Goal: Transaction & Acquisition: Purchase product/service

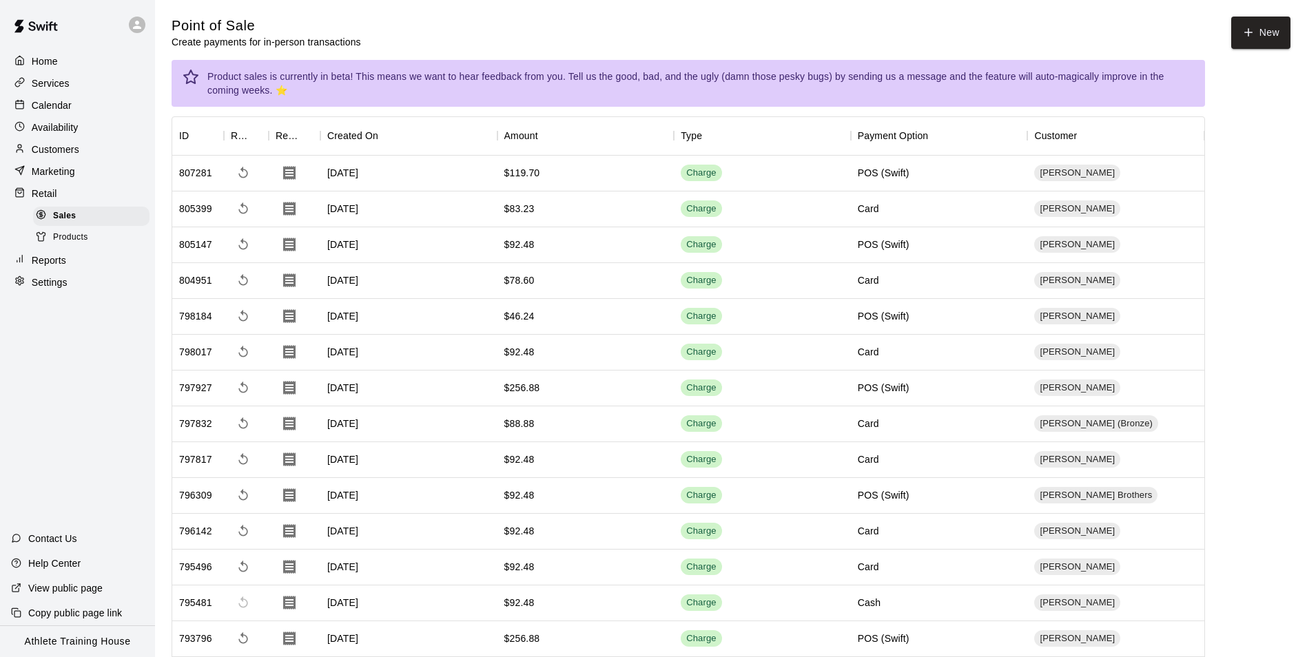
click at [92, 196] on div "Retail" at bounding box center [77, 193] width 133 height 21
click at [100, 138] on div "Availability" at bounding box center [77, 127] width 133 height 21
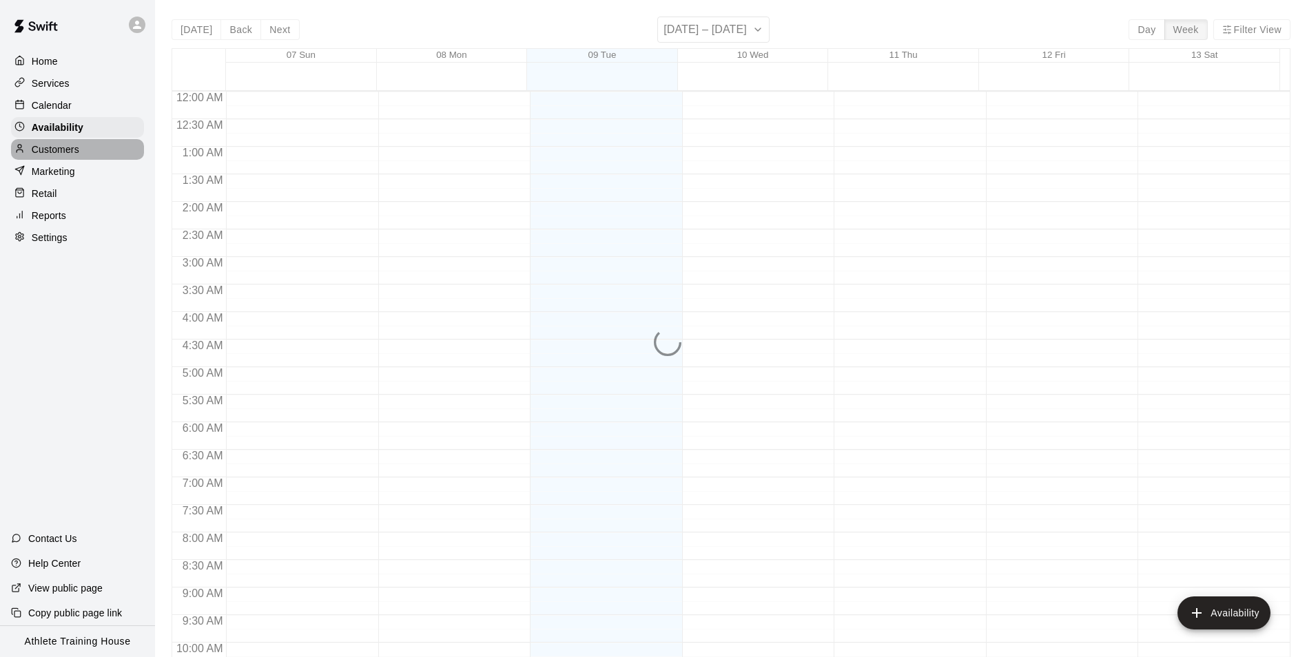
click at [100, 148] on div "Customers" at bounding box center [77, 149] width 133 height 21
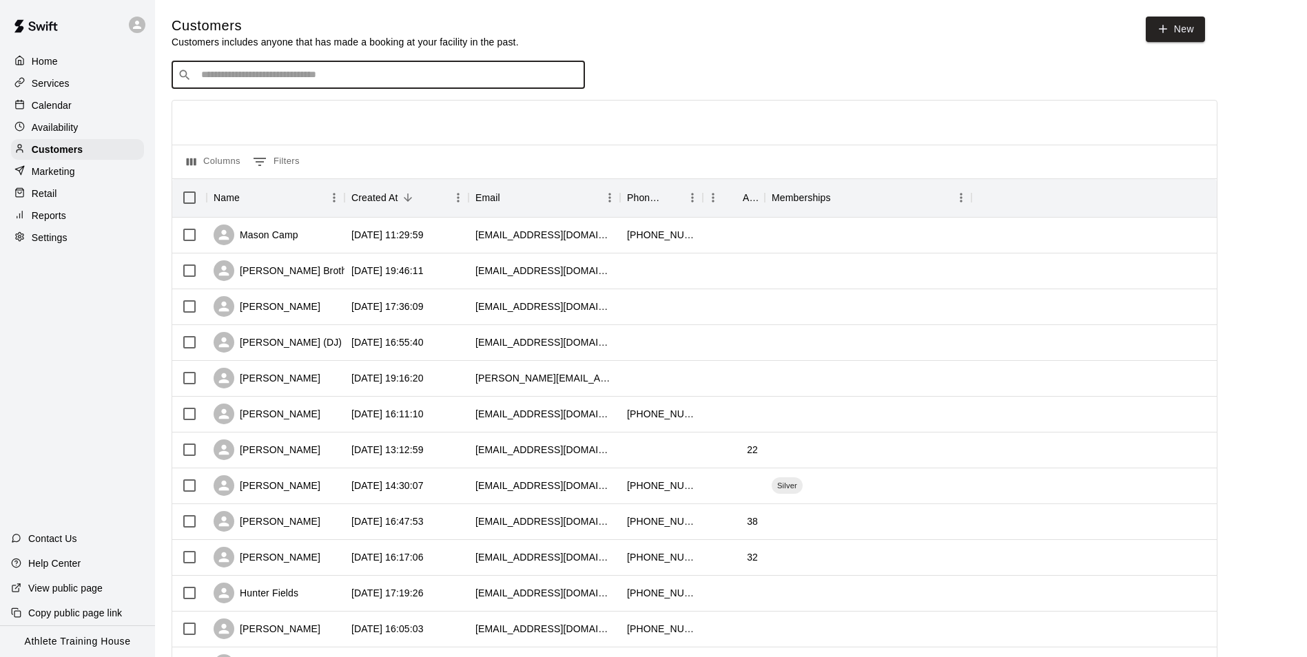
click at [388, 74] on input "Search customers by name or email" at bounding box center [388, 75] width 382 height 14
type input "****"
click at [370, 111] on div "[PERSON_NAME] Silver [EMAIL_ADDRESS][DOMAIN_NAME]" at bounding box center [392, 113] width 364 height 30
click at [254, 85] on div "​ ​" at bounding box center [378, 75] width 413 height 28
type input "****"
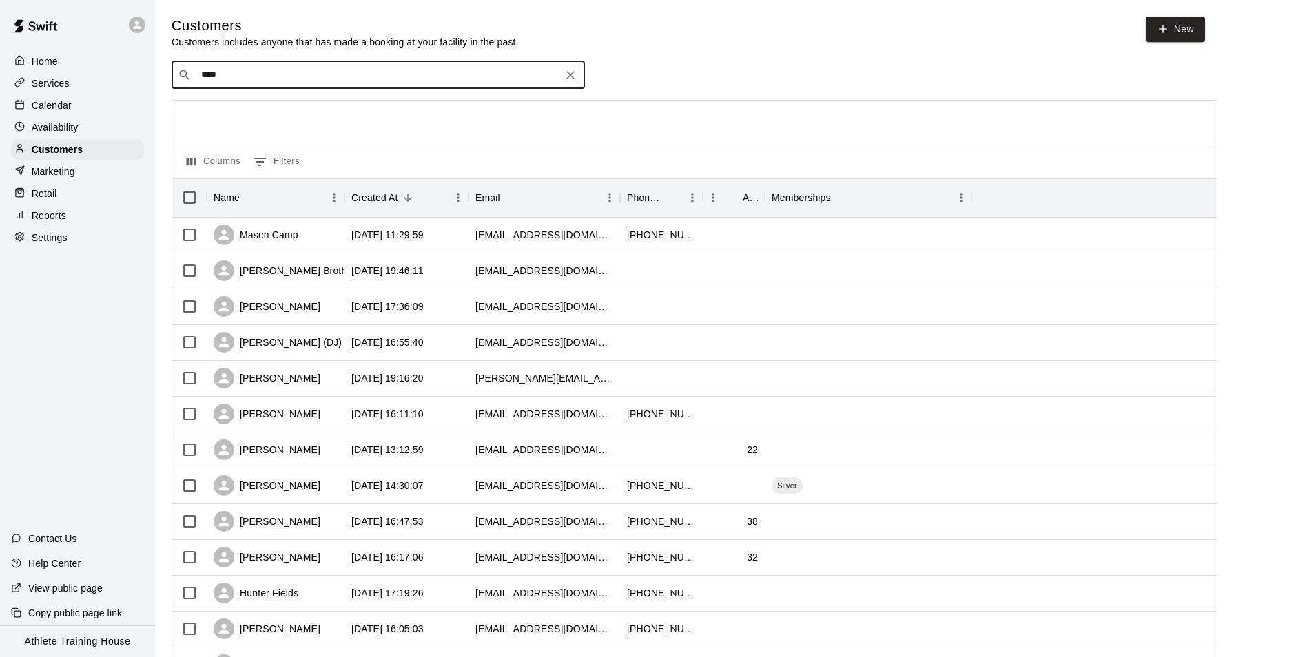
click at [373, 61] on div "Customers Customers includes anyone that has made a booking at your facility in…" at bounding box center [731, 584] width 1119 height 1134
click at [371, 74] on input "****" at bounding box center [377, 75] width 361 height 14
click at [318, 76] on input "****" at bounding box center [377, 75] width 361 height 14
click at [382, 72] on input "****" at bounding box center [377, 75] width 361 height 14
click at [45, 200] on p "Retail" at bounding box center [44, 194] width 25 height 14
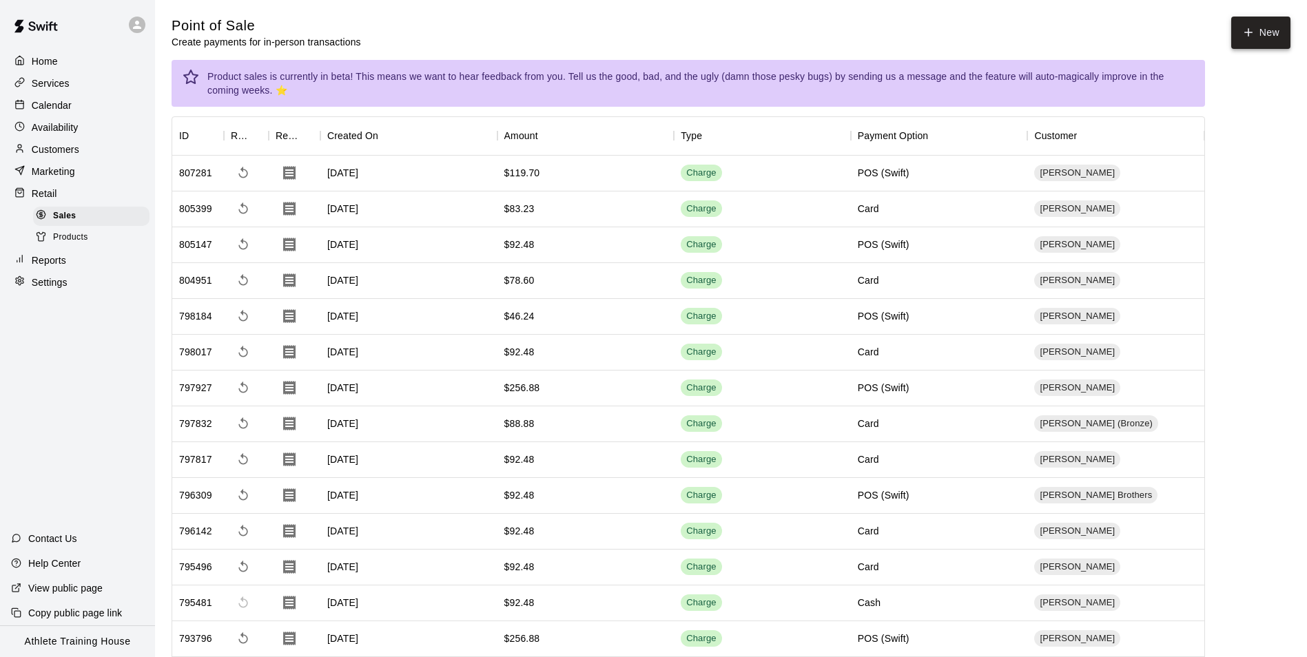
click at [1276, 38] on button "New" at bounding box center [1260, 33] width 59 height 32
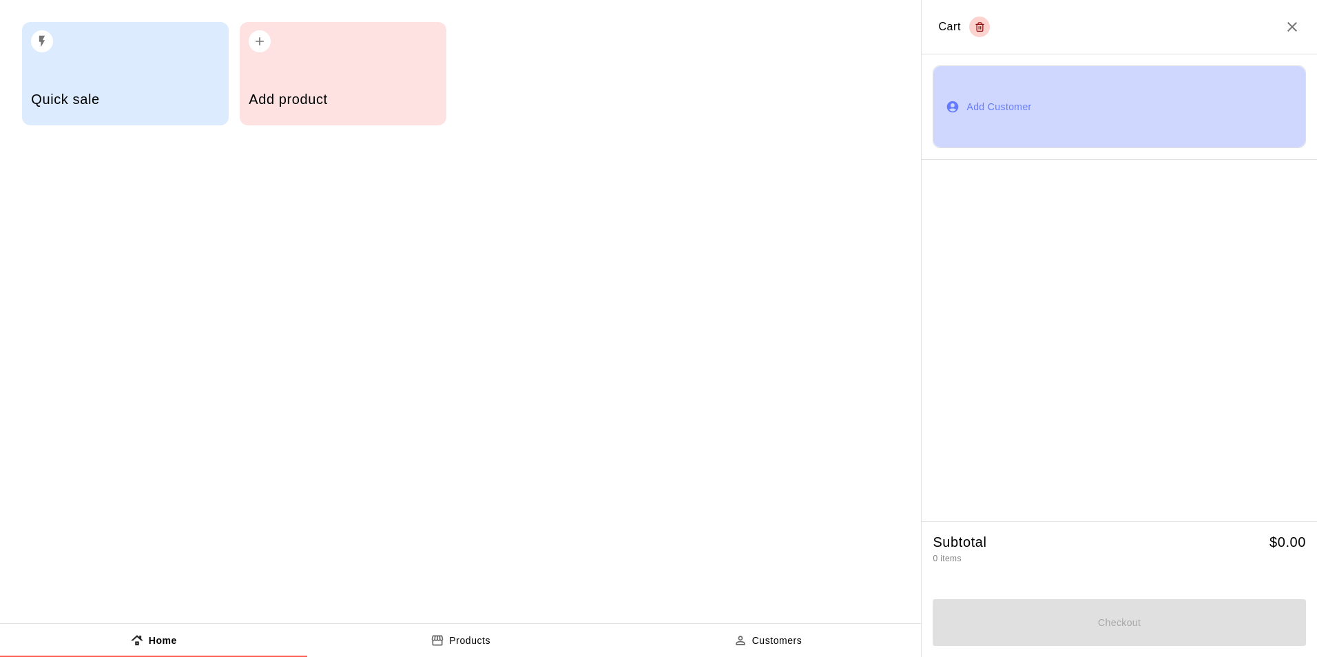
drag, startPoint x: 1092, startPoint y: 91, endPoint x: 1094, endPoint y: 101, distance: 10.7
click at [1092, 91] on button "Add Customer" at bounding box center [1119, 106] width 373 height 83
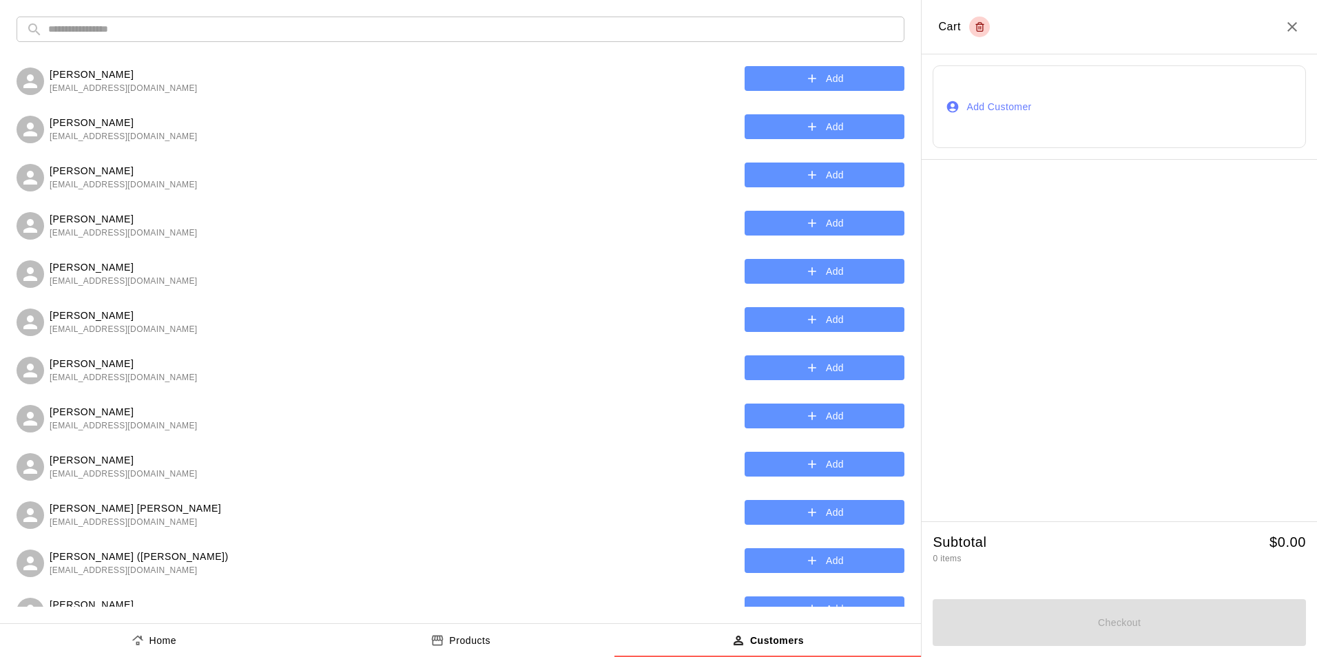
click at [457, 29] on input "text" at bounding box center [471, 29] width 847 height 25
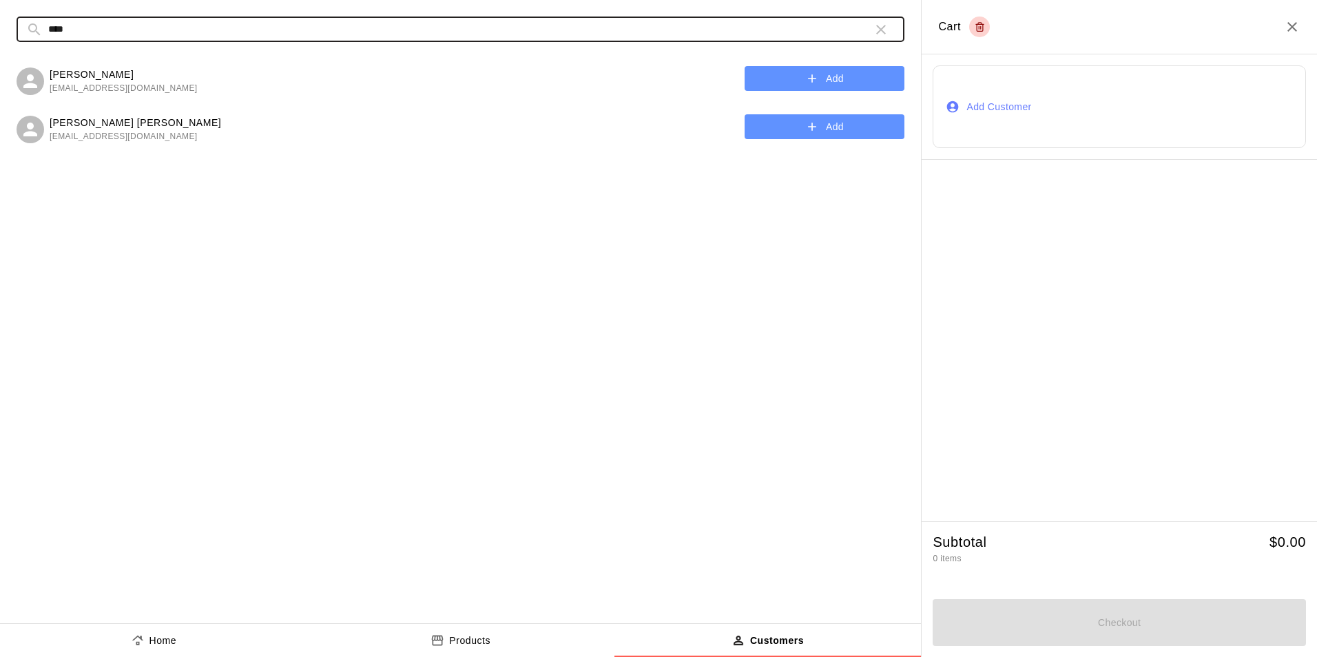
type input "****"
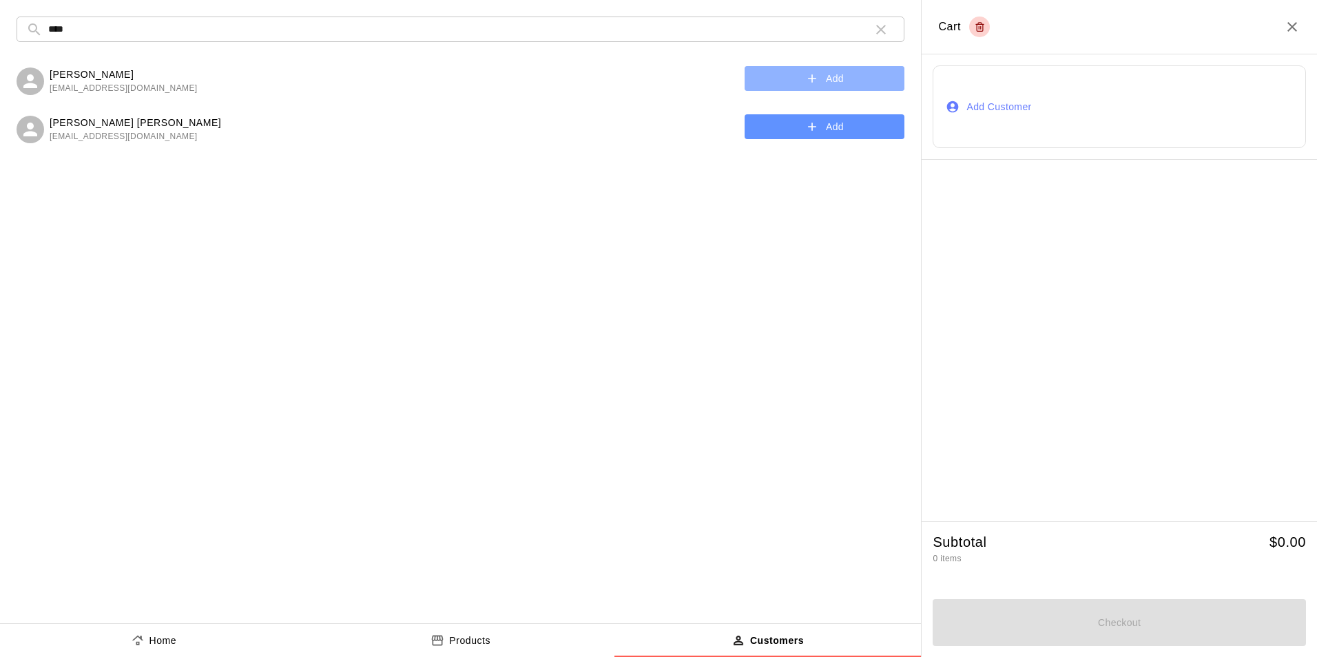
click at [791, 84] on button "Add" at bounding box center [825, 78] width 160 height 25
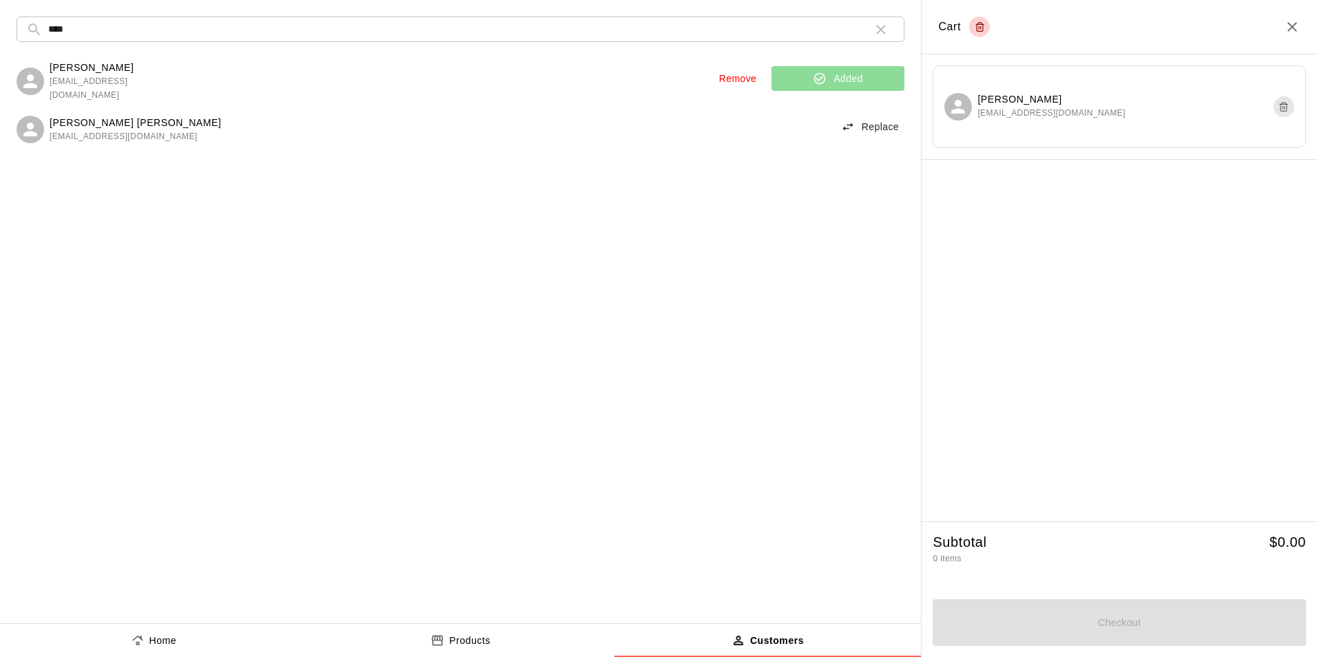
click at [211, 629] on button "Home" at bounding box center [153, 640] width 307 height 33
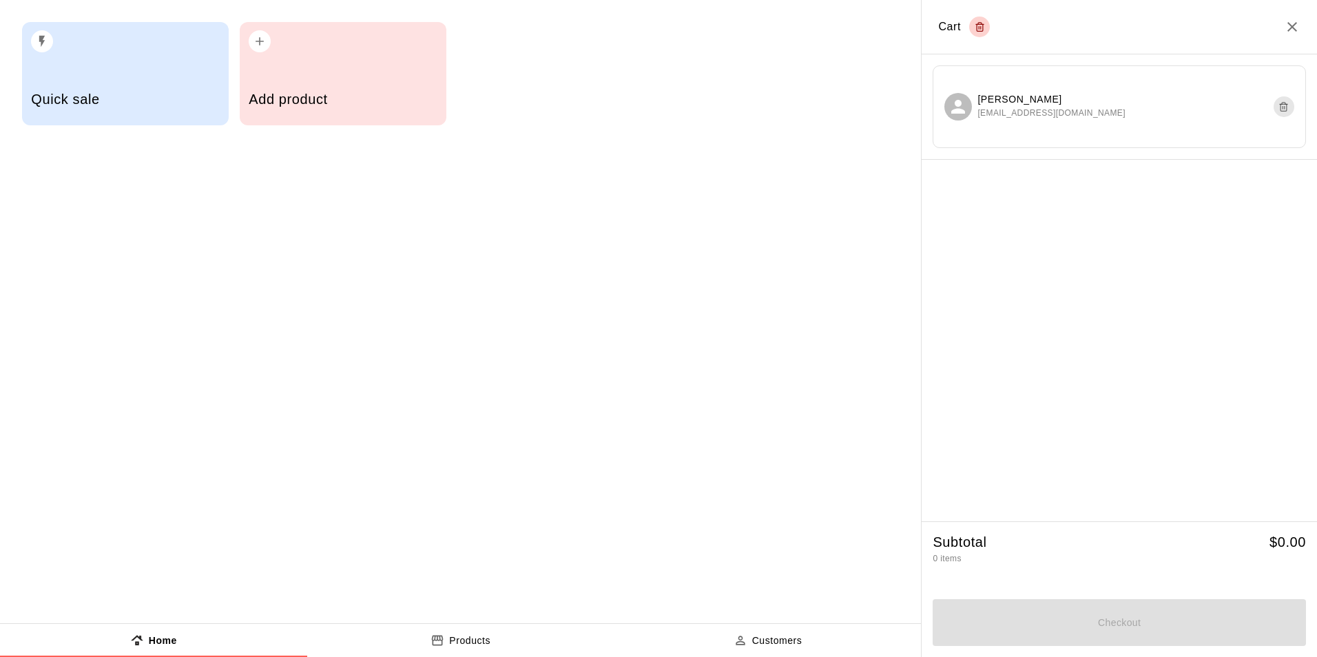
click at [151, 43] on div "button" at bounding box center [125, 37] width 188 height 30
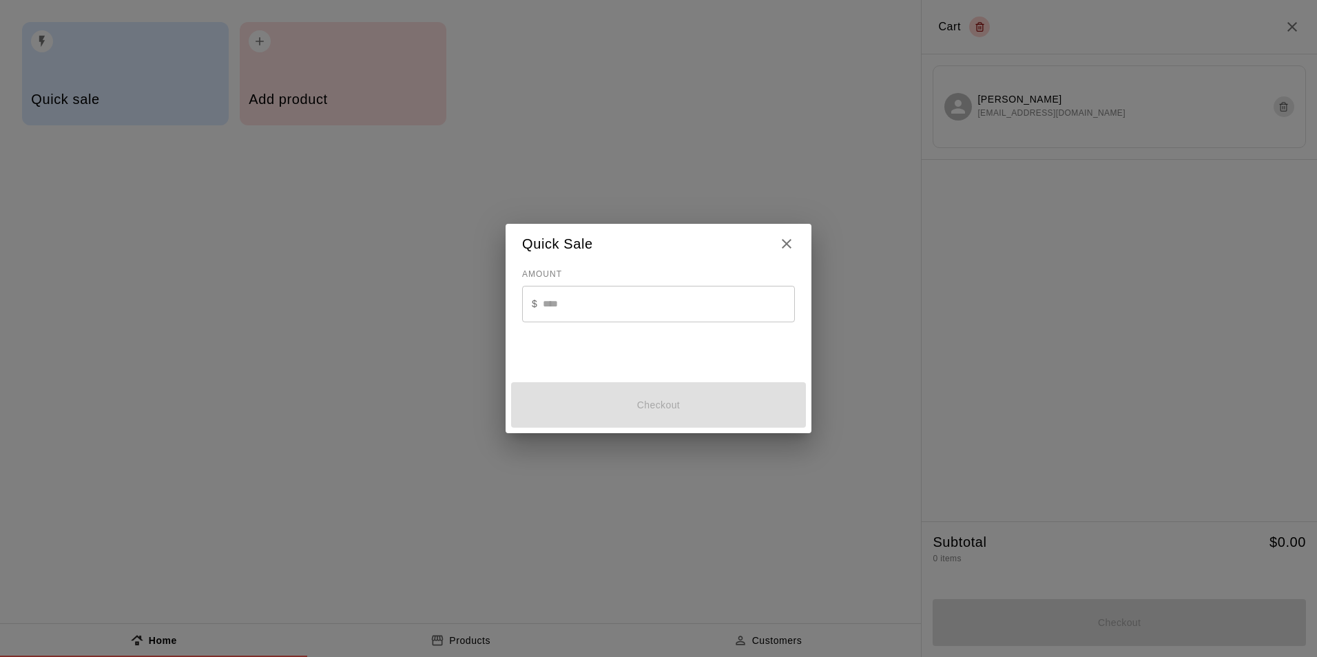
click at [558, 312] on input "text" at bounding box center [669, 304] width 252 height 37
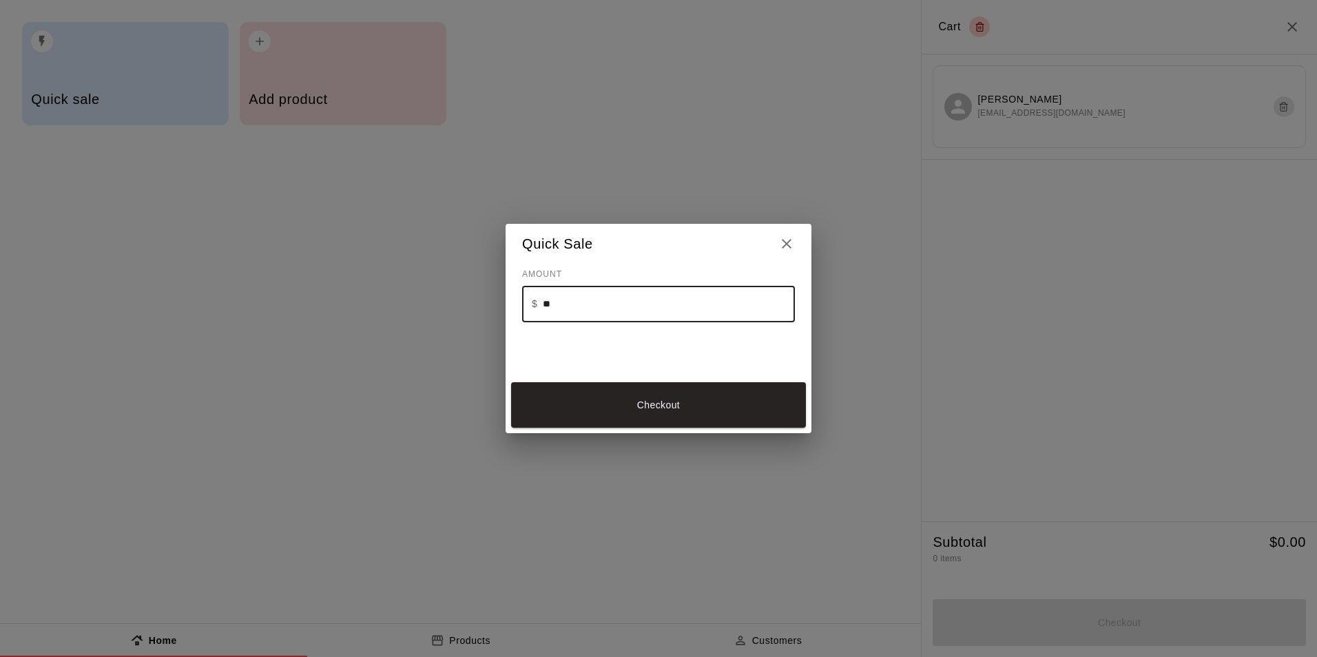
type input "**"
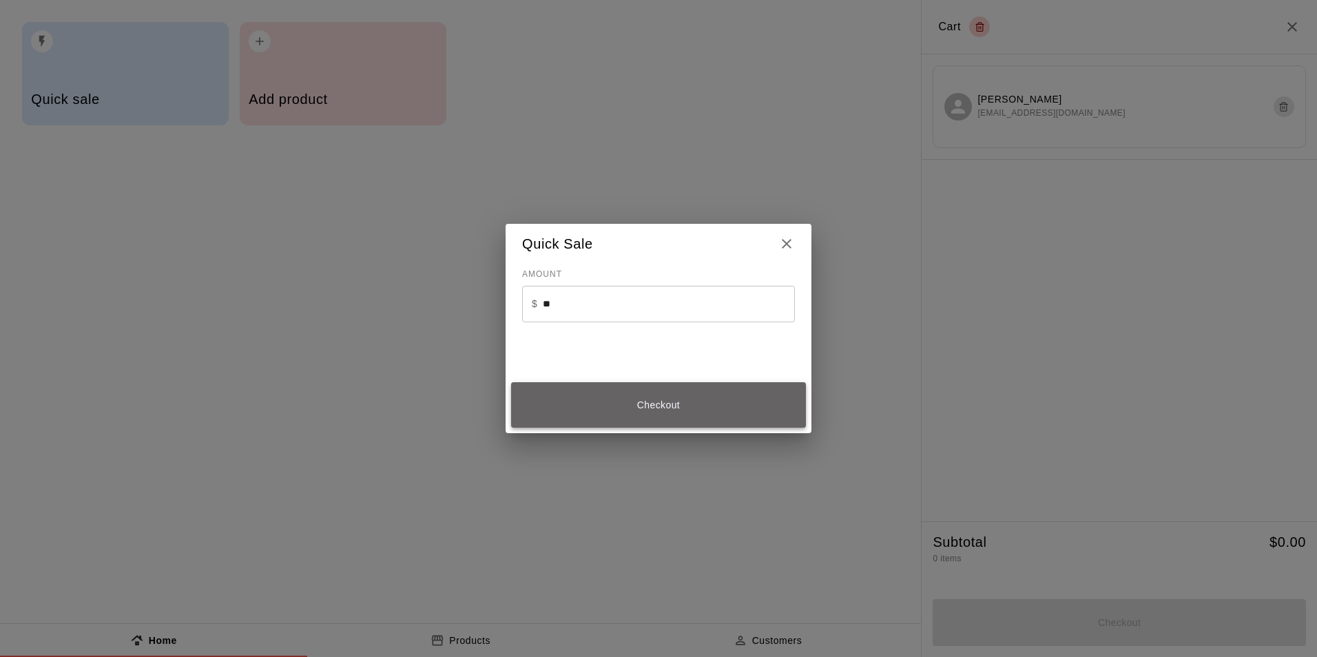
click at [588, 393] on button "Checkout" at bounding box center [658, 405] width 295 height 46
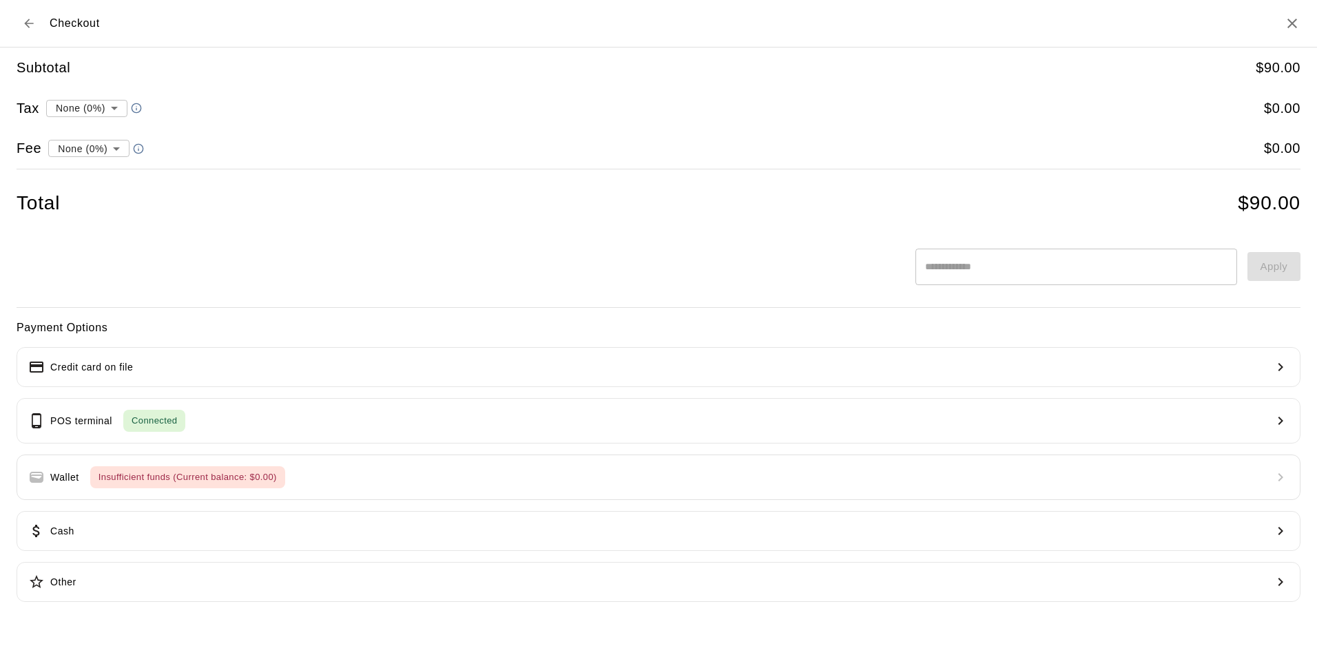
click at [125, 203] on li "convenience fee ( 2.75 % )" at bounding box center [86, 196] width 134 height 23
type input "**********"
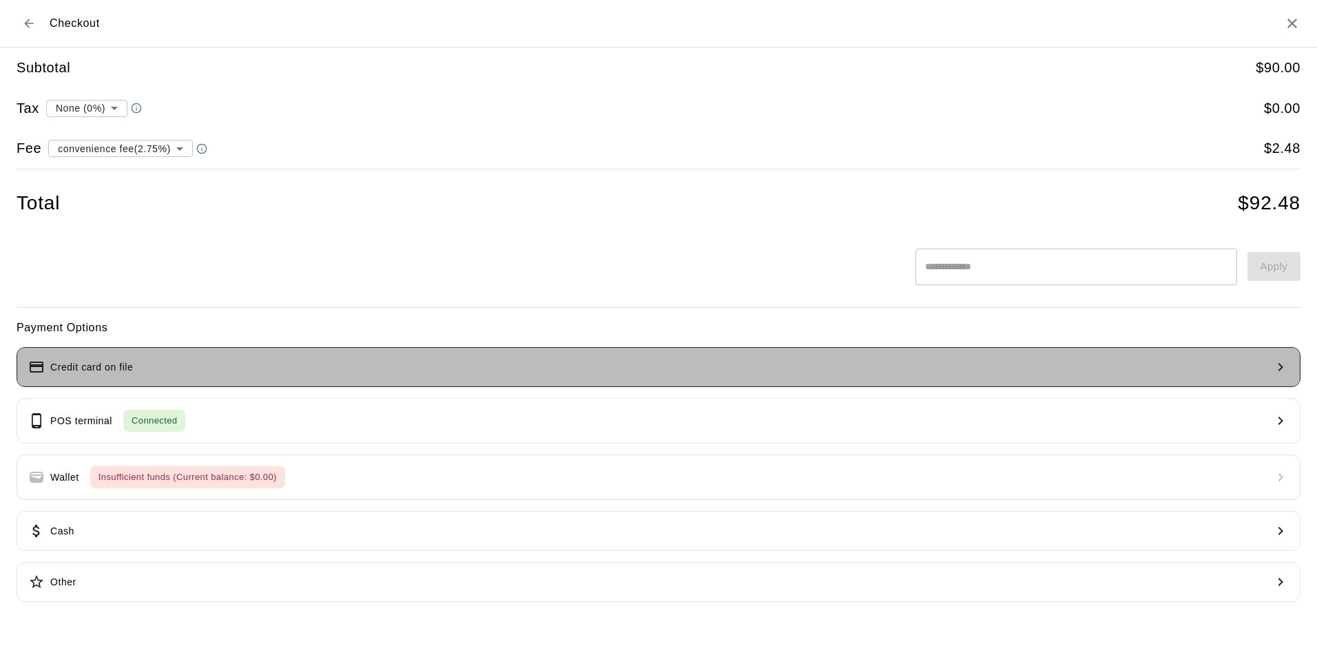
click at [231, 368] on button "Credit card on file" at bounding box center [659, 367] width 1284 height 40
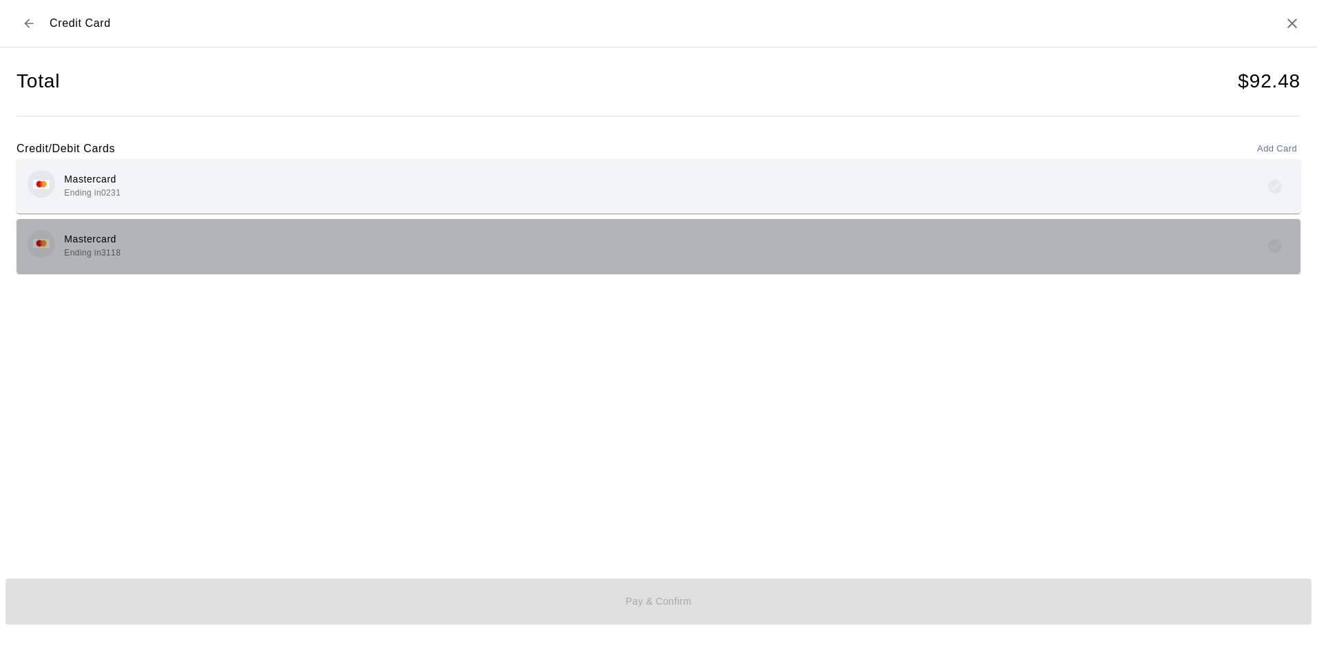
click at [375, 240] on div "Mastercard Ending in 3118" at bounding box center [659, 246] width 1262 height 32
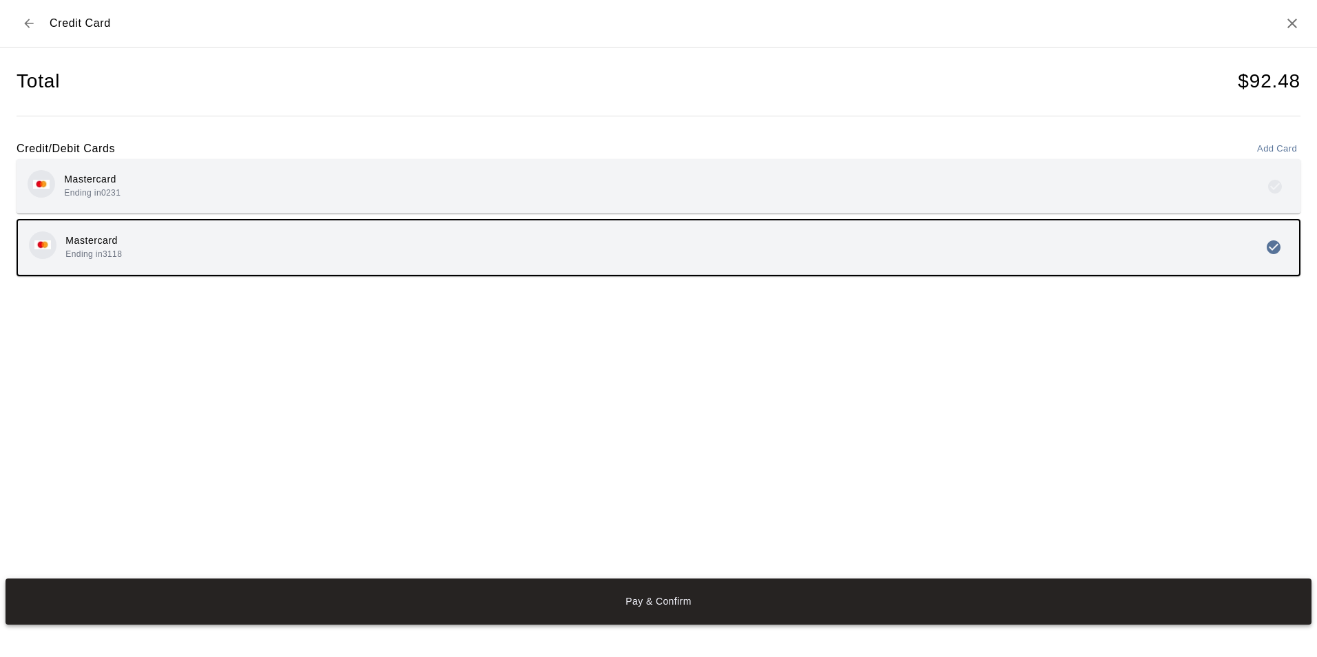
click at [891, 619] on button "Pay & Confirm" at bounding box center [659, 602] width 1306 height 46
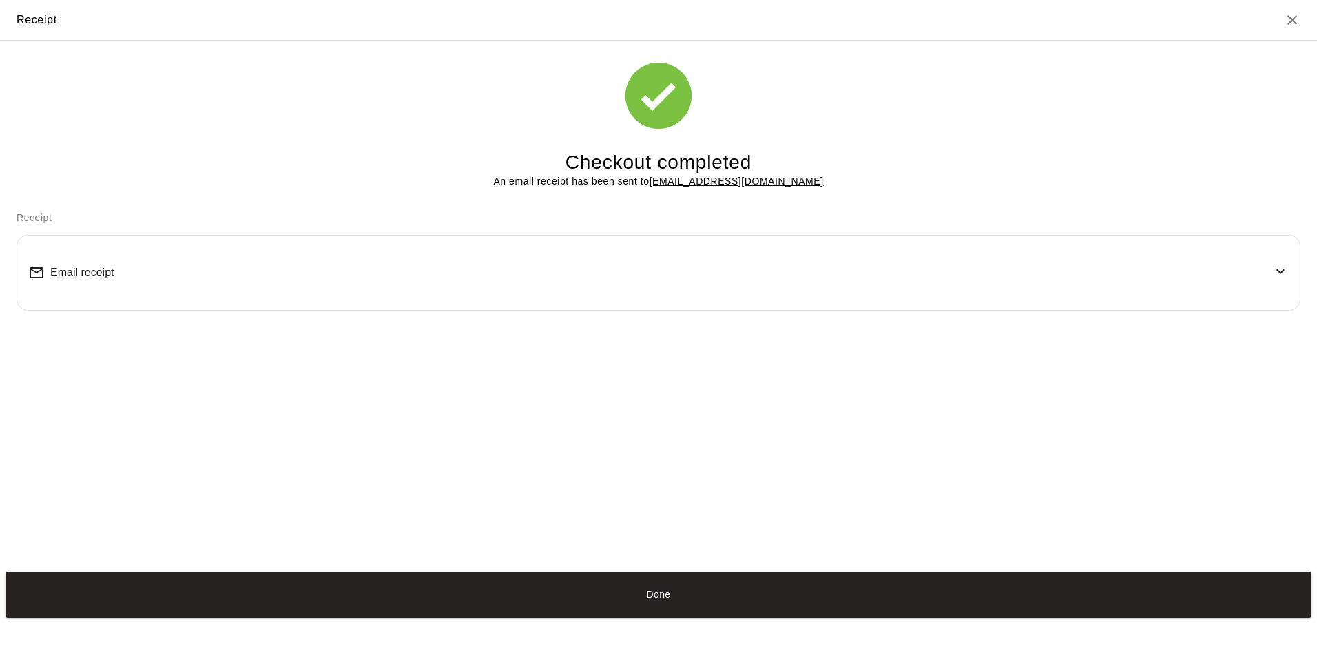
click at [988, 262] on div "Email receipt" at bounding box center [658, 273] width 1260 height 52
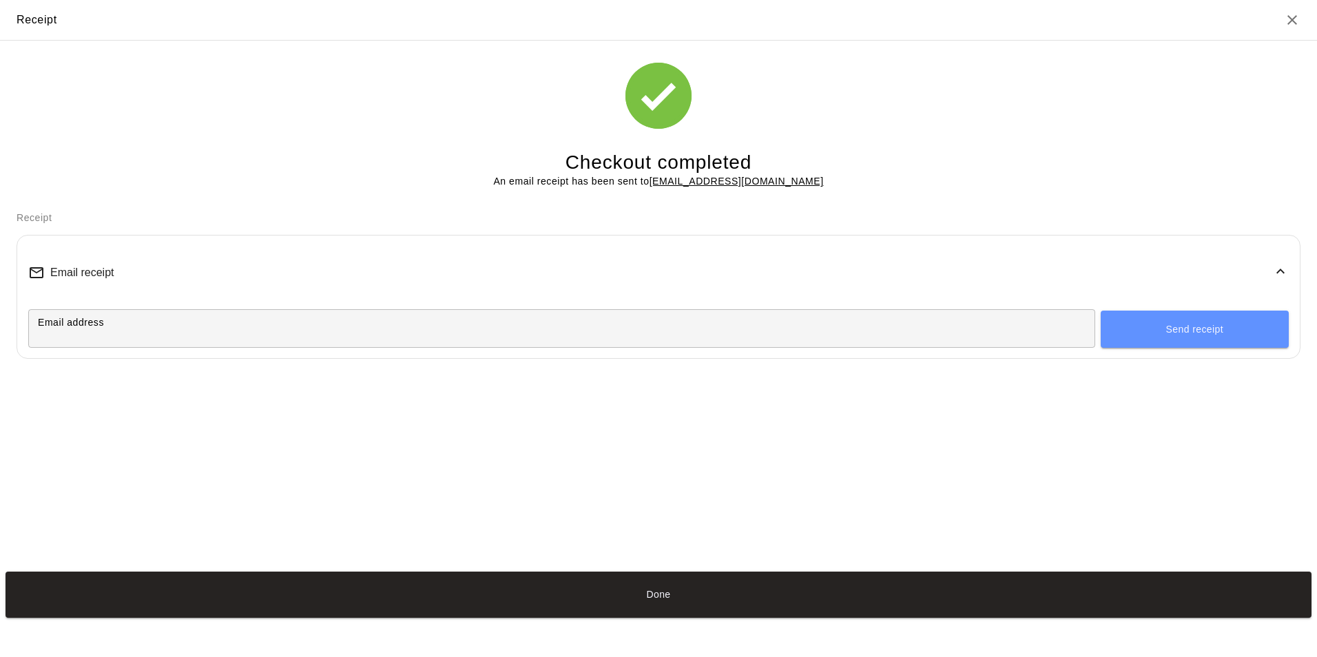
click at [1112, 273] on div "Email receipt" at bounding box center [658, 273] width 1260 height 52
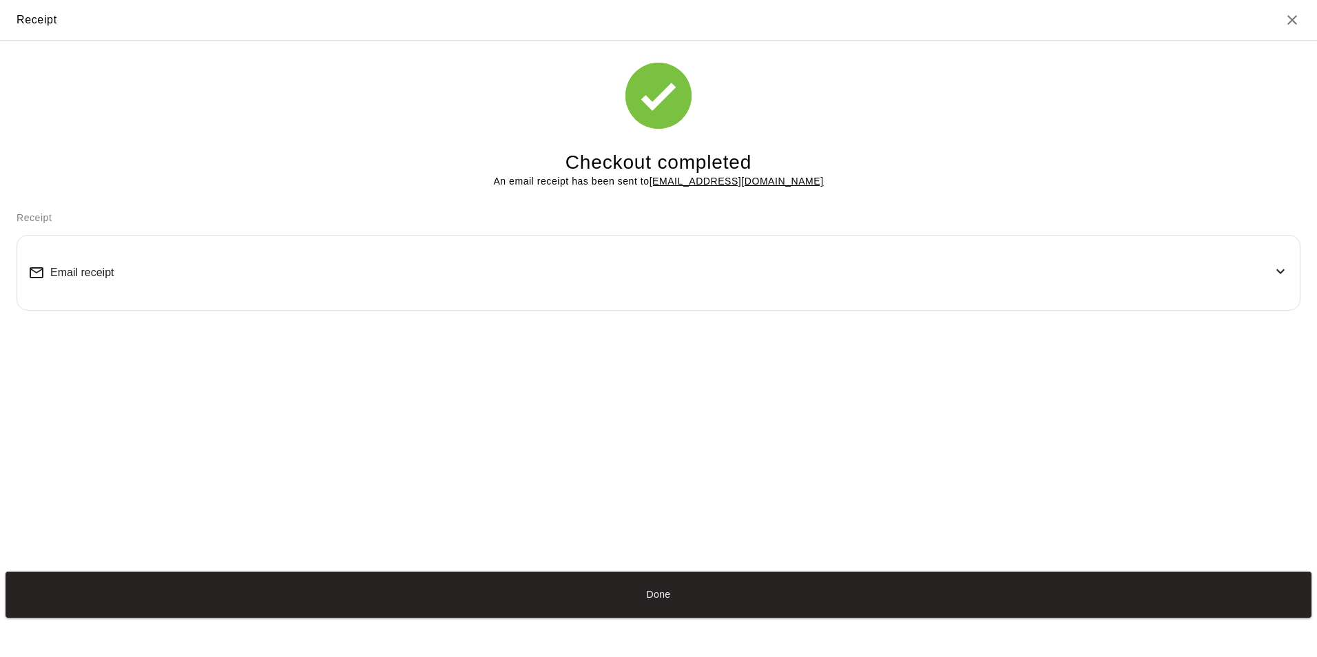
click at [1032, 267] on div "Email receipt" at bounding box center [658, 273] width 1260 height 52
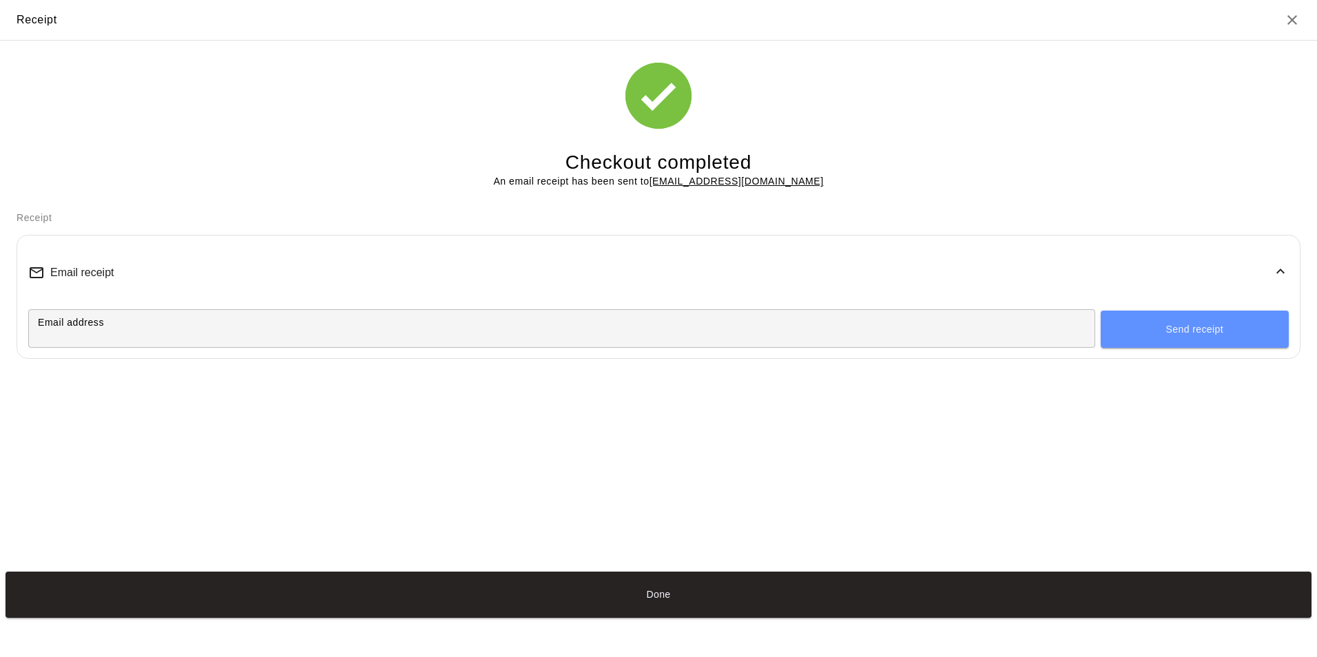
click at [675, 183] on u "[EMAIL_ADDRESS][DOMAIN_NAME]" at bounding box center [737, 181] width 174 height 11
drag, startPoint x: 675, startPoint y: 183, endPoint x: 682, endPoint y: 180, distance: 7.4
click at [682, 180] on u "[EMAIL_ADDRESS][DOMAIN_NAME]" at bounding box center [737, 181] width 174 height 11
drag, startPoint x: 673, startPoint y: 184, endPoint x: 800, endPoint y: 176, distance: 127.7
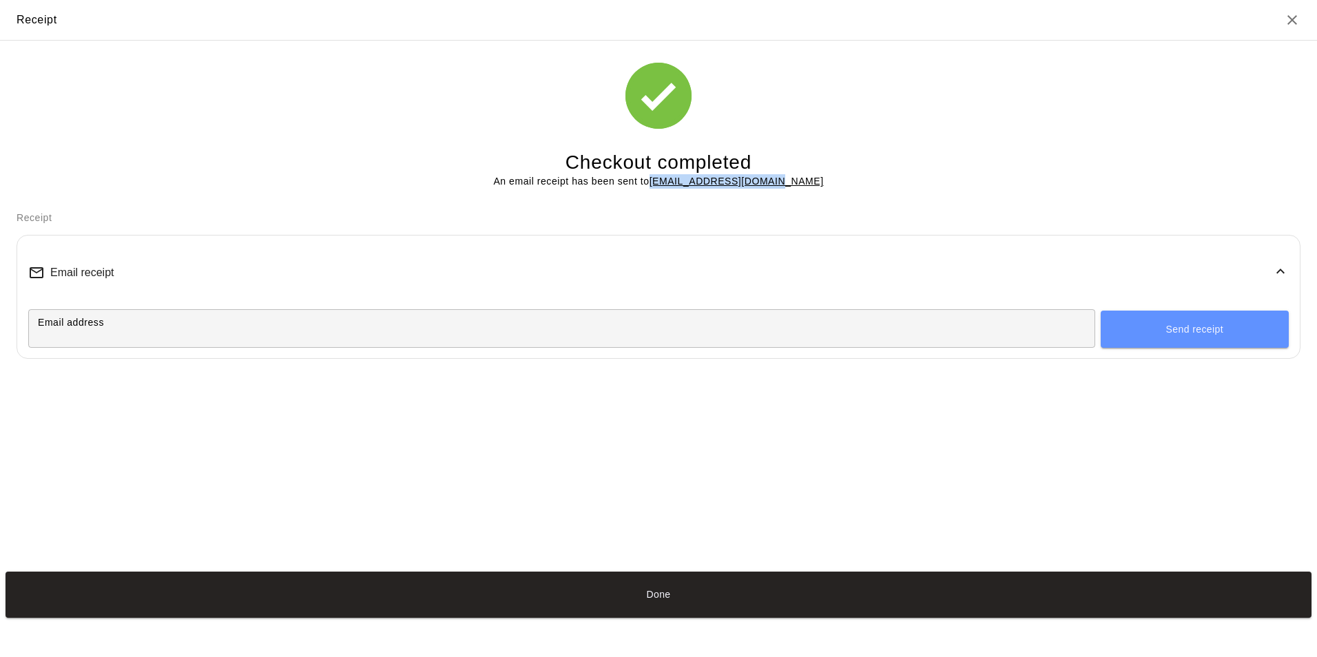
click at [800, 176] on div "Checkout completed An email receipt has been sent to [EMAIL_ADDRESS][DOMAIN_NAM…" at bounding box center [659, 115] width 1284 height 149
copy u "[EMAIL_ADDRESS][DOMAIN_NAME]"
click at [649, 324] on input "Email address" at bounding box center [561, 327] width 1067 height 25
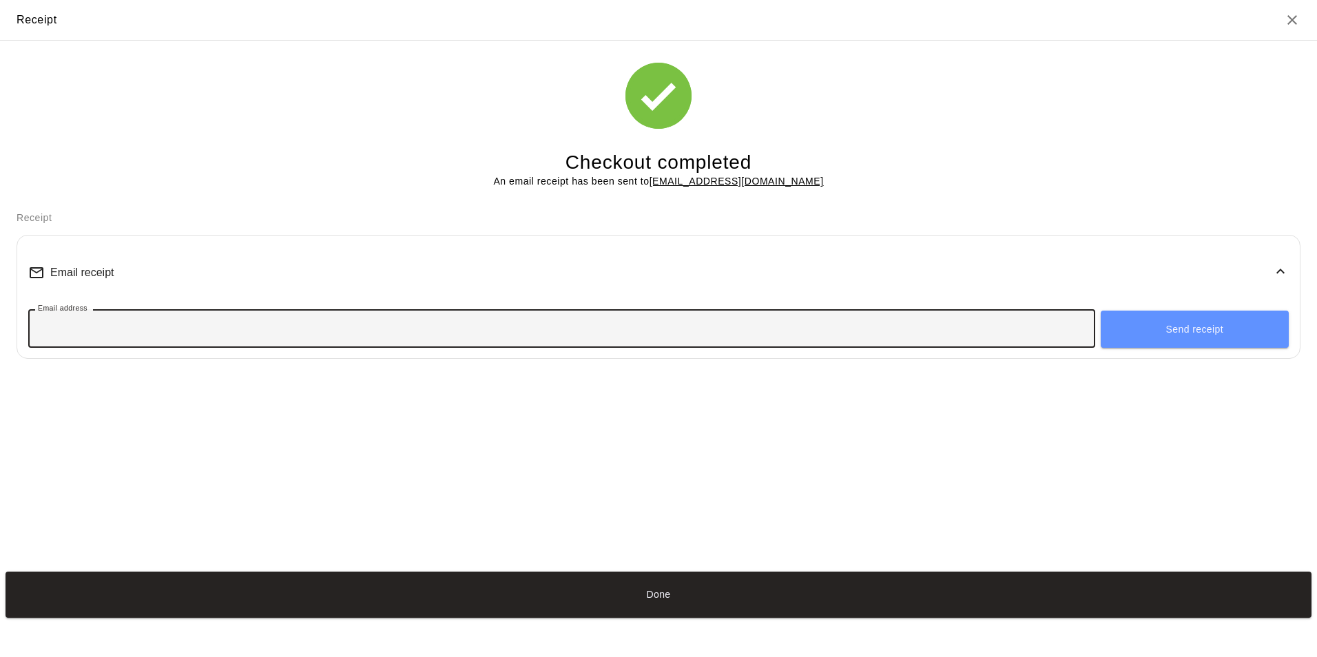
paste input "**********"
type input "**********"
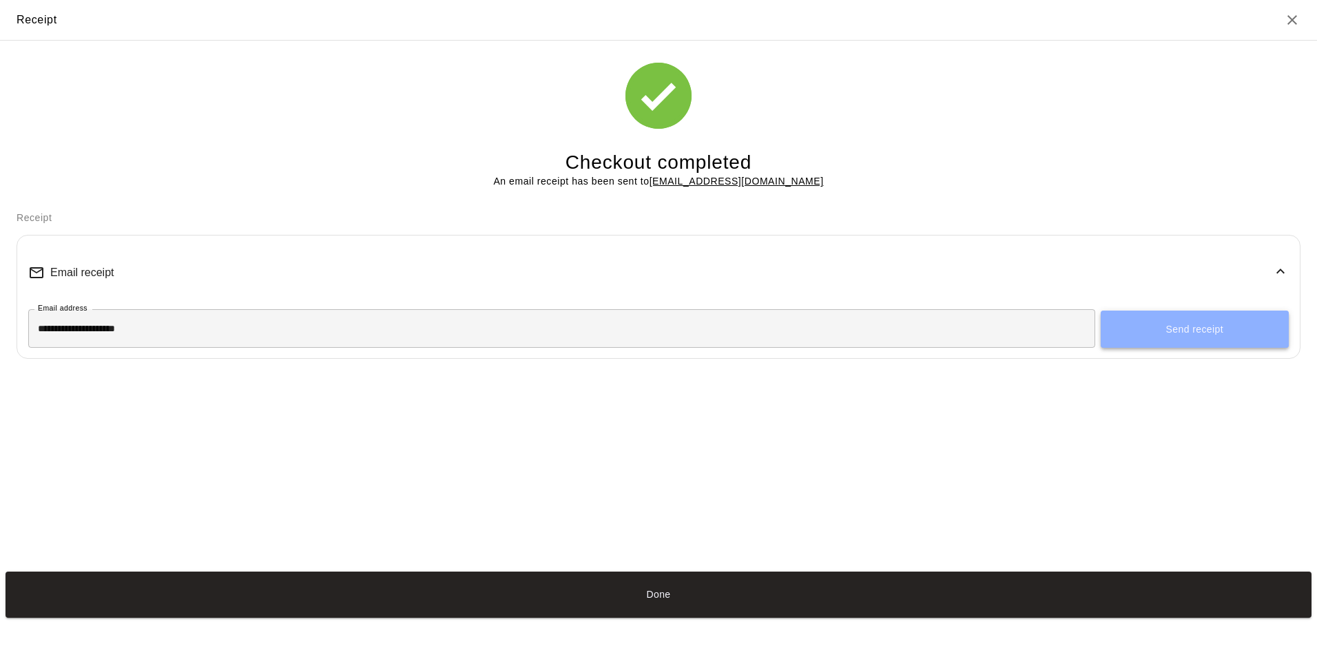
click at [1216, 329] on button "Send receipt" at bounding box center [1195, 329] width 188 height 37
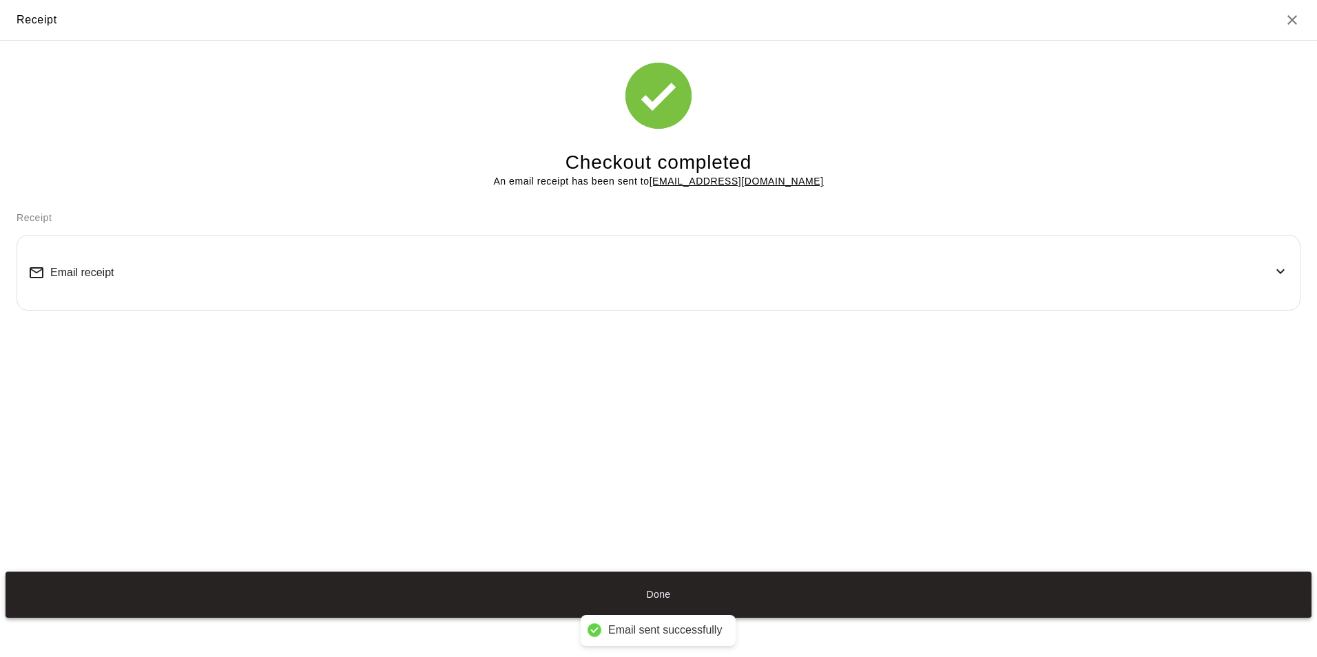
click at [719, 588] on button "Done" at bounding box center [659, 595] width 1306 height 46
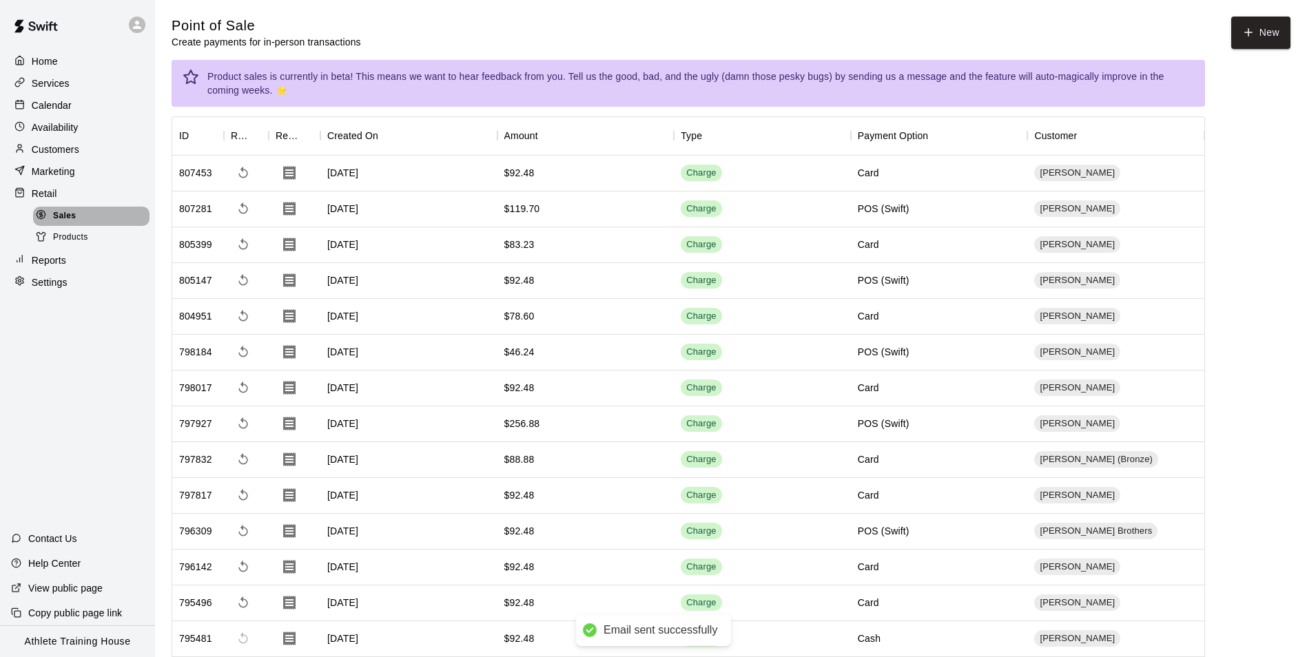
click at [85, 221] on div "Sales" at bounding box center [91, 216] width 116 height 19
click at [80, 237] on span "Products" at bounding box center [70, 238] width 35 height 14
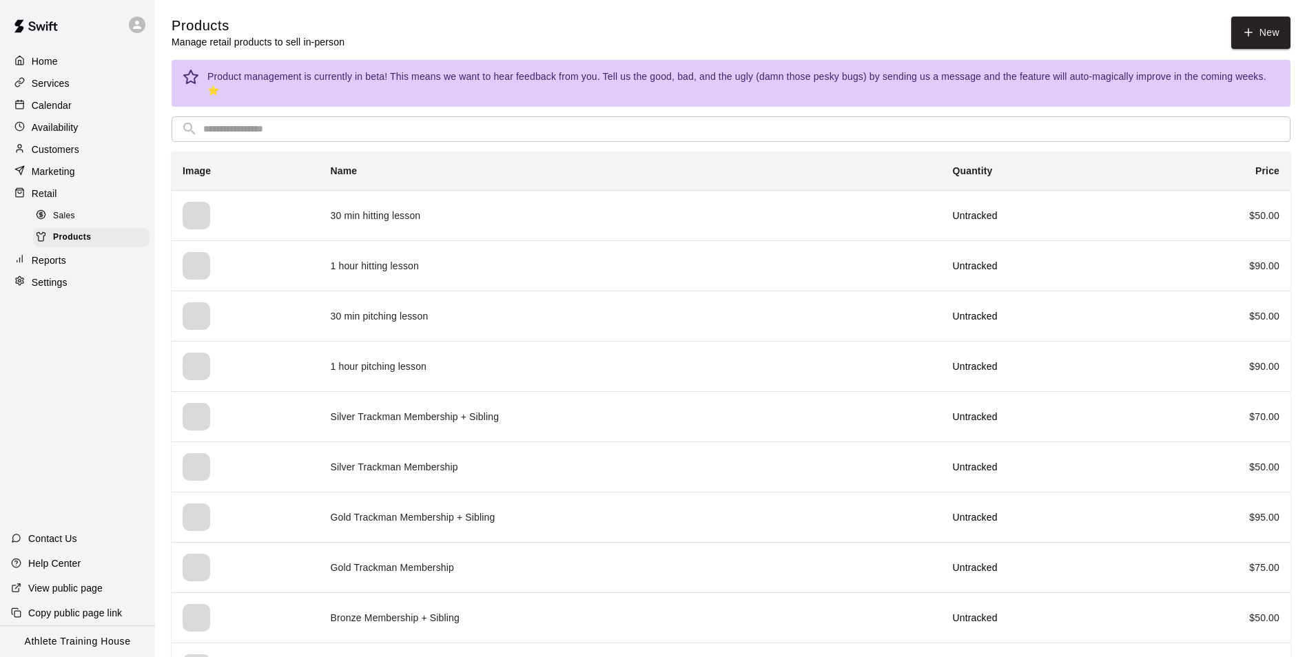
drag, startPoint x: 101, startPoint y: 212, endPoint x: 115, endPoint y: 211, distance: 13.8
click at [102, 212] on div "Sales" at bounding box center [91, 216] width 116 height 19
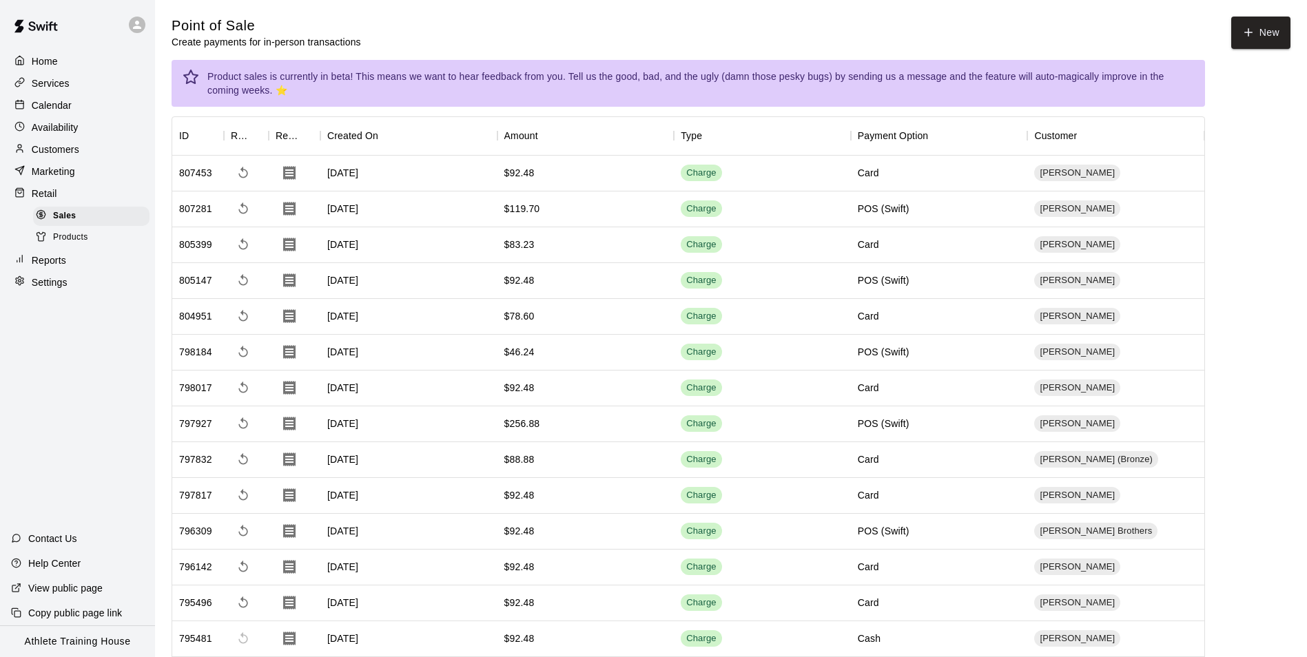
click at [29, 111] on div at bounding box center [22, 105] width 17 height 13
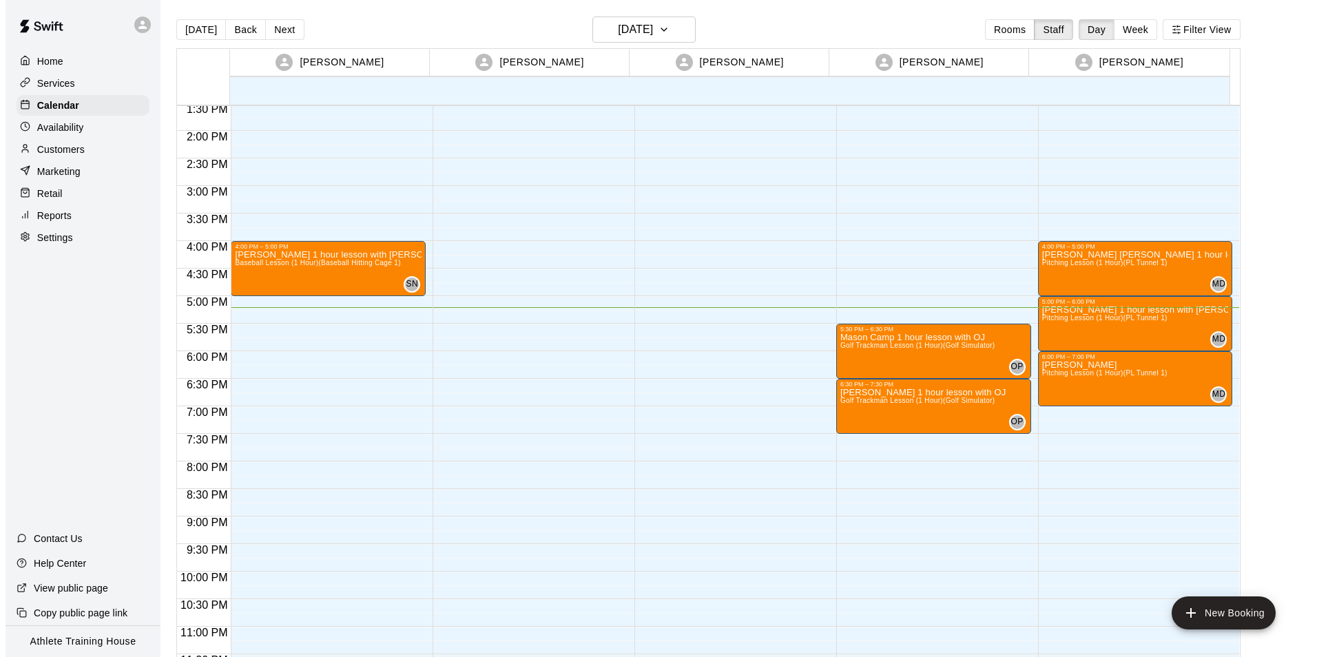
scroll to position [756, 0]
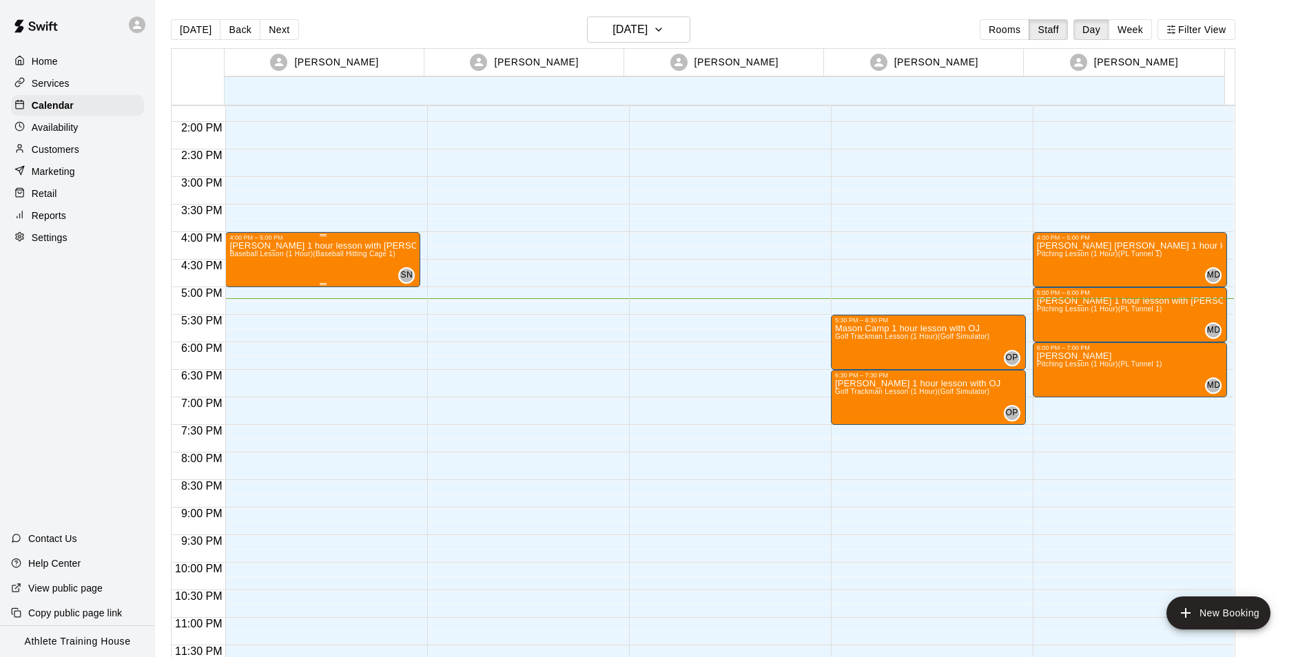
click at [335, 262] on div "[PERSON_NAME] 1 hour lesson with [PERSON_NAME] Baseball Lesson (1 Hour) (Baseba…" at bounding box center [322, 569] width 187 height 657
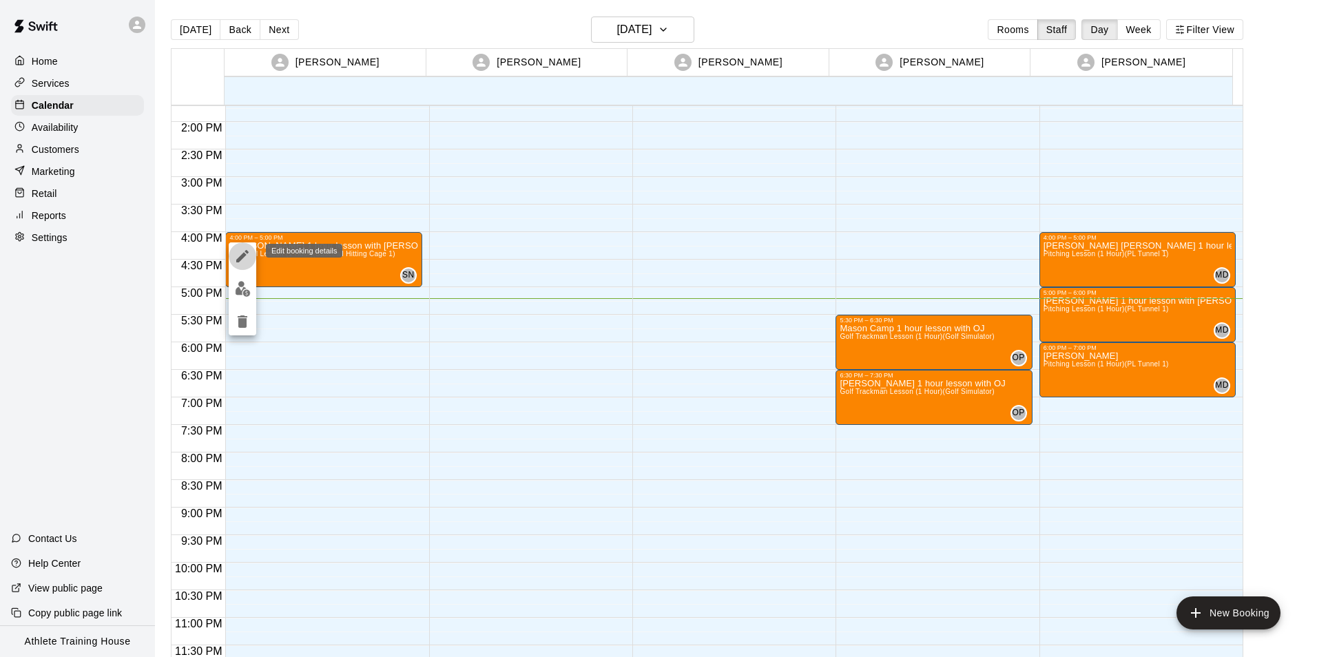
click at [238, 260] on icon "edit" at bounding box center [242, 256] width 12 height 12
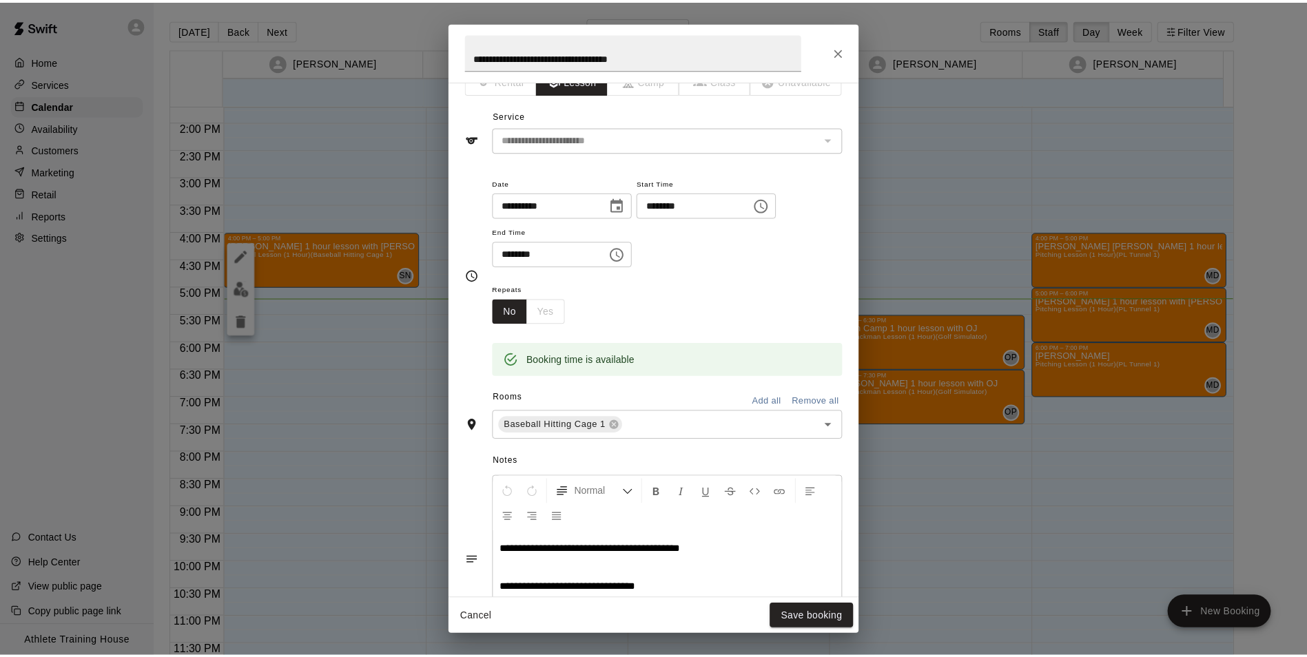
scroll to position [0, 0]
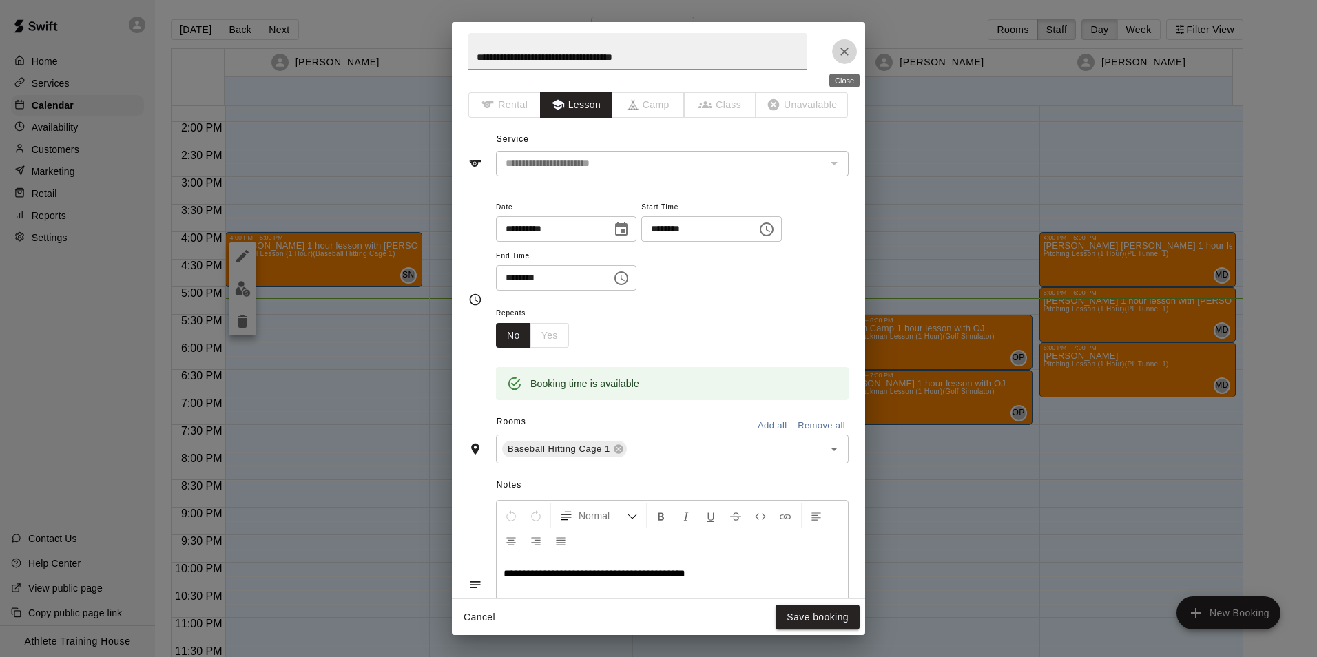
click at [842, 43] on button "Close" at bounding box center [844, 51] width 25 height 25
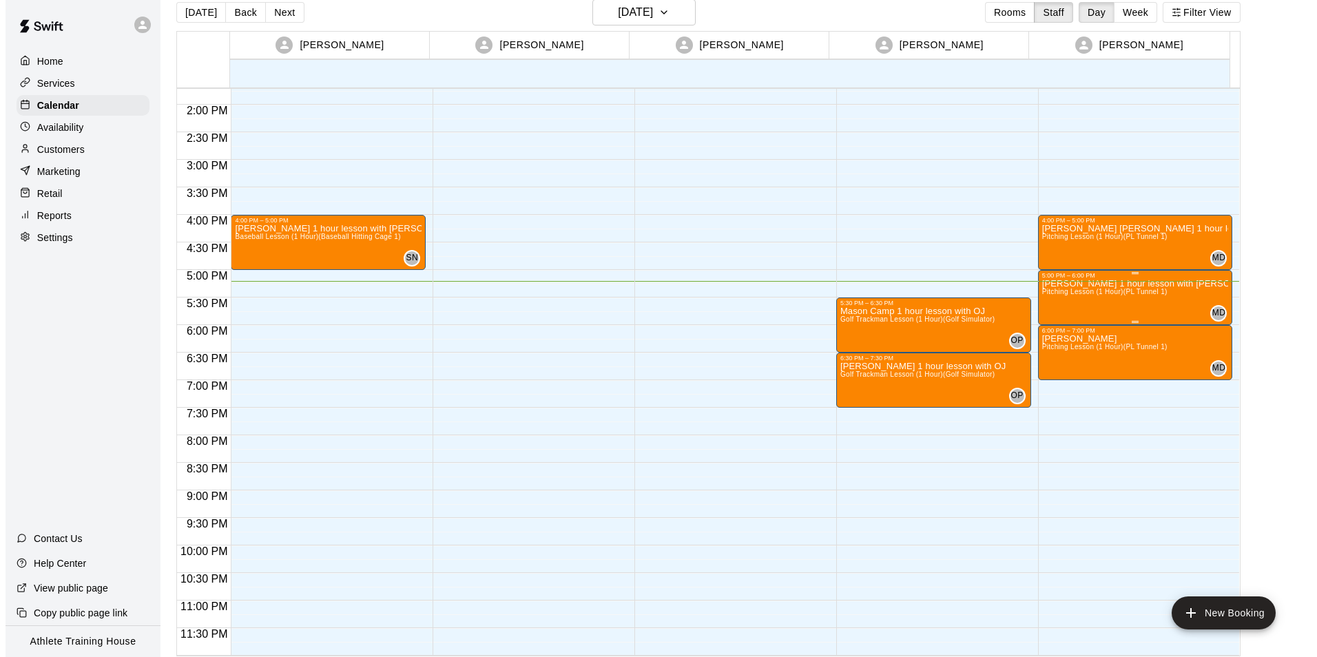
scroll to position [22, 0]
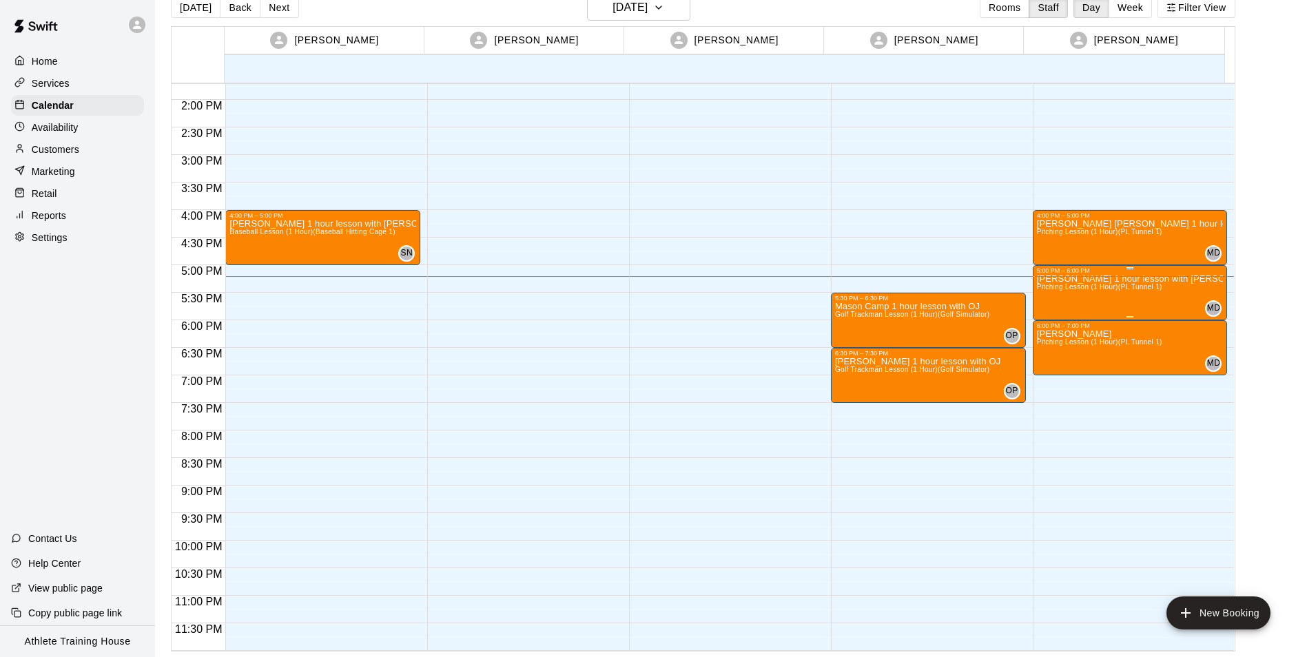
click at [1080, 305] on div "[PERSON_NAME] 1 hour lesson with [PERSON_NAME] Lesson (1 Hour) (PL Tunnel 1)" at bounding box center [1130, 602] width 187 height 657
click at [1048, 291] on icon "edit" at bounding box center [1048, 289] width 12 height 12
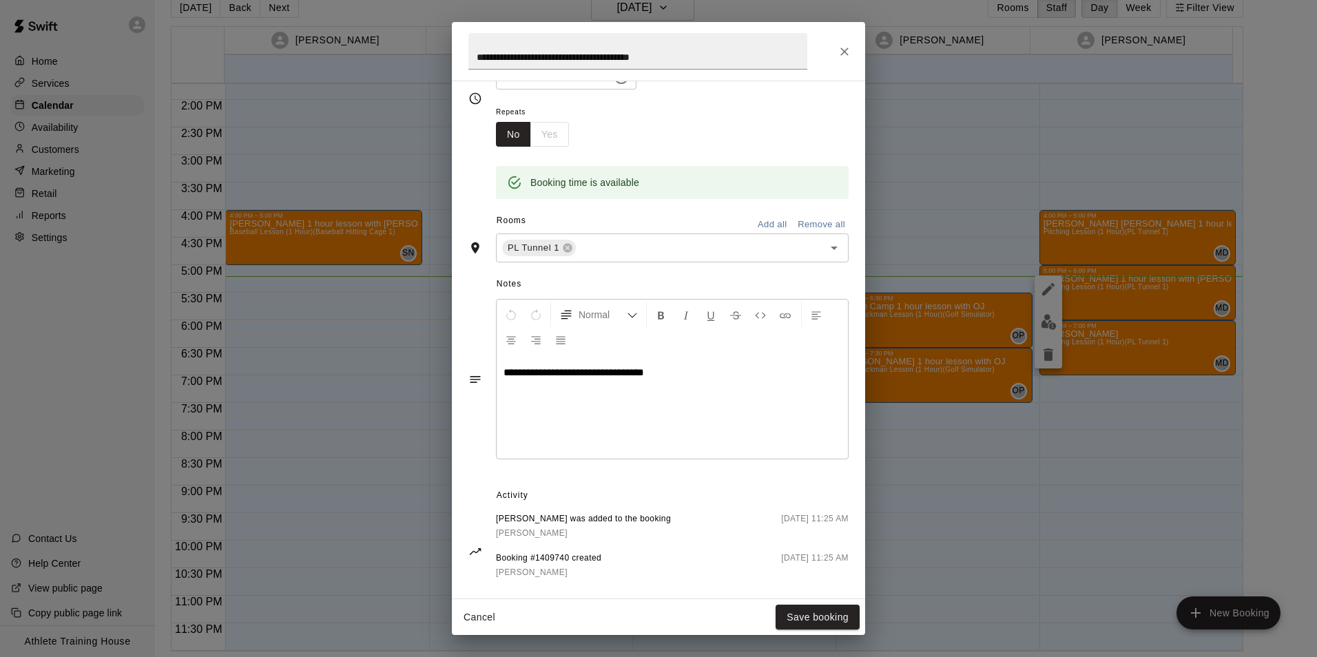
scroll to position [207, 0]
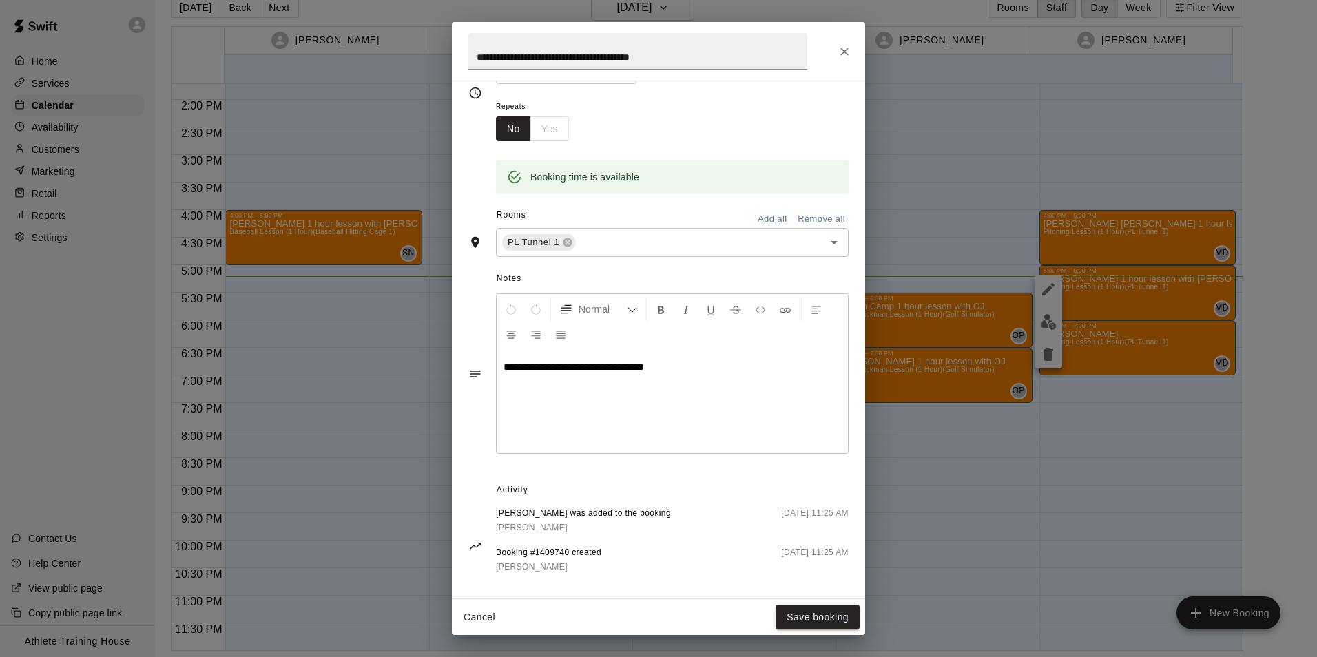
click at [853, 60] on button "Close" at bounding box center [844, 51] width 25 height 25
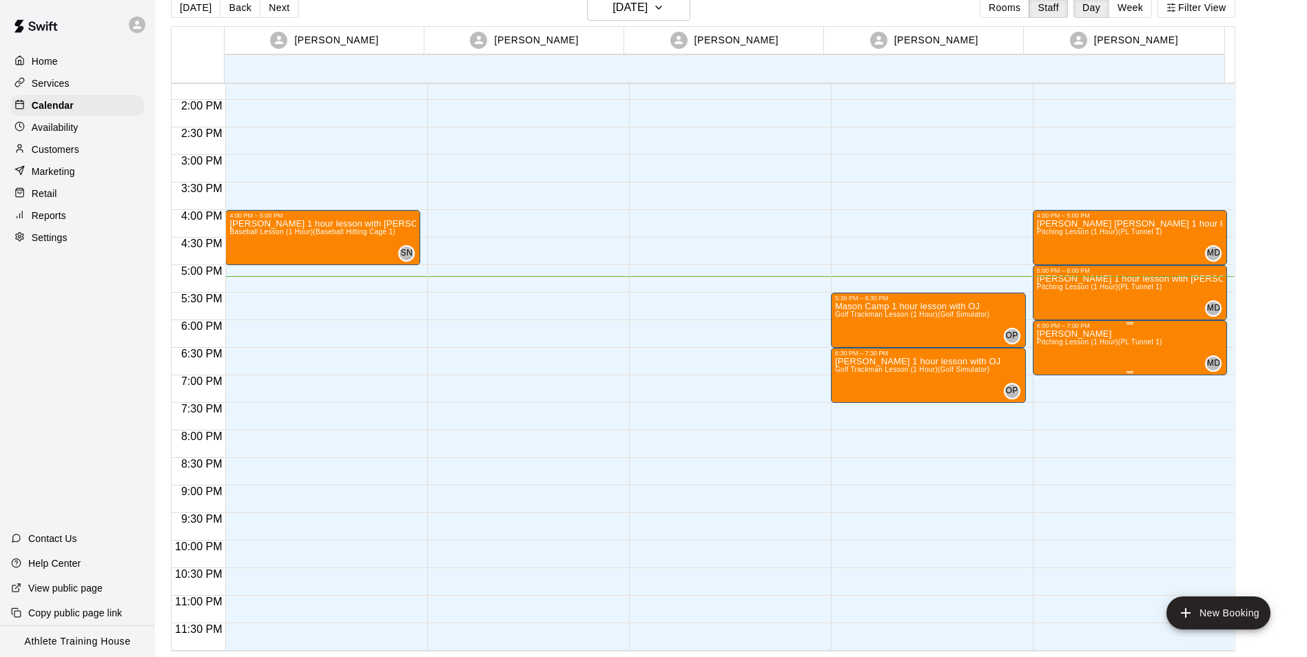
click at [1062, 345] on span "Pitching Lesson (1 Hour) (PL Tunnel 1)" at bounding box center [1099, 342] width 125 height 8
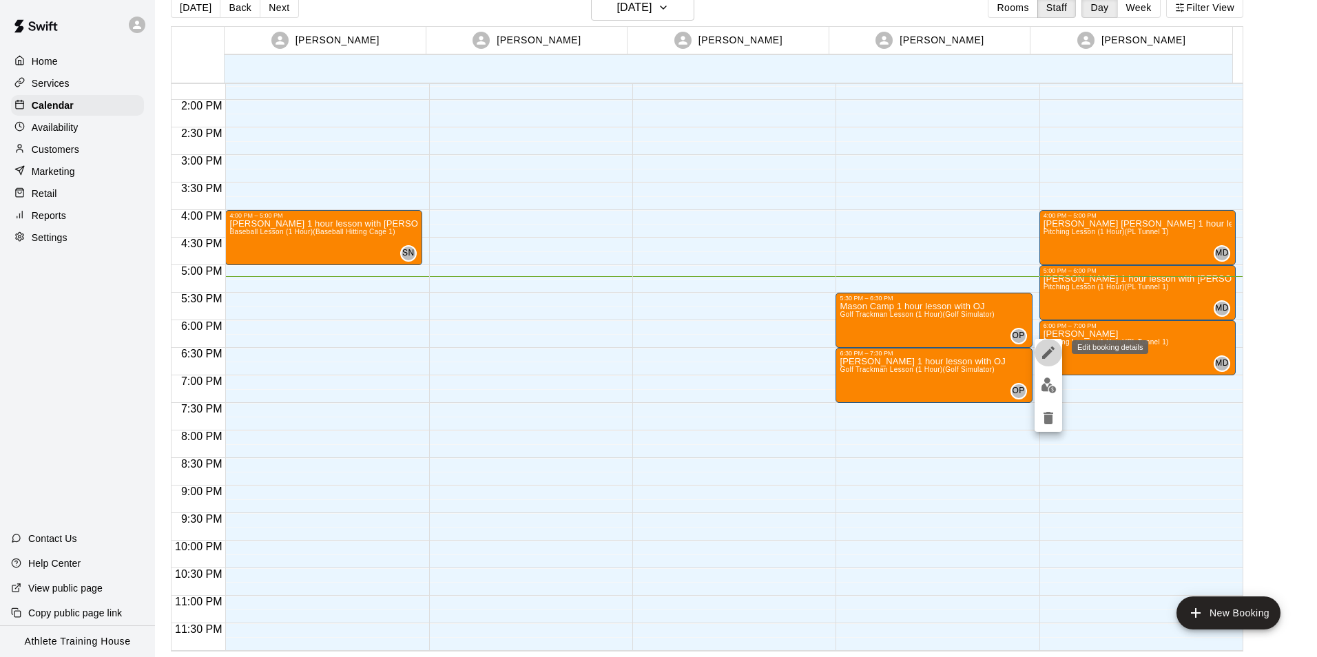
click at [1053, 353] on icon "edit" at bounding box center [1048, 352] width 17 height 17
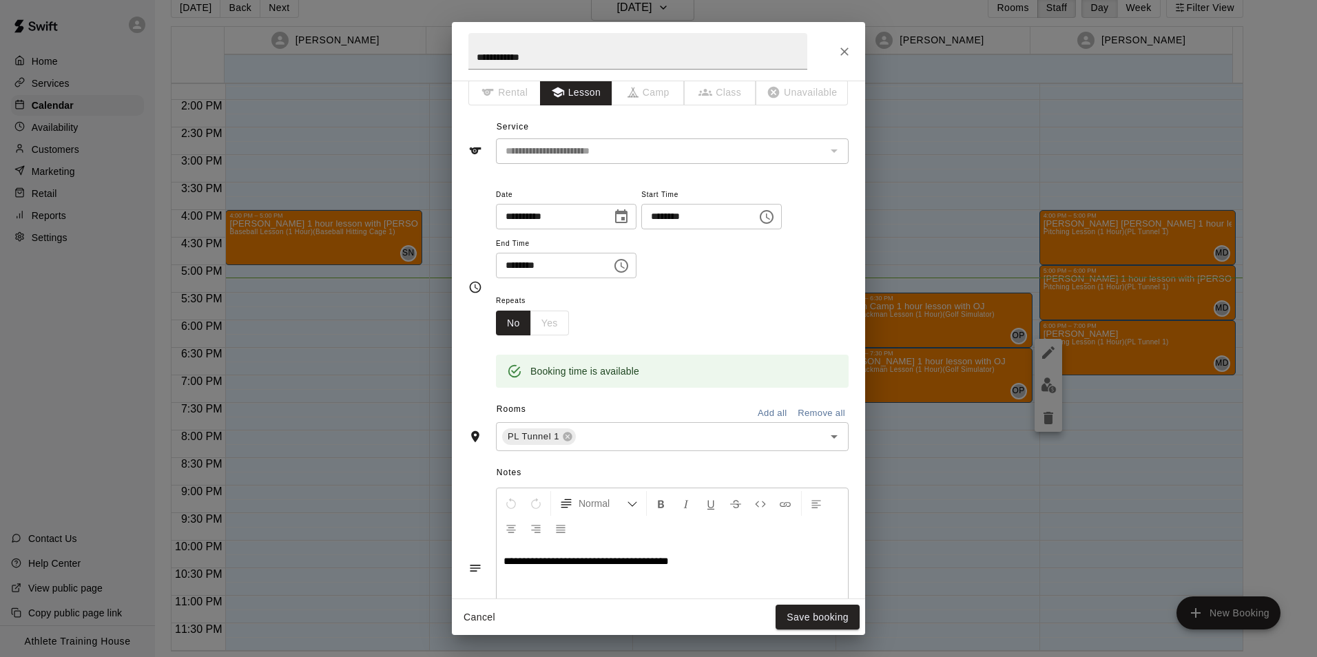
scroll to position [0, 0]
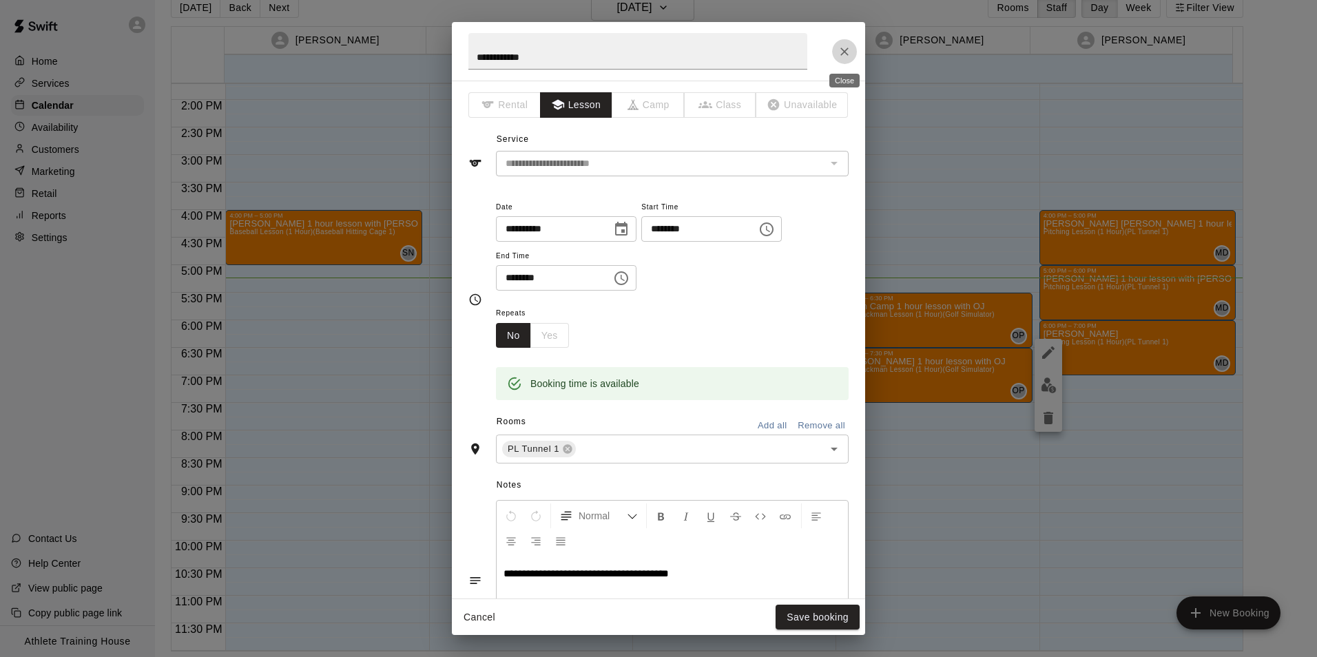
click at [854, 54] on button "Close" at bounding box center [844, 51] width 25 height 25
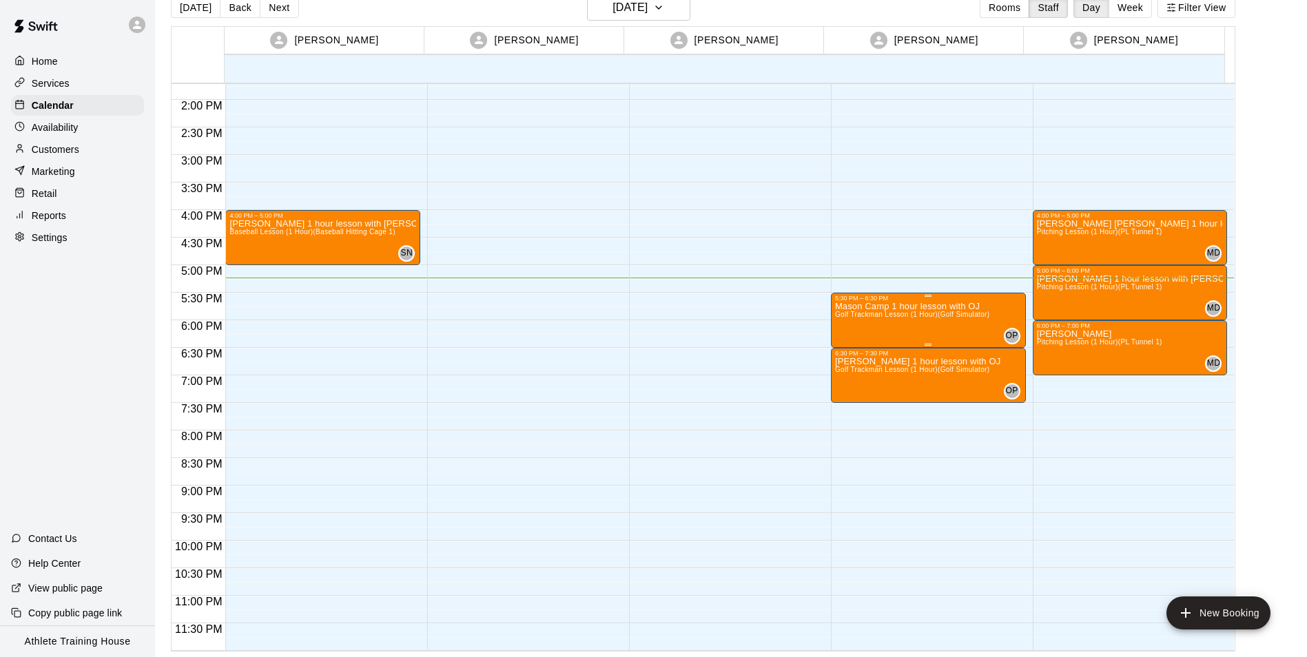
click at [919, 336] on div "Mason Camp 1 hour lesson with OJ Golf Trackman Lesson (1 Hour) (Golf Simulator)" at bounding box center [912, 630] width 155 height 657
click at [853, 318] on icon "edit" at bounding box center [847, 317] width 17 height 17
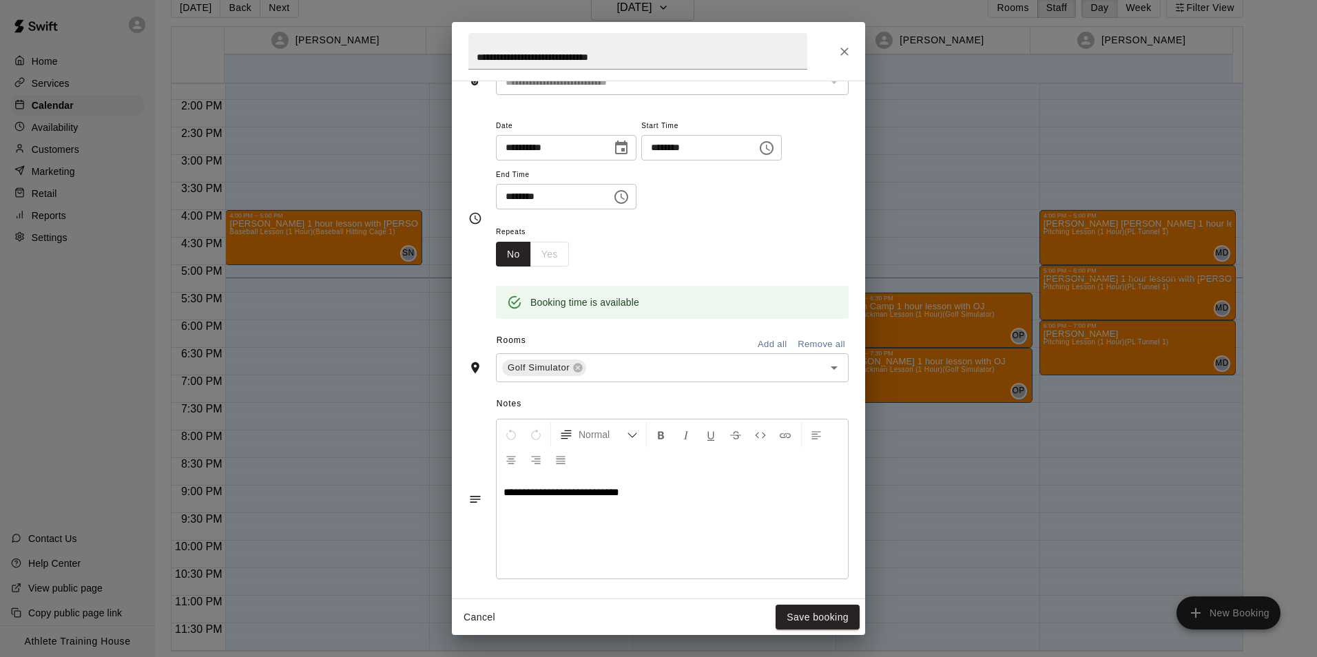
scroll to position [203, 0]
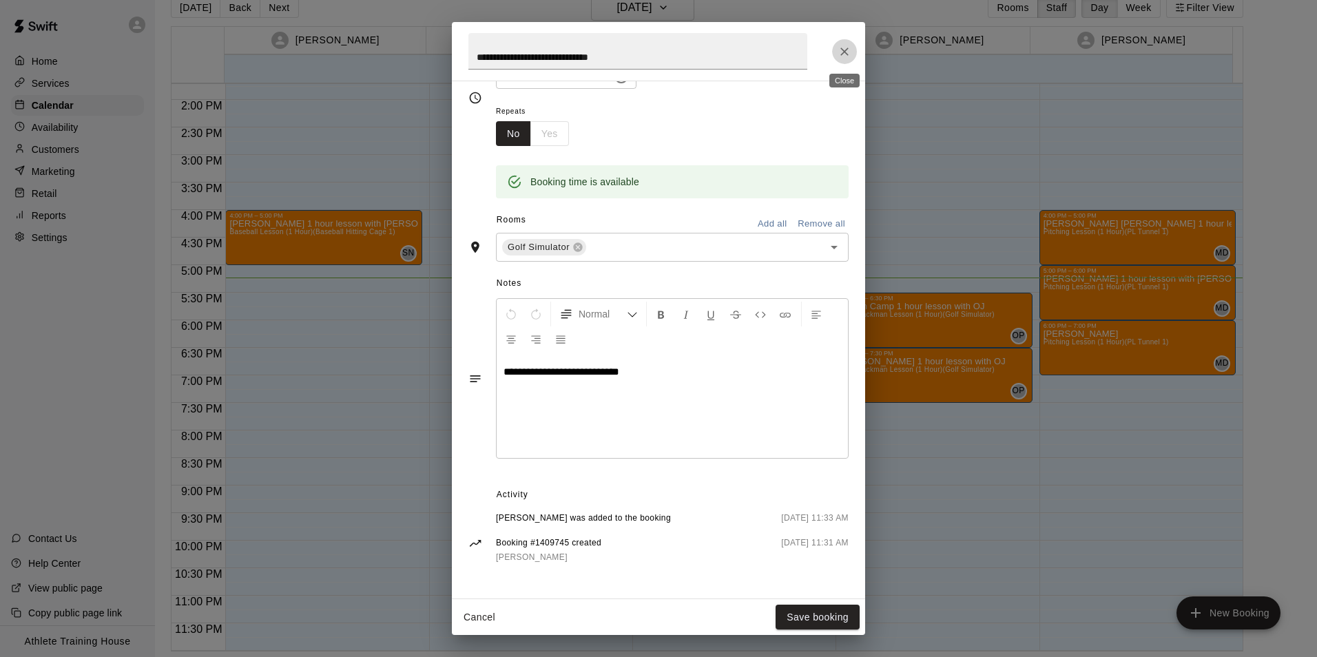
click at [847, 43] on button "Close" at bounding box center [844, 51] width 25 height 25
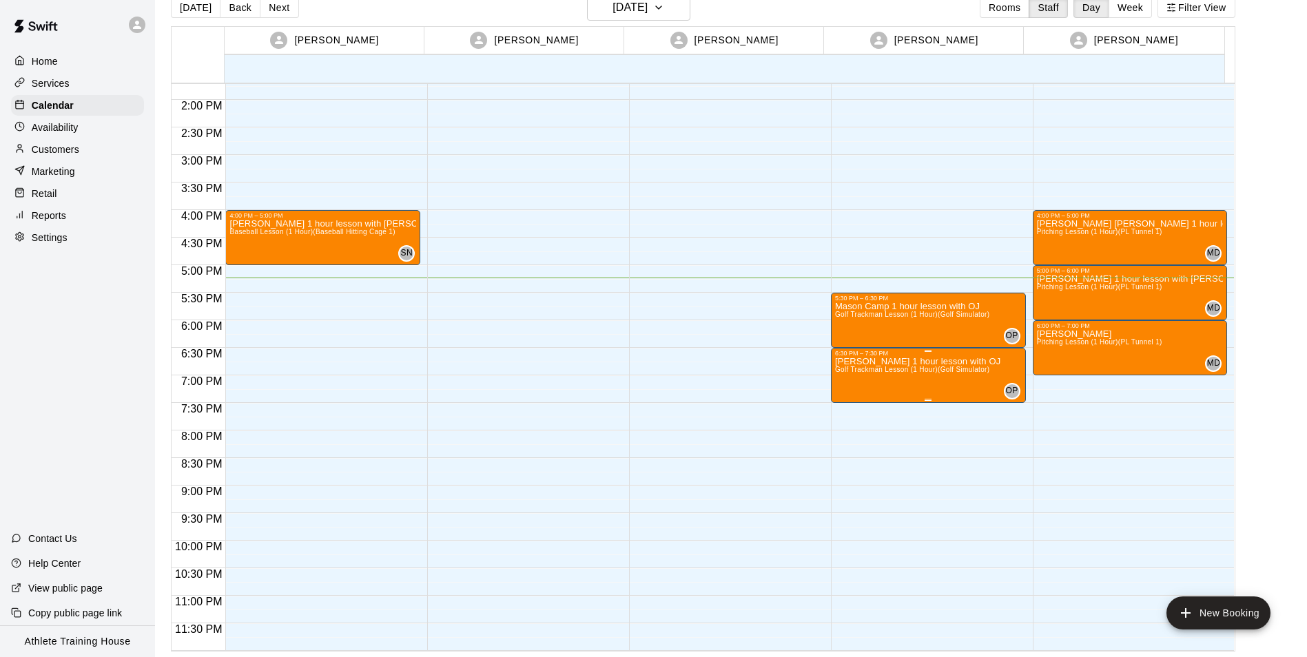
click at [901, 369] on span "Golf Trackman Lesson (1 Hour) (Golf Simulator)" at bounding box center [912, 370] width 155 height 8
click at [836, 374] on button "edit" at bounding box center [847, 380] width 28 height 28
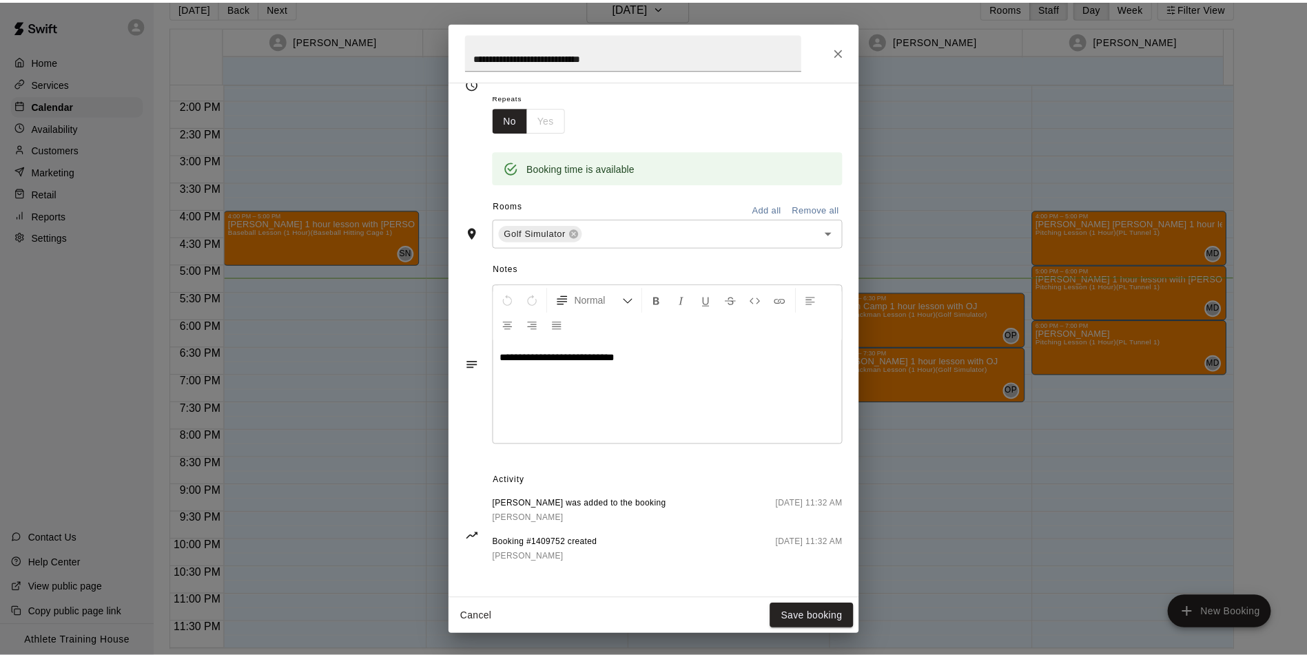
scroll to position [0, 0]
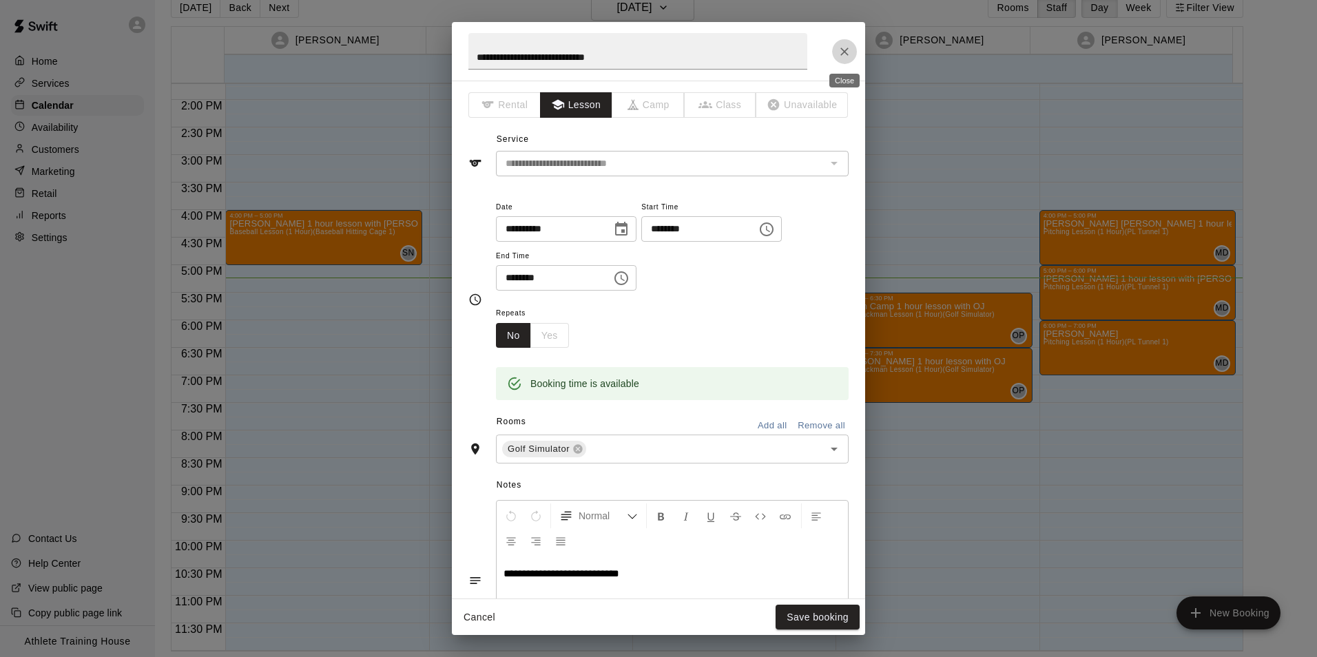
click at [847, 48] on icon "Close" at bounding box center [845, 52] width 14 height 14
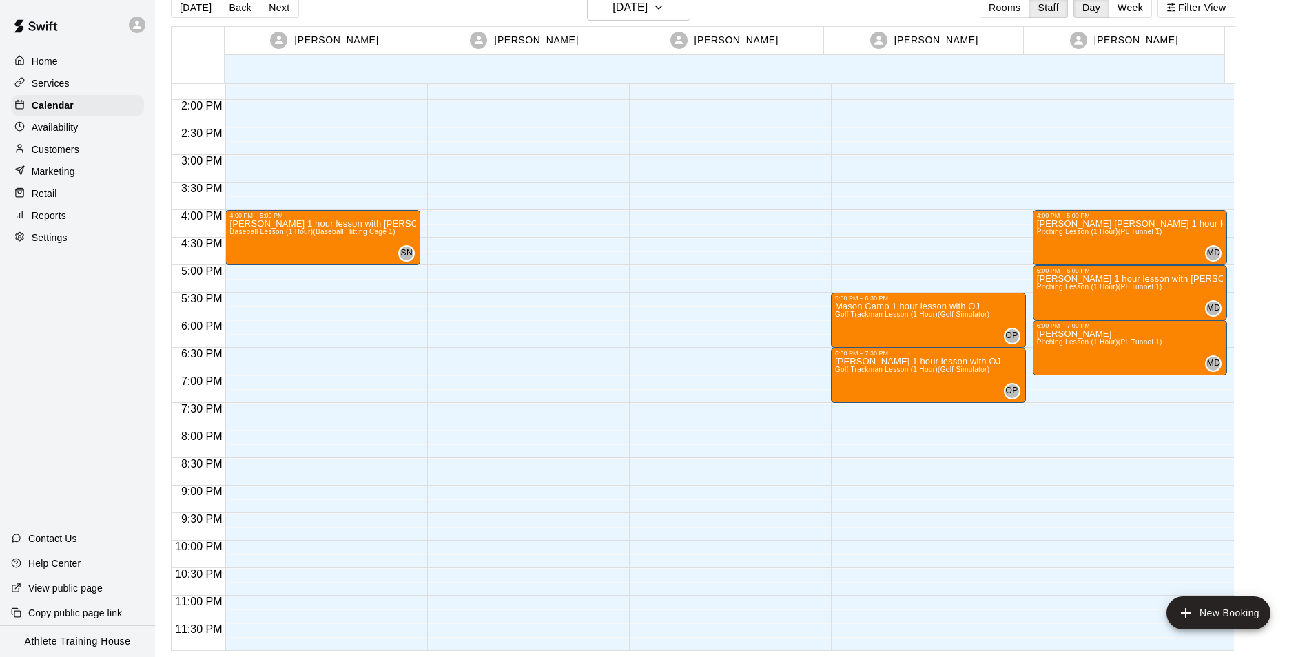
drag, startPoint x: 50, startPoint y: 198, endPoint x: 113, endPoint y: 203, distance: 63.6
click at [50, 198] on p "Retail" at bounding box center [44, 194] width 25 height 14
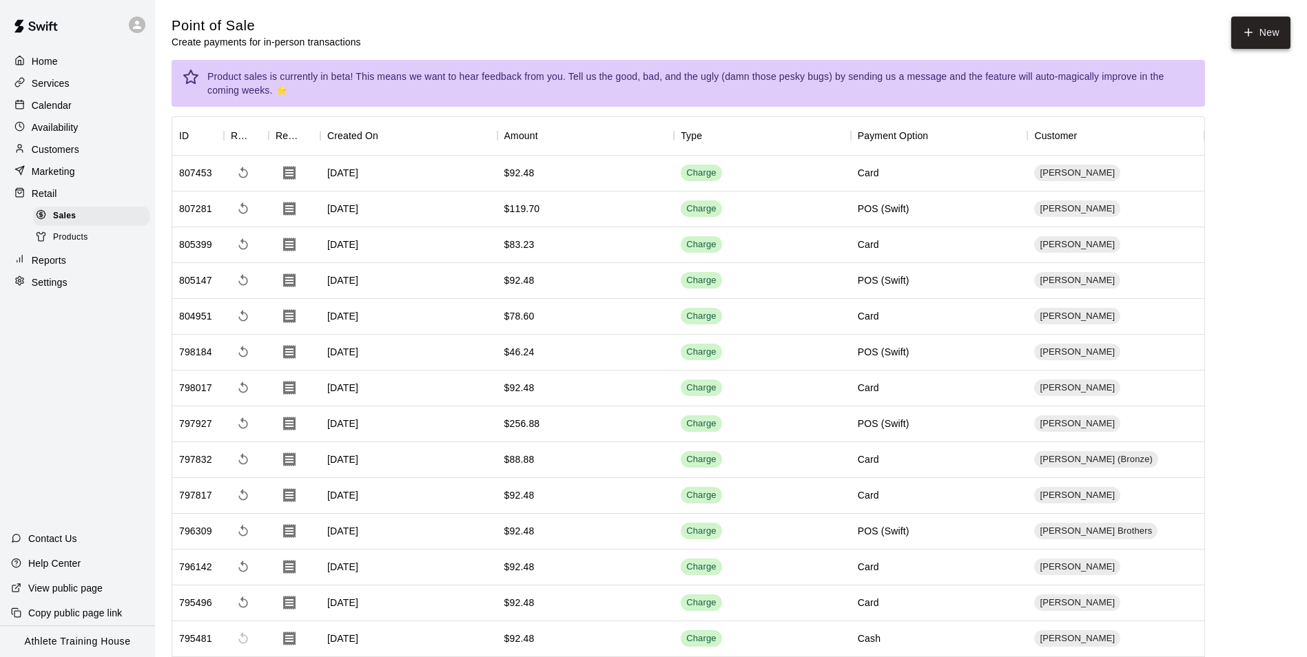
click at [1247, 26] on icon "button" at bounding box center [1248, 32] width 12 height 12
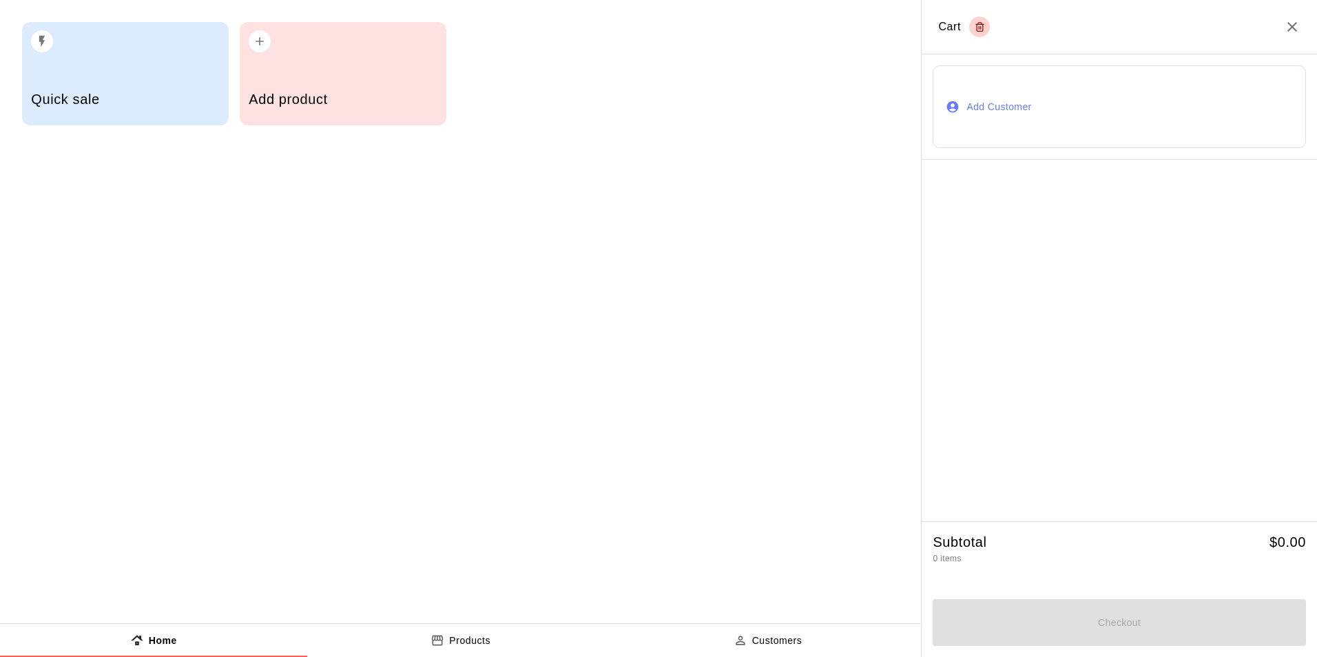
click at [1048, 105] on button "Add Customer" at bounding box center [1119, 106] width 373 height 83
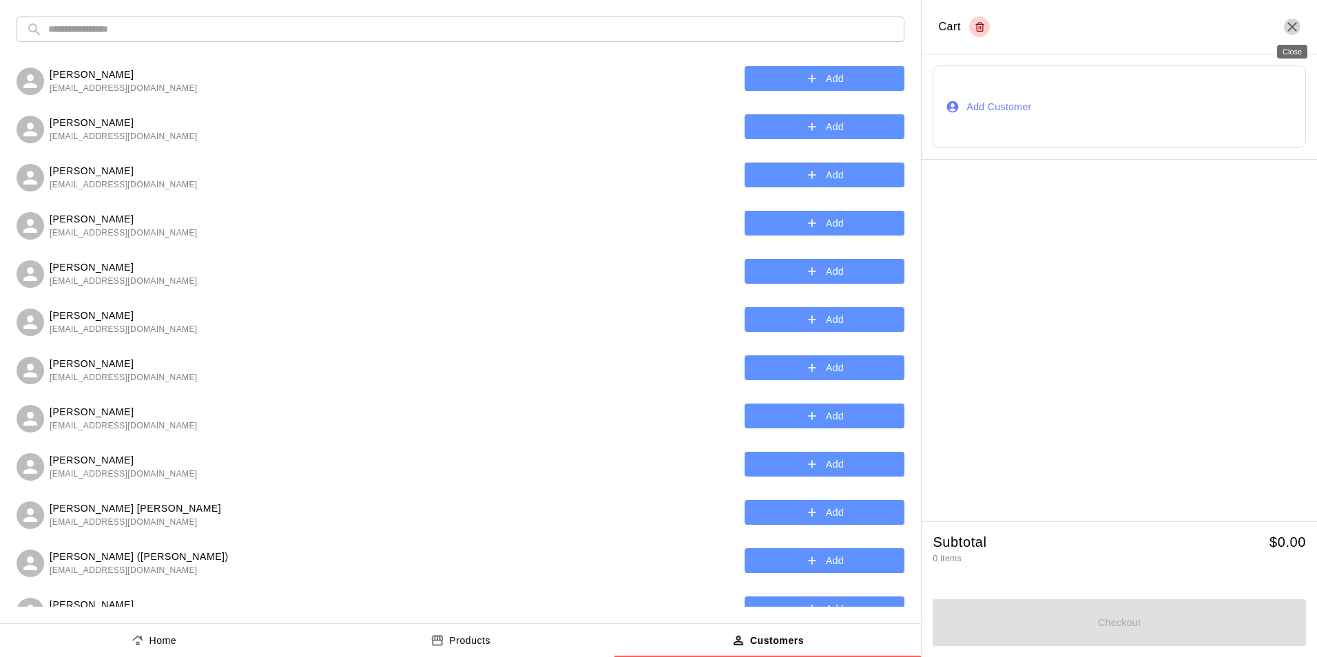
click at [1294, 25] on icon "Close" at bounding box center [1292, 27] width 10 height 10
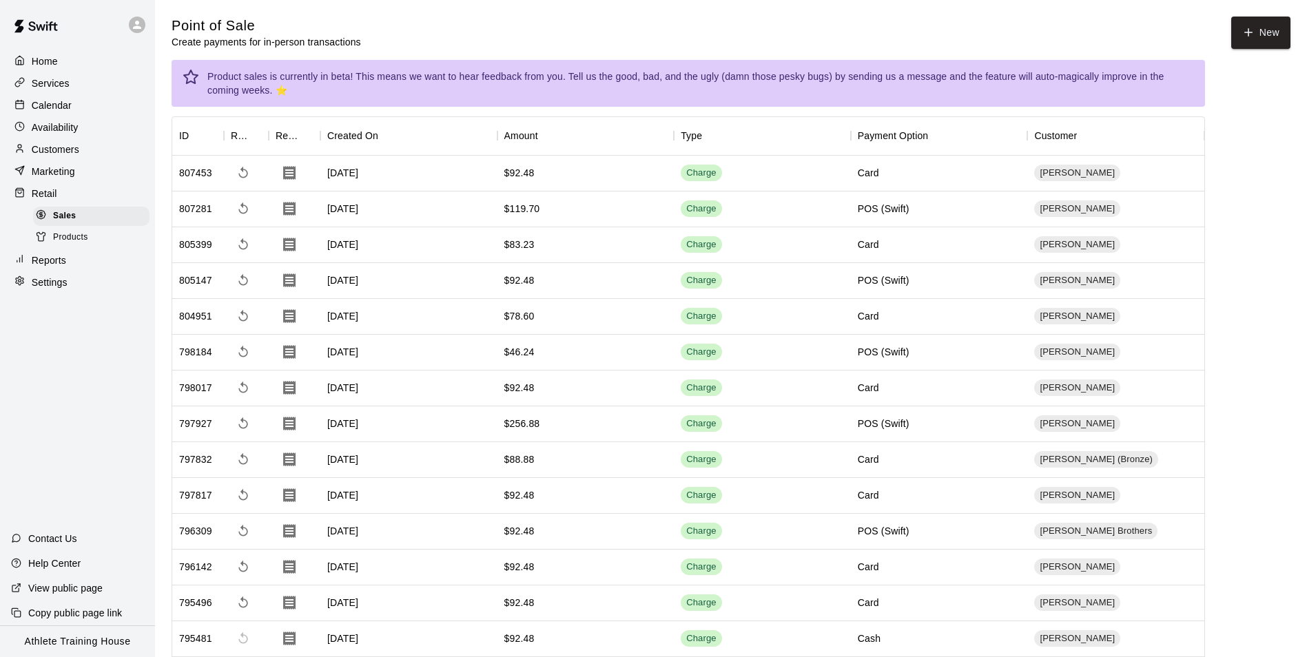
click at [44, 146] on p "Customers" at bounding box center [56, 150] width 48 height 14
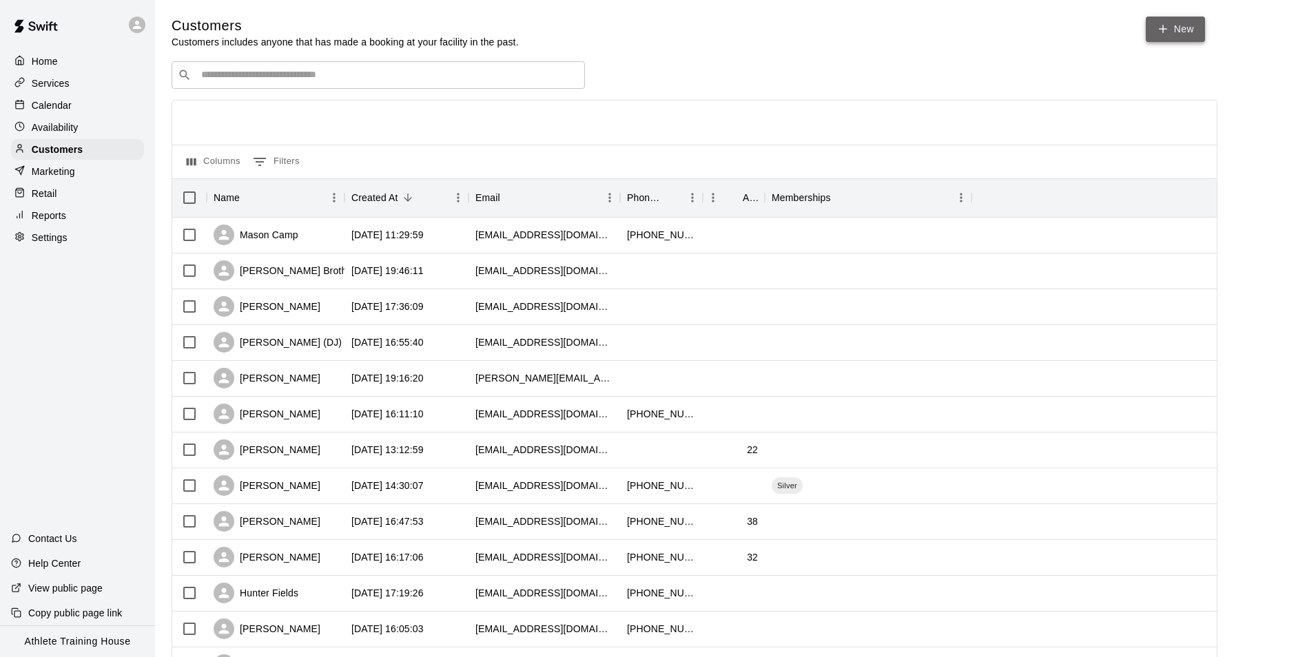
click at [1174, 31] on link "New" at bounding box center [1174, 29] width 59 height 25
select select "**"
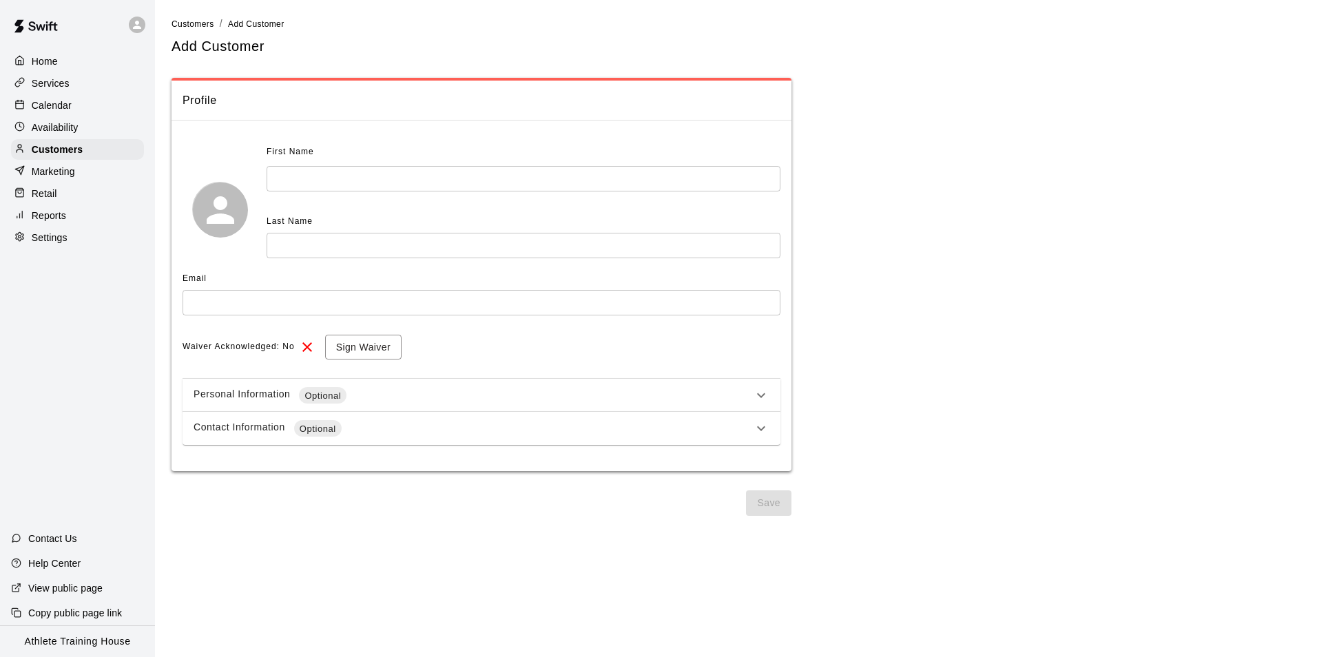
click at [404, 185] on input "text" at bounding box center [524, 178] width 514 height 25
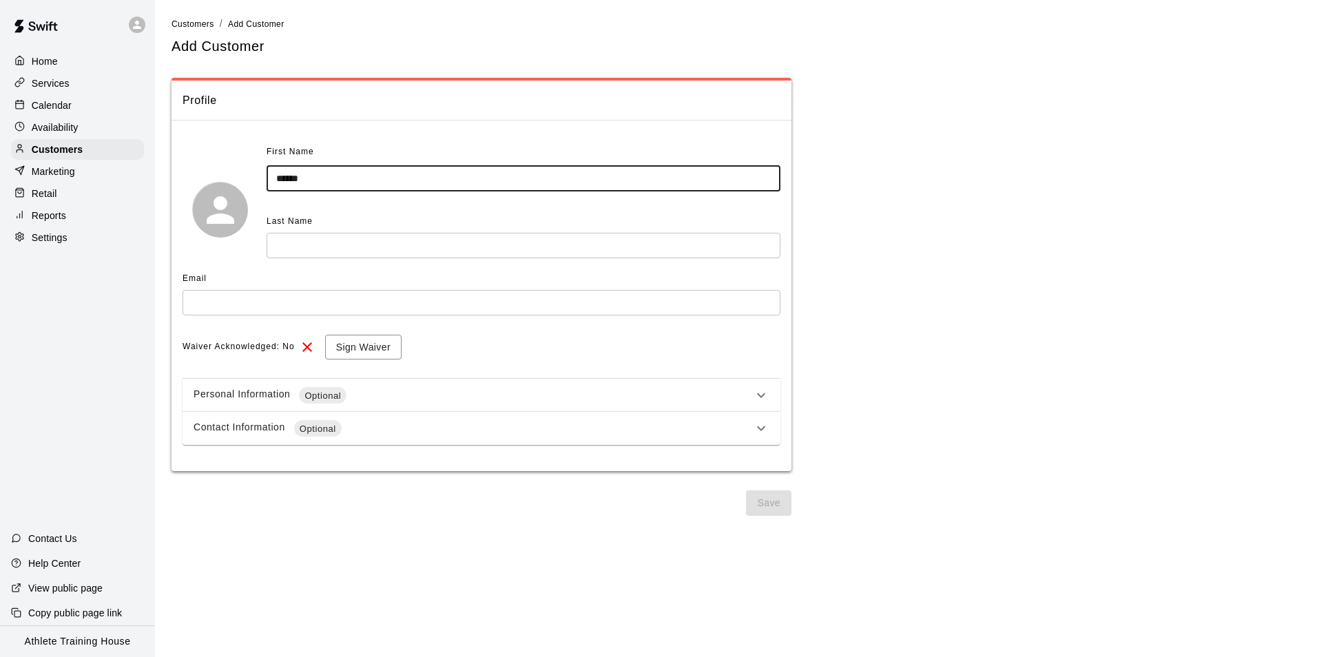
type input "******"
click at [415, 247] on input "text" at bounding box center [524, 245] width 514 height 25
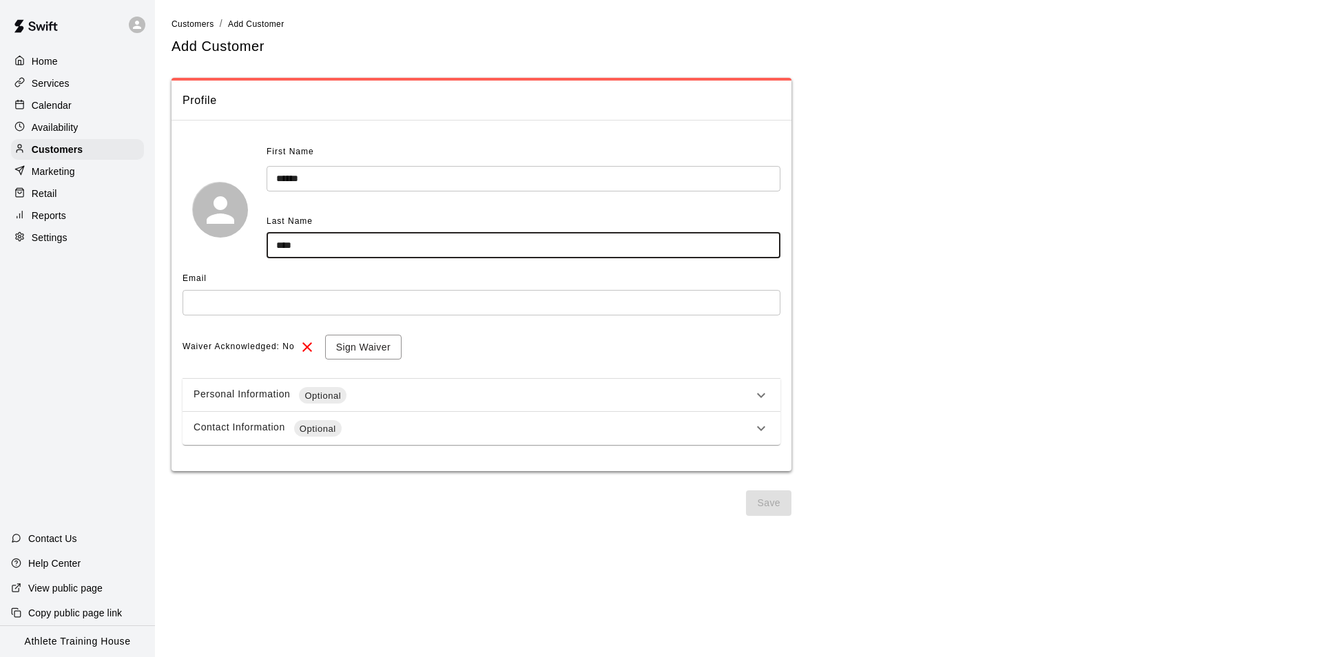
type input "****"
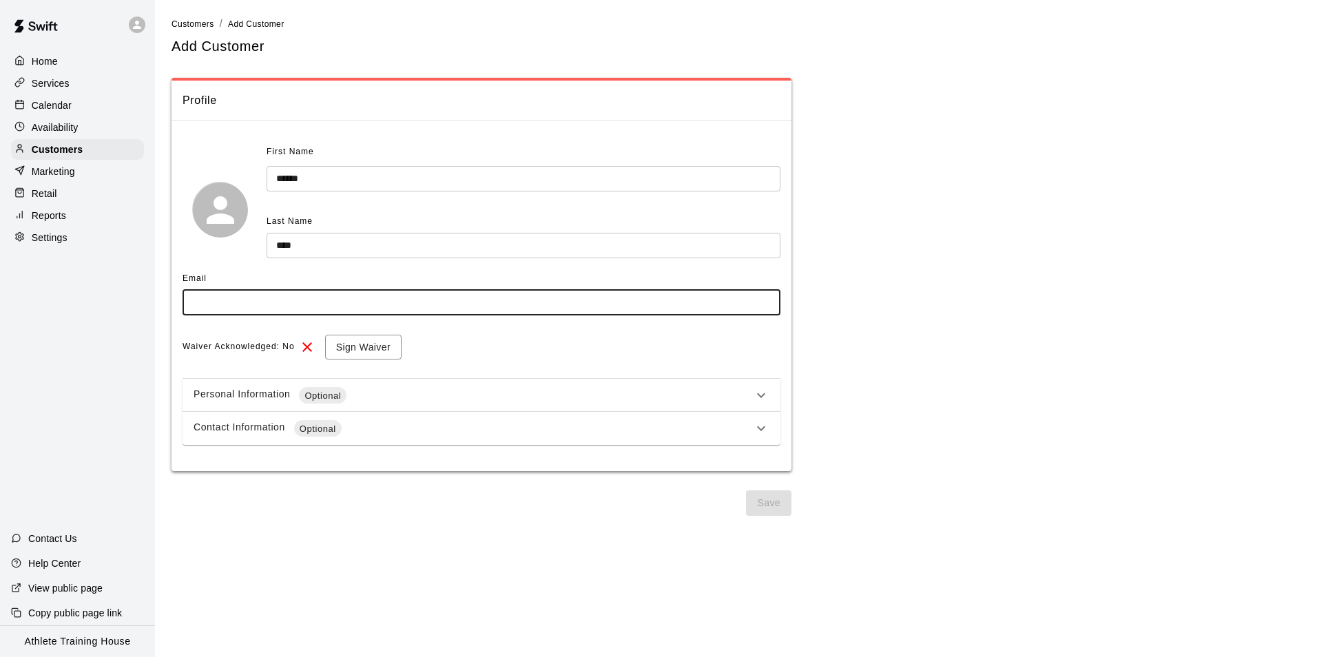
click at [418, 304] on input "text" at bounding box center [482, 302] width 598 height 25
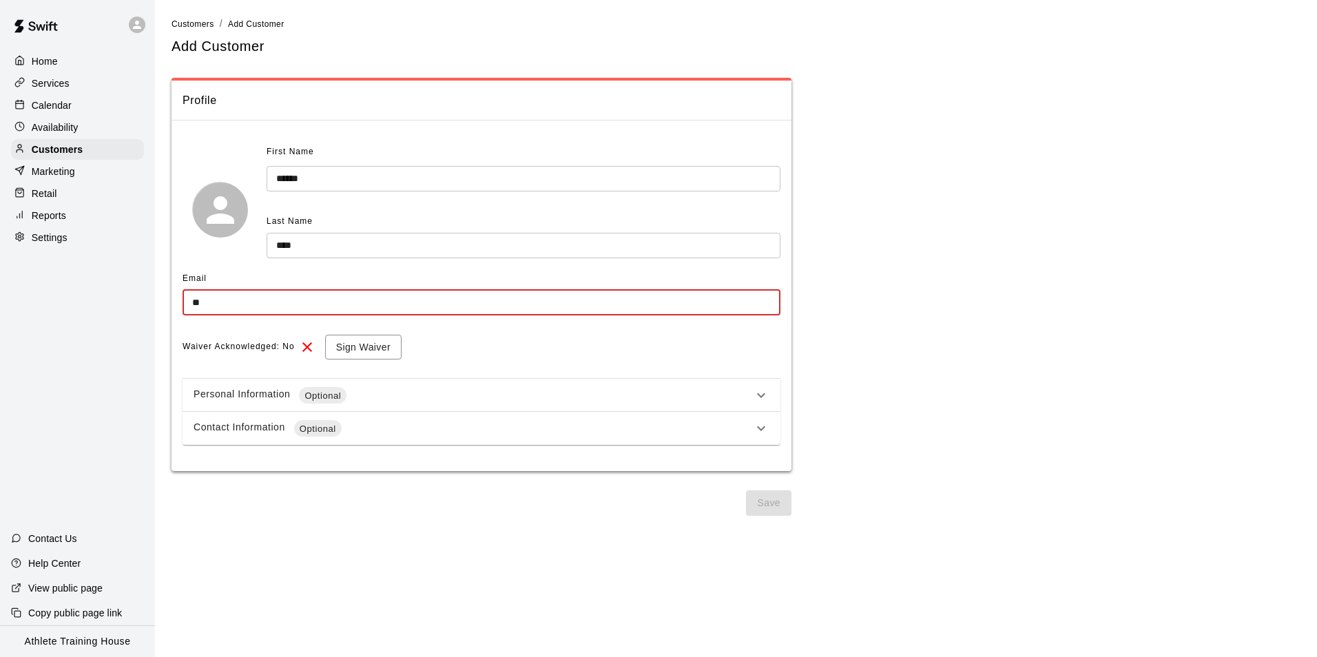
type input "*"
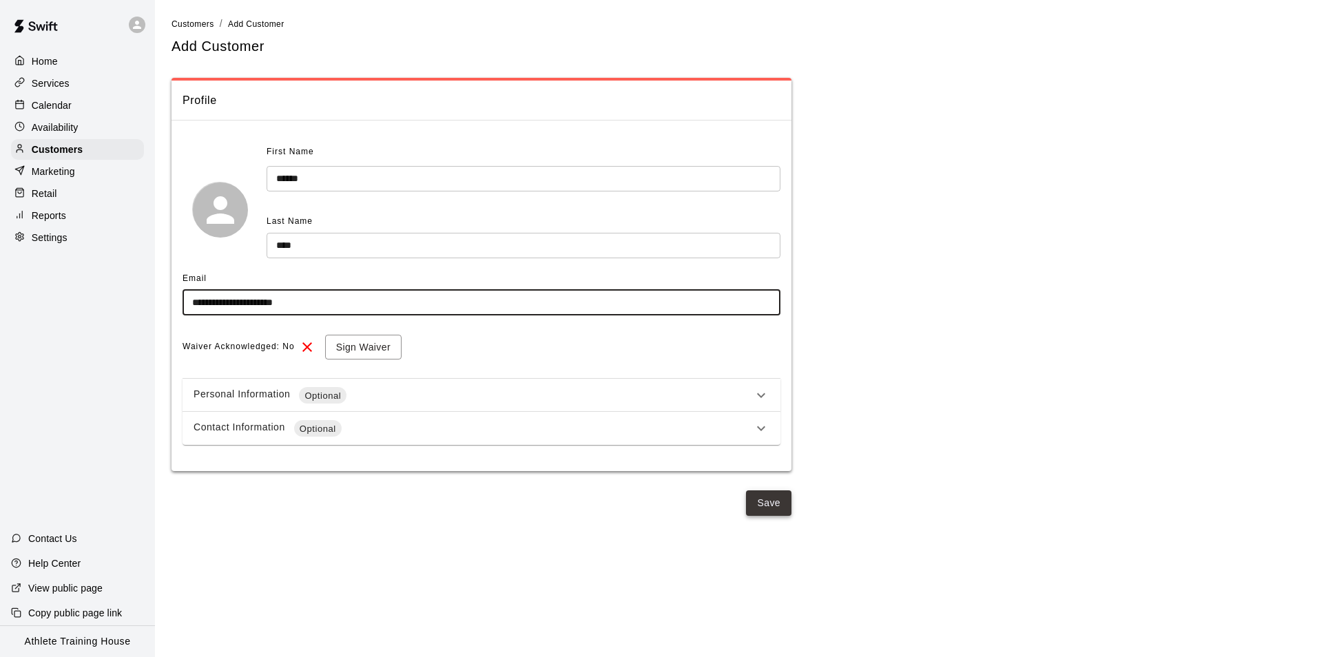
type input "**********"
click at [766, 514] on button "Save" at bounding box center [768, 502] width 45 height 25
select select "**"
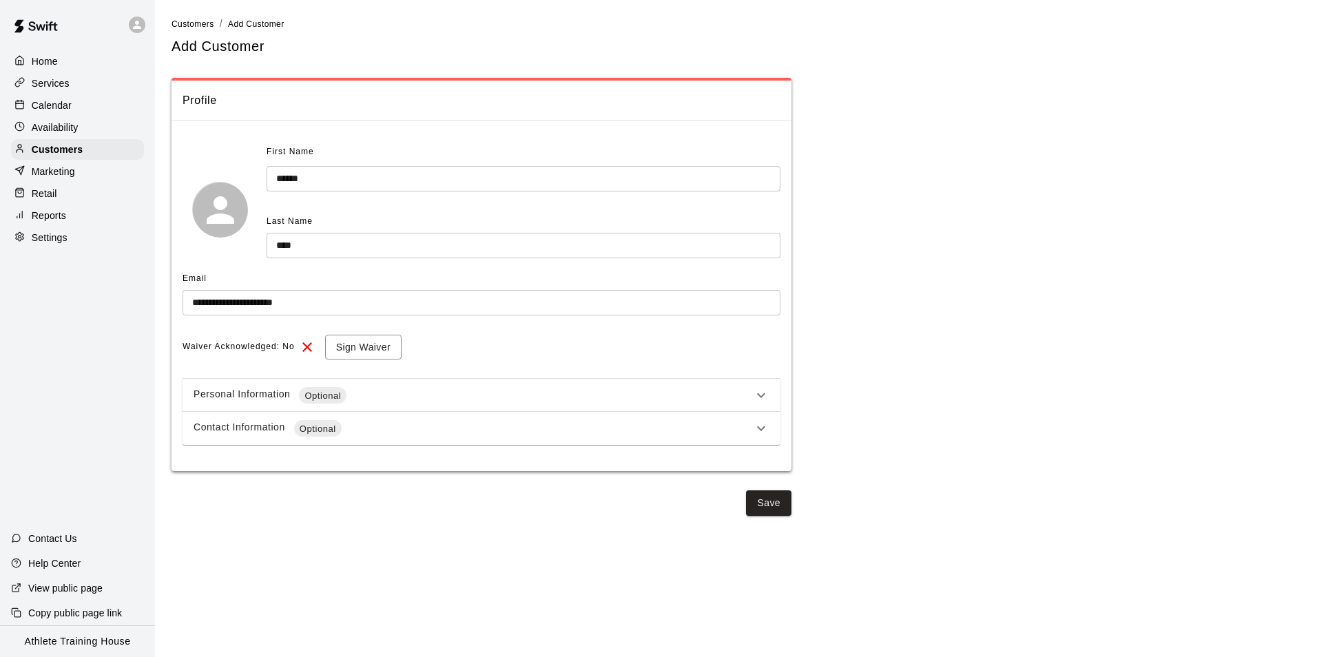
click at [48, 121] on div "Availability" at bounding box center [77, 127] width 133 height 21
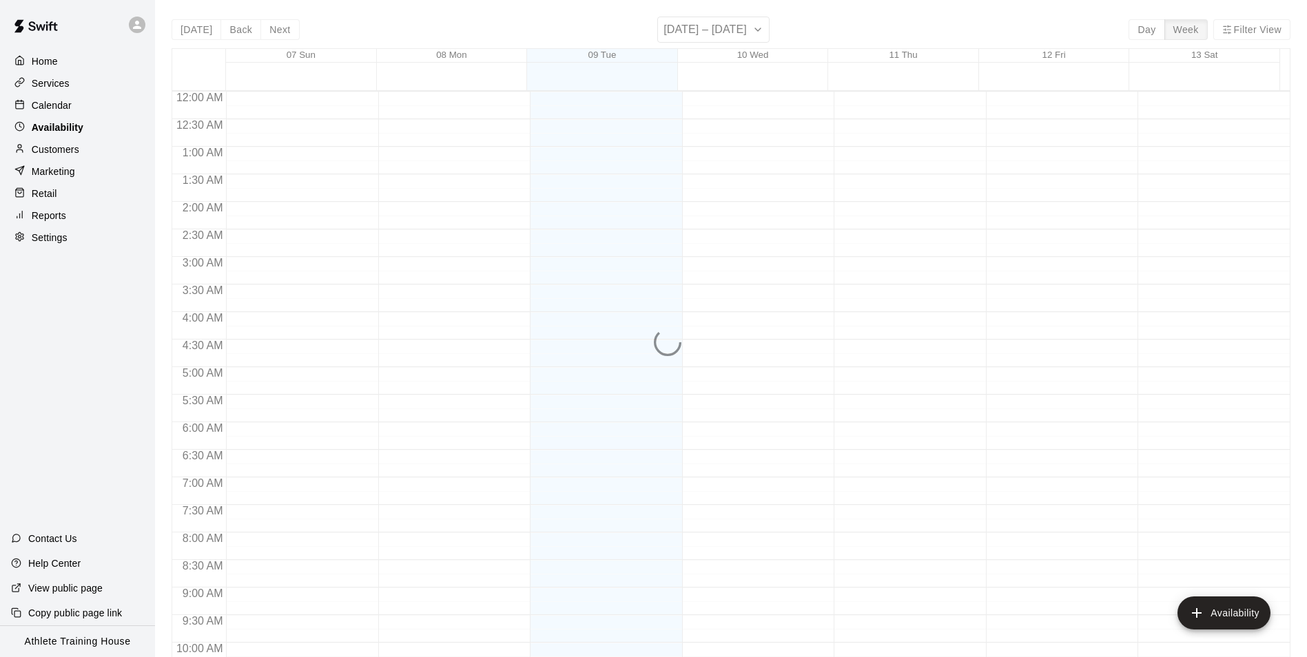
scroll to position [742, 0]
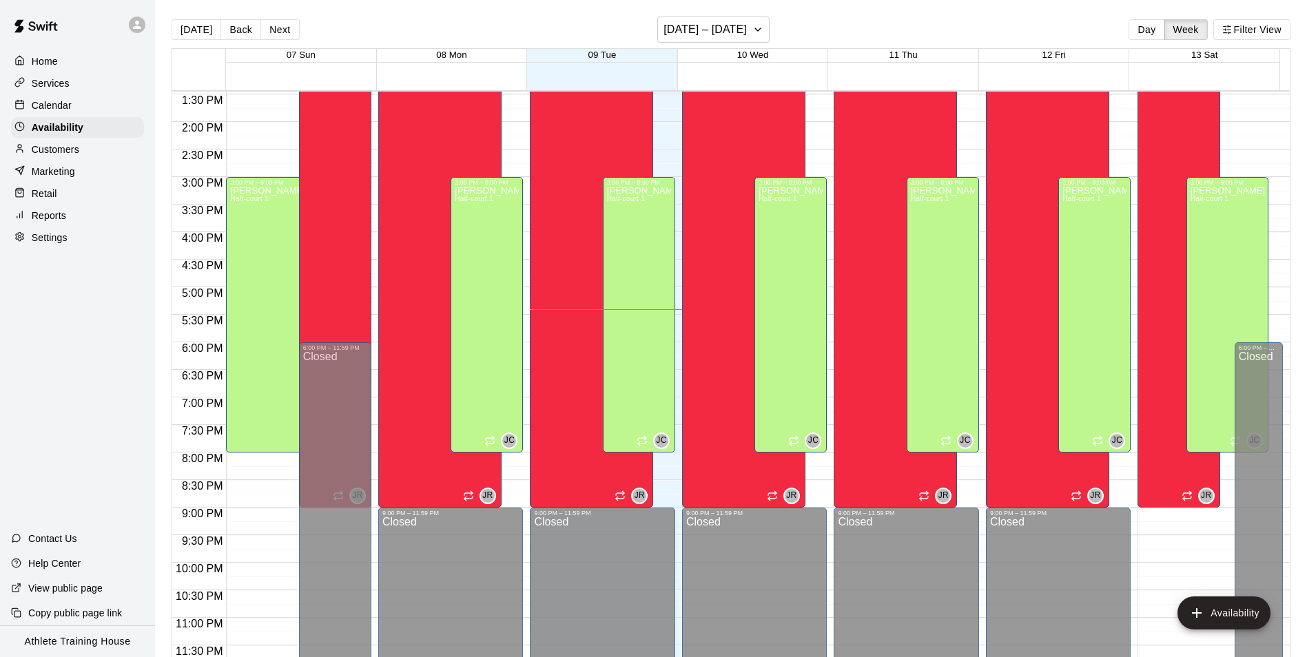
click at [50, 182] on div "Marketing" at bounding box center [77, 171] width 133 height 21
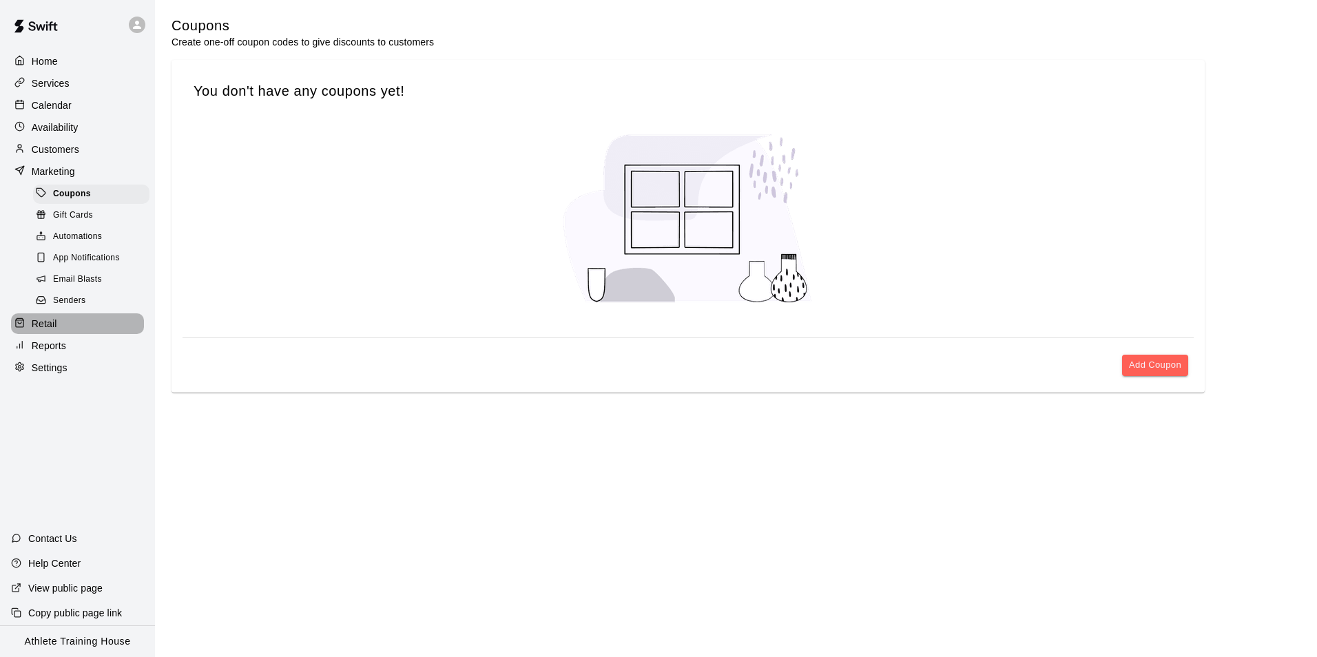
click at [56, 331] on p "Retail" at bounding box center [44, 324] width 25 height 14
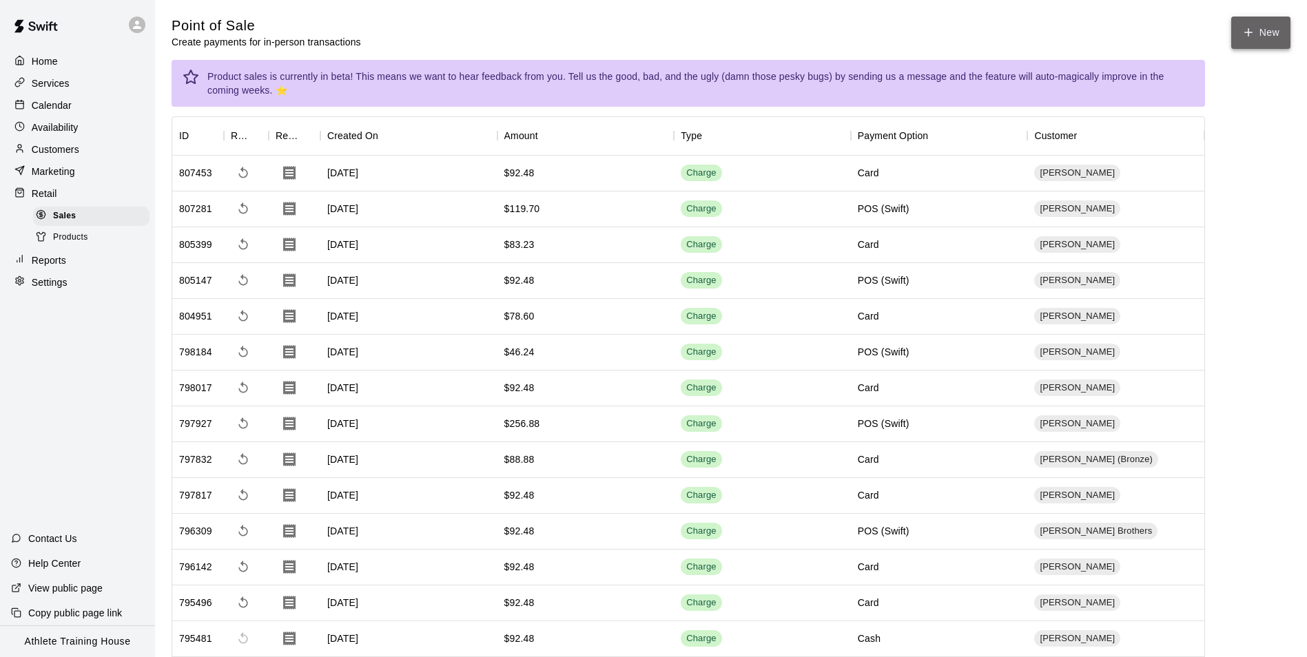
click at [1269, 35] on button "New" at bounding box center [1260, 33] width 59 height 32
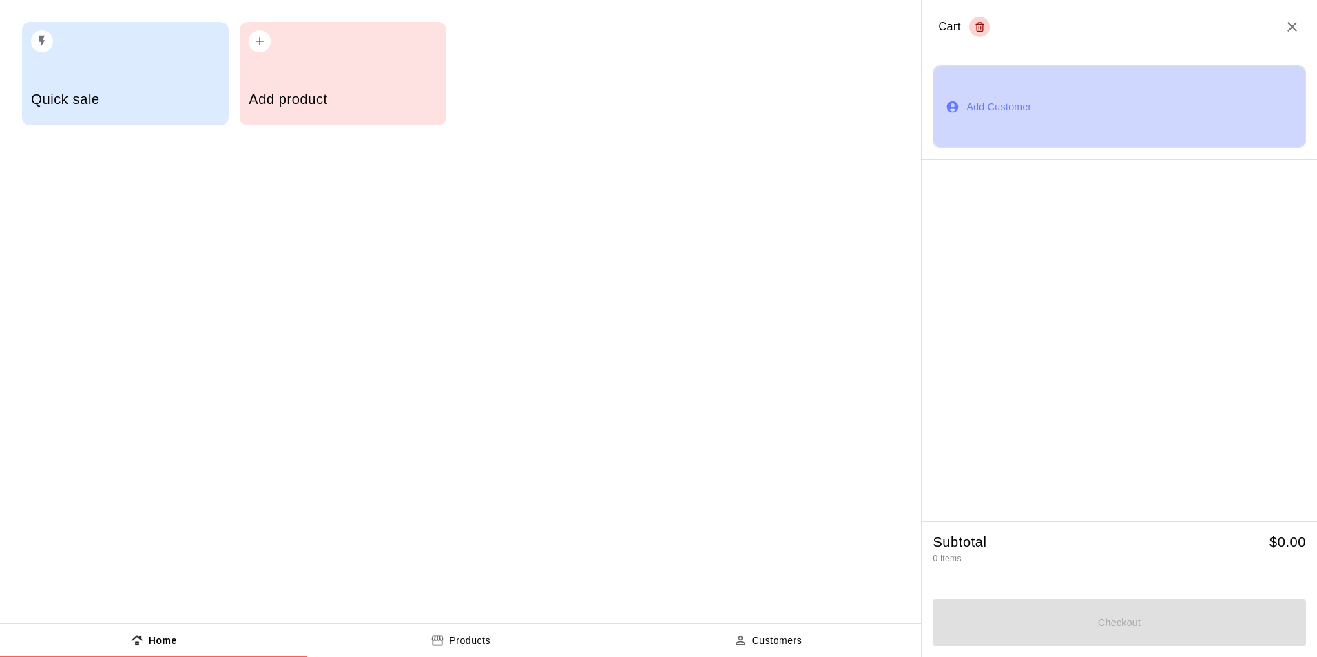
click at [992, 109] on button "Add Customer" at bounding box center [1119, 106] width 373 height 83
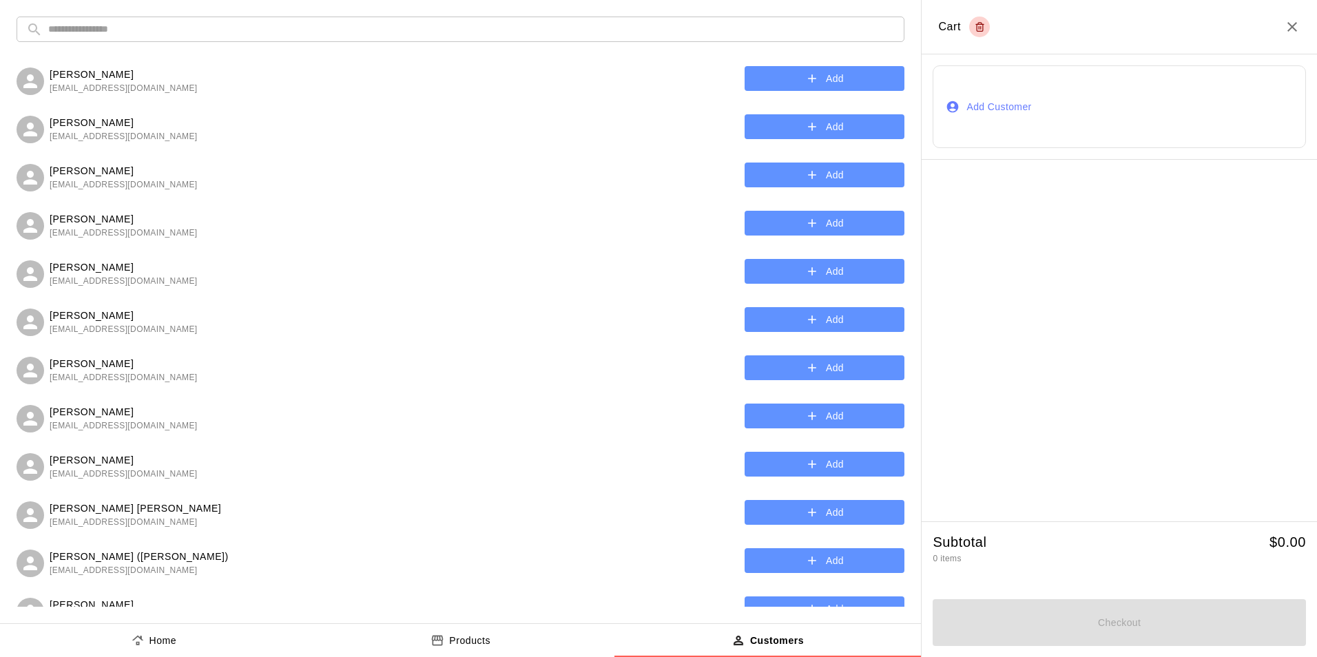
click at [504, 38] on input "text" at bounding box center [471, 29] width 847 height 25
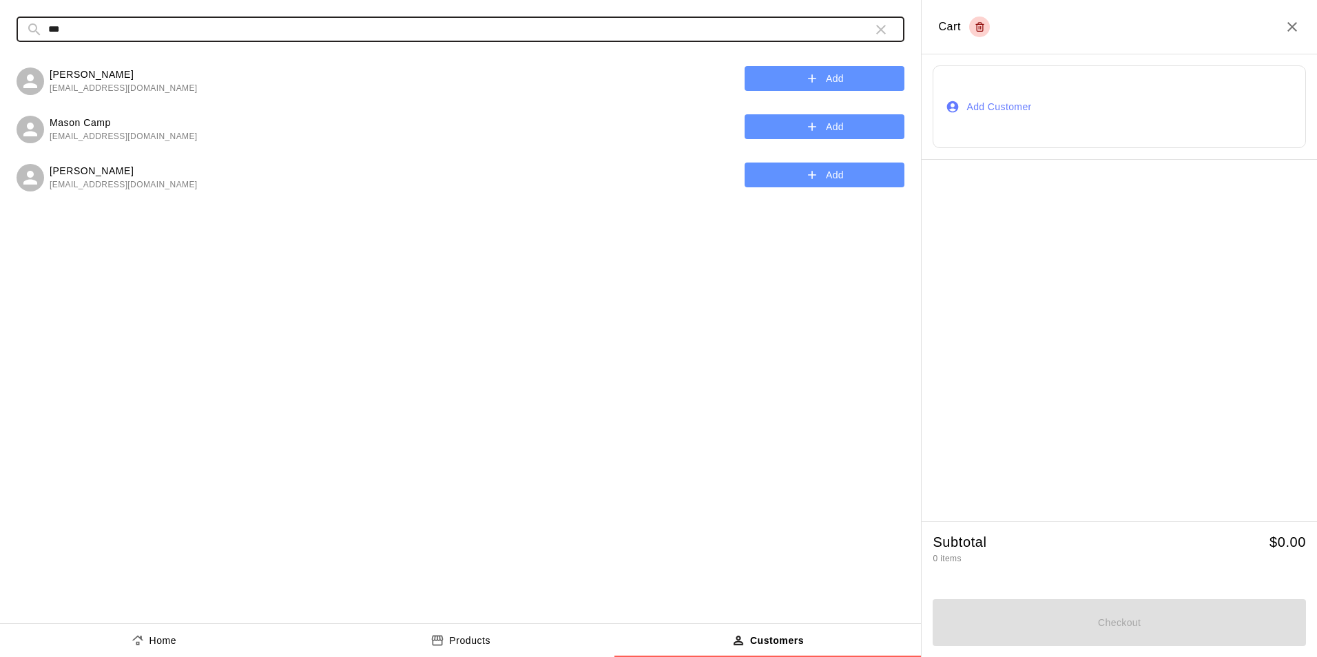
type input "***"
click at [837, 134] on button "Add" at bounding box center [825, 126] width 160 height 25
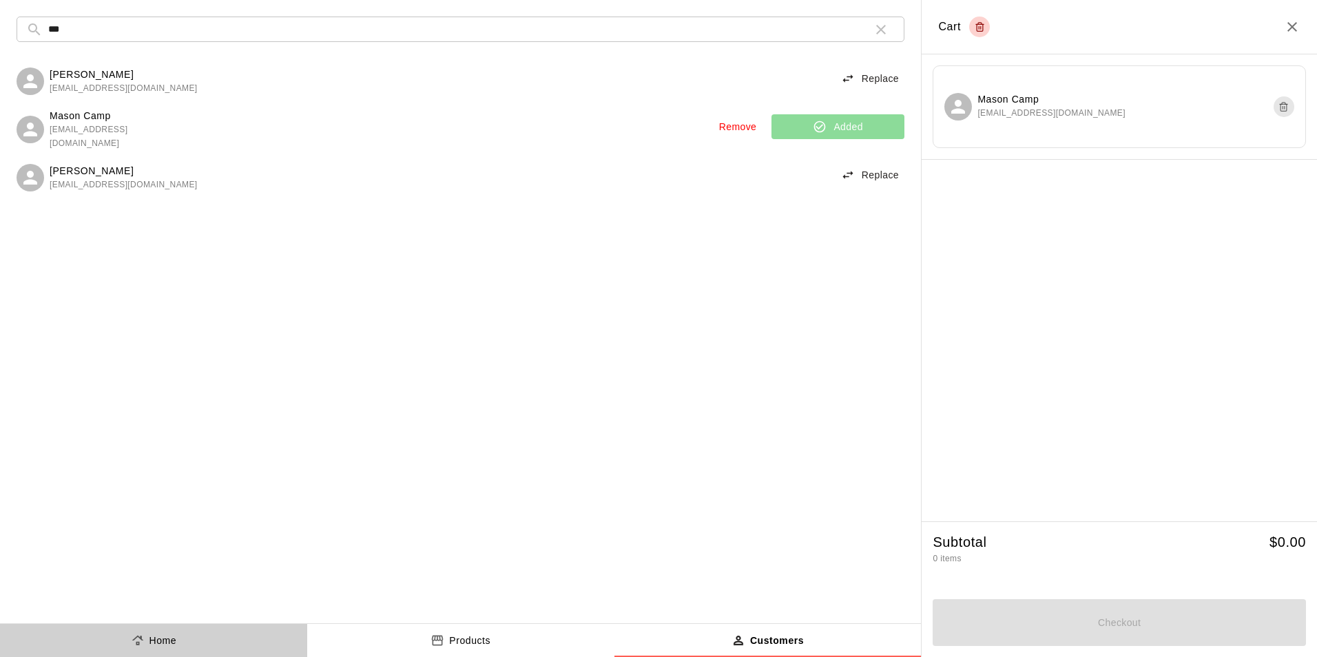
click at [259, 647] on button "Home" at bounding box center [153, 640] width 307 height 33
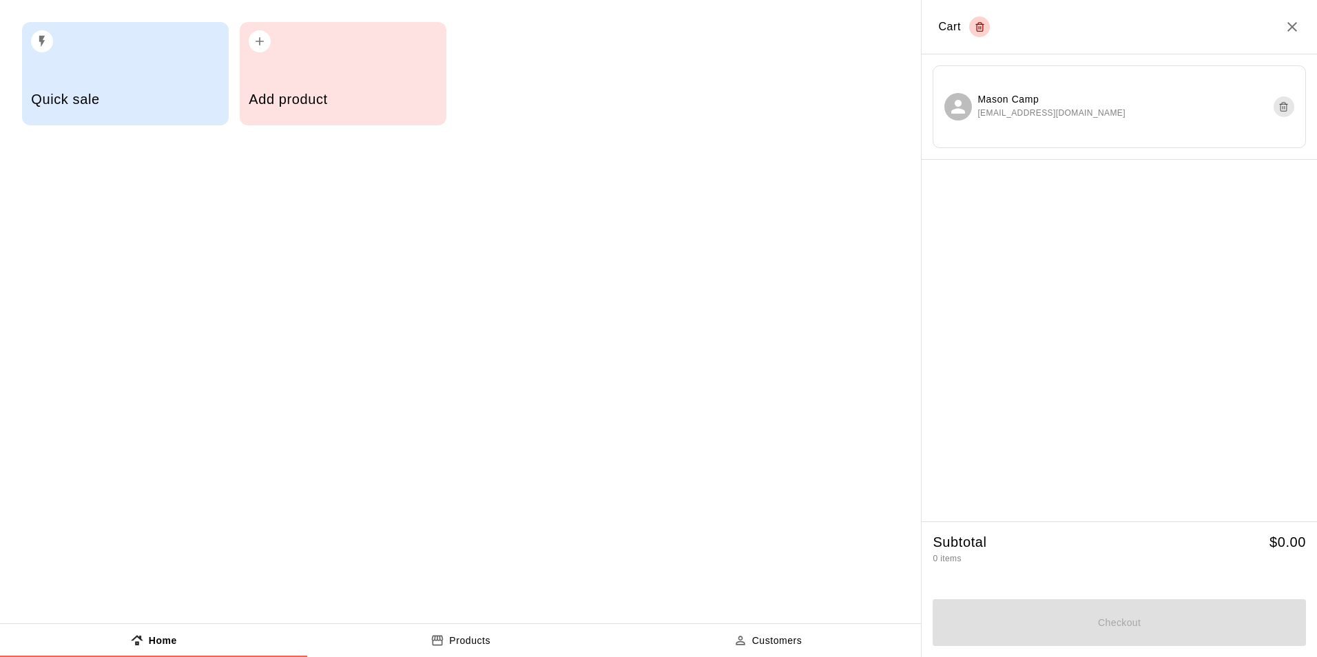
click at [117, 74] on div "Quick sale" at bounding box center [125, 73] width 207 height 103
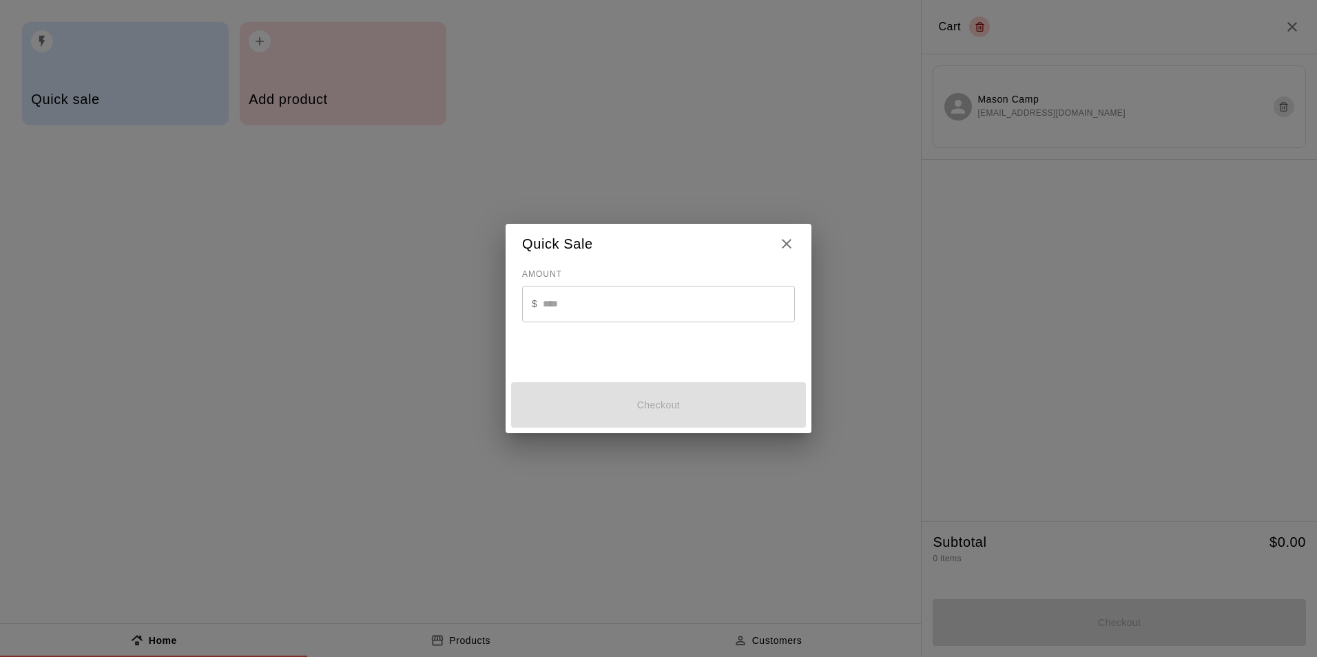
click at [685, 308] on input "text" at bounding box center [669, 304] width 252 height 37
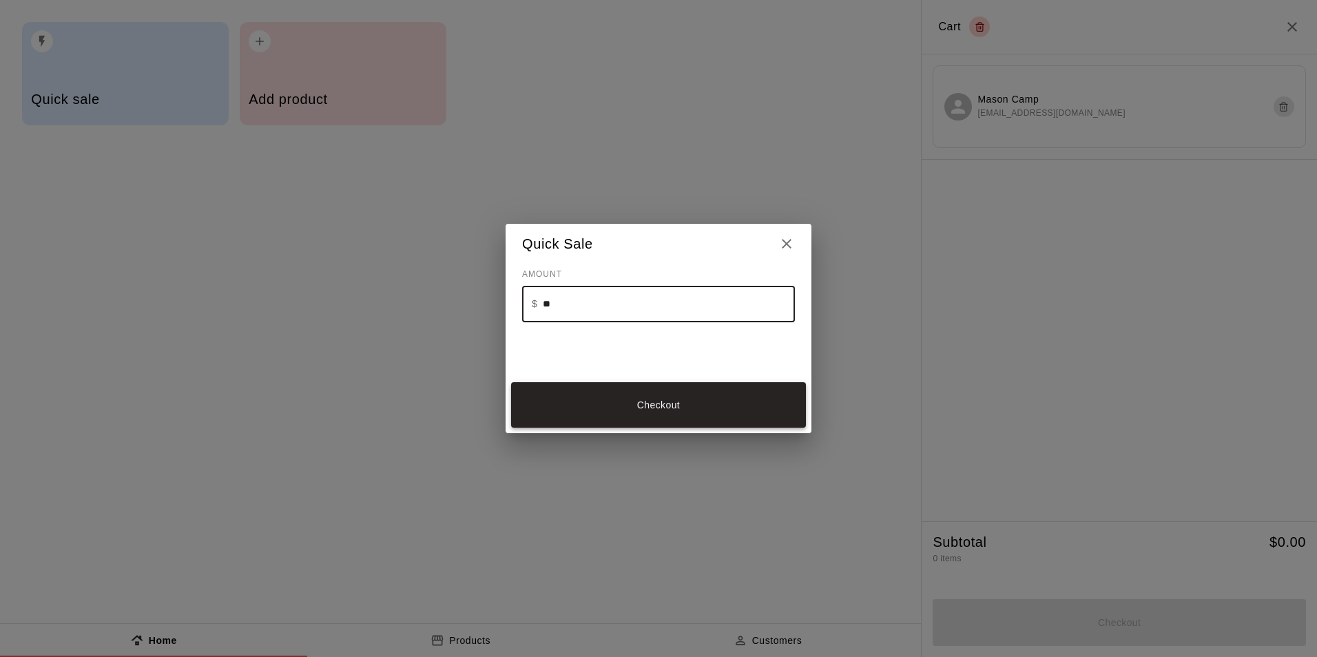
type input "**"
click at [656, 399] on button "Checkout" at bounding box center [658, 405] width 295 height 46
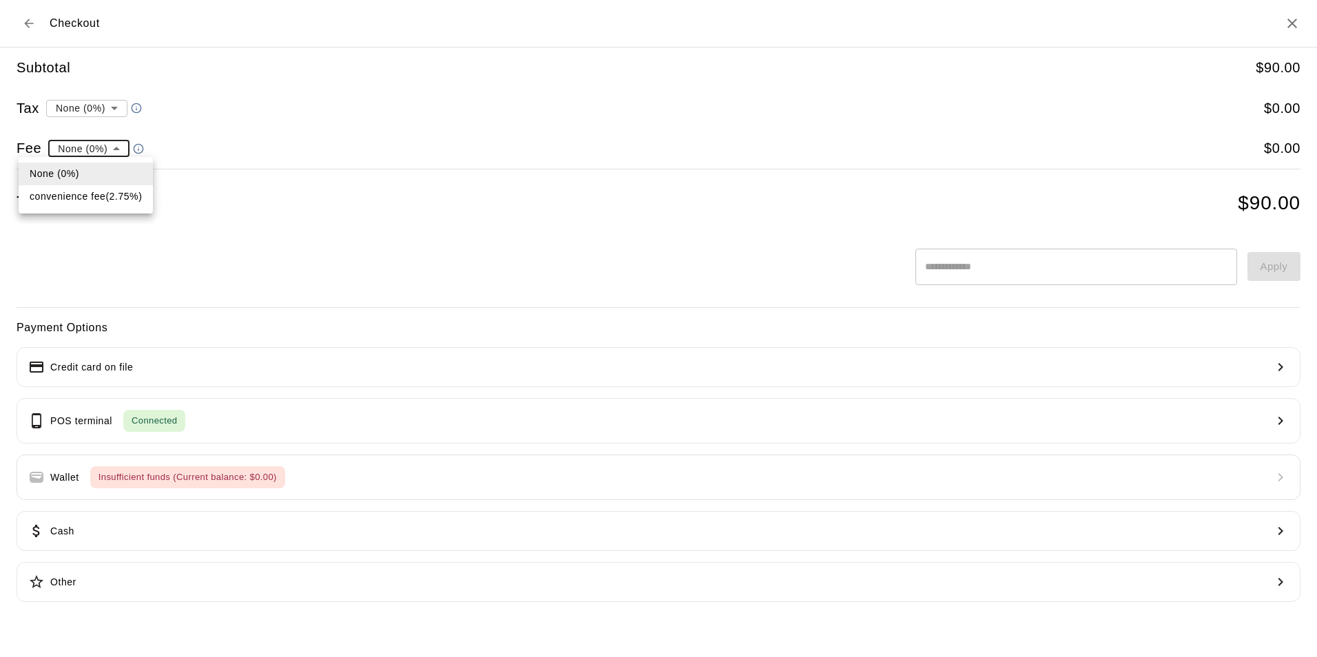
click at [94, 185] on li "convenience fee ( 2.75 % )" at bounding box center [86, 196] width 134 height 23
type input "**********"
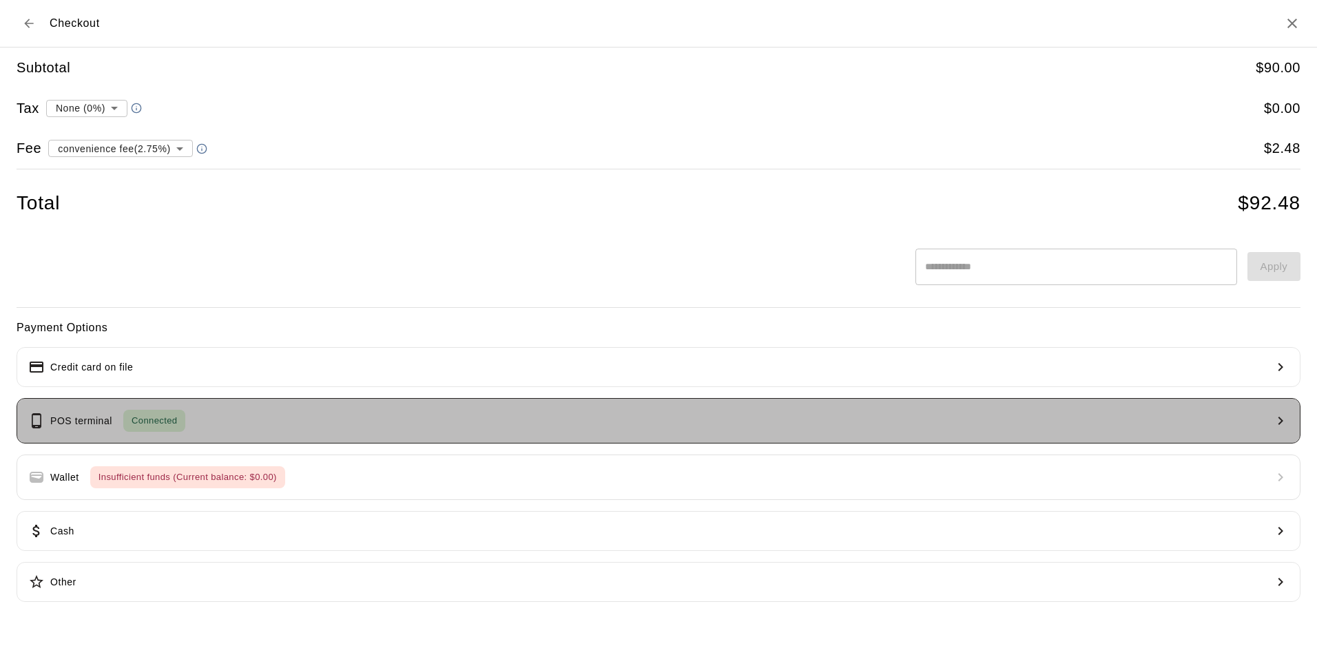
click at [246, 421] on button "POS terminal Connected" at bounding box center [659, 420] width 1284 height 45
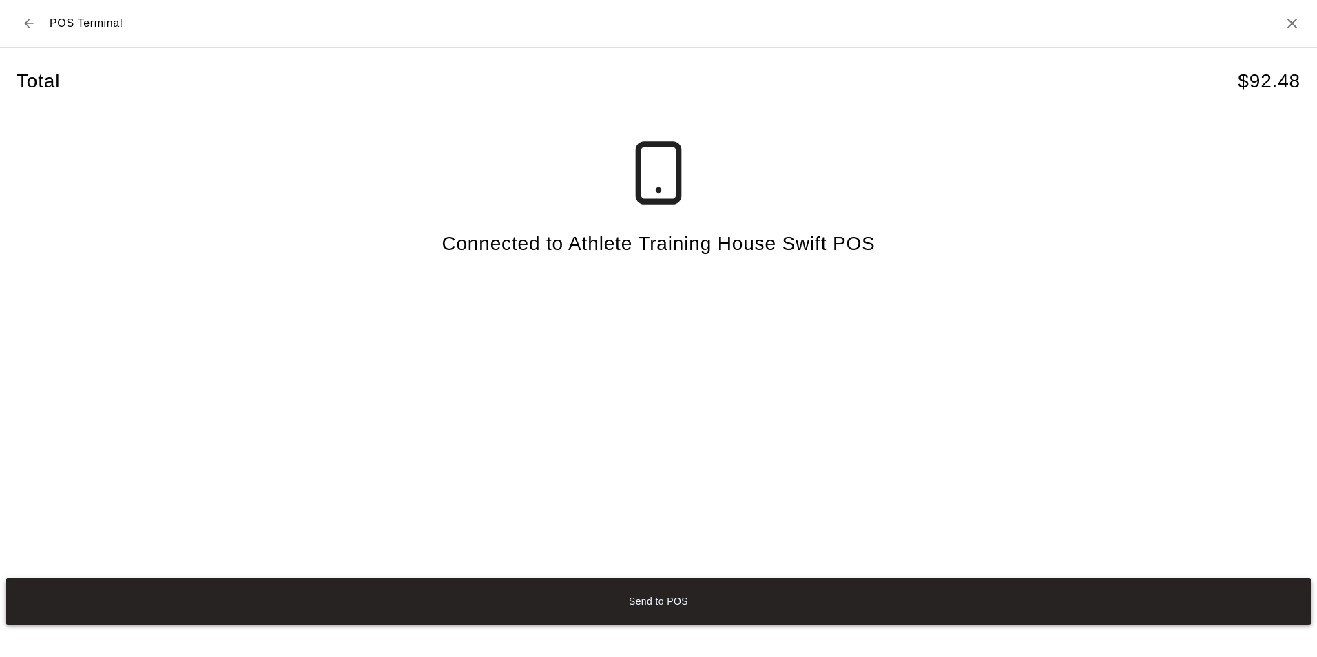
click at [938, 613] on button "Send to POS" at bounding box center [659, 602] width 1306 height 46
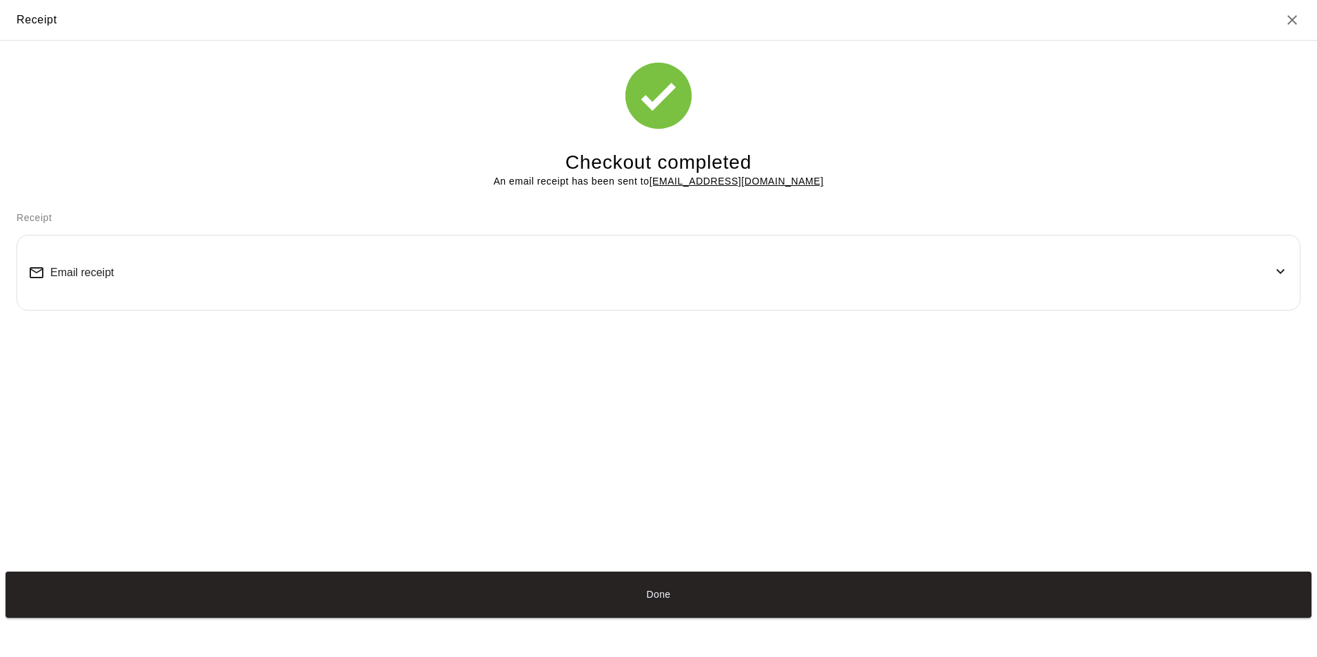
click at [472, 275] on div "Email receipt" at bounding box center [658, 273] width 1260 height 52
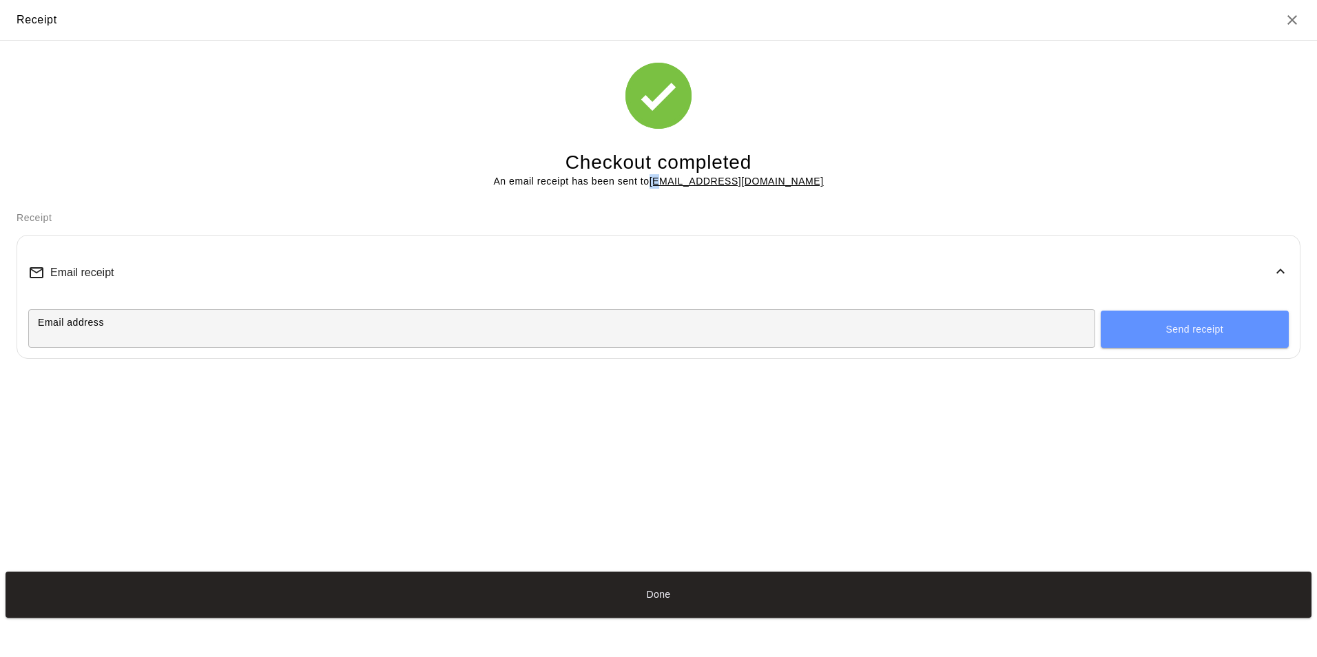
drag, startPoint x: 667, startPoint y: 186, endPoint x: 684, endPoint y: 179, distance: 18.5
click at [684, 179] on p "An email receipt has been sent to [EMAIL_ADDRESS][DOMAIN_NAME]" at bounding box center [658, 181] width 330 height 14
click at [679, 181] on u "[EMAIL_ADDRESS][DOMAIN_NAME]" at bounding box center [737, 181] width 174 height 11
drag, startPoint x: 669, startPoint y: 184, endPoint x: 793, endPoint y: 178, distance: 124.1
click at [793, 178] on u "[EMAIL_ADDRESS][DOMAIN_NAME]" at bounding box center [737, 181] width 174 height 11
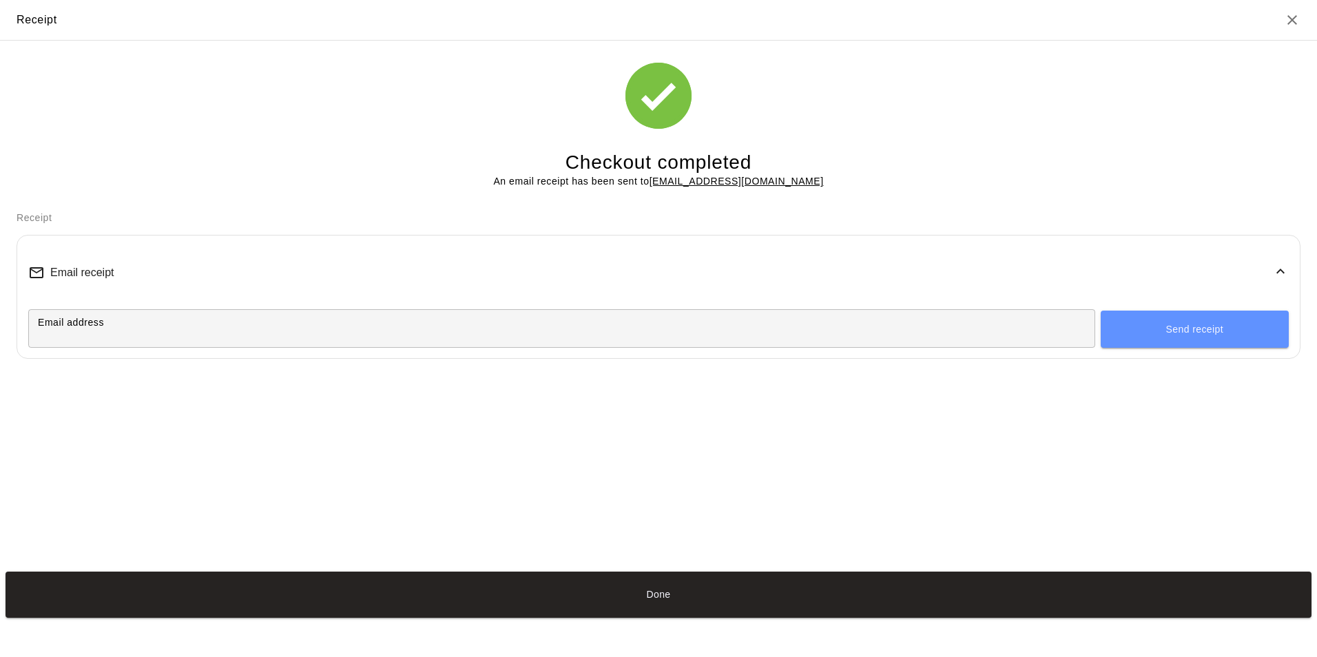
click at [1247, 273] on div "Email receipt" at bounding box center [658, 273] width 1260 height 52
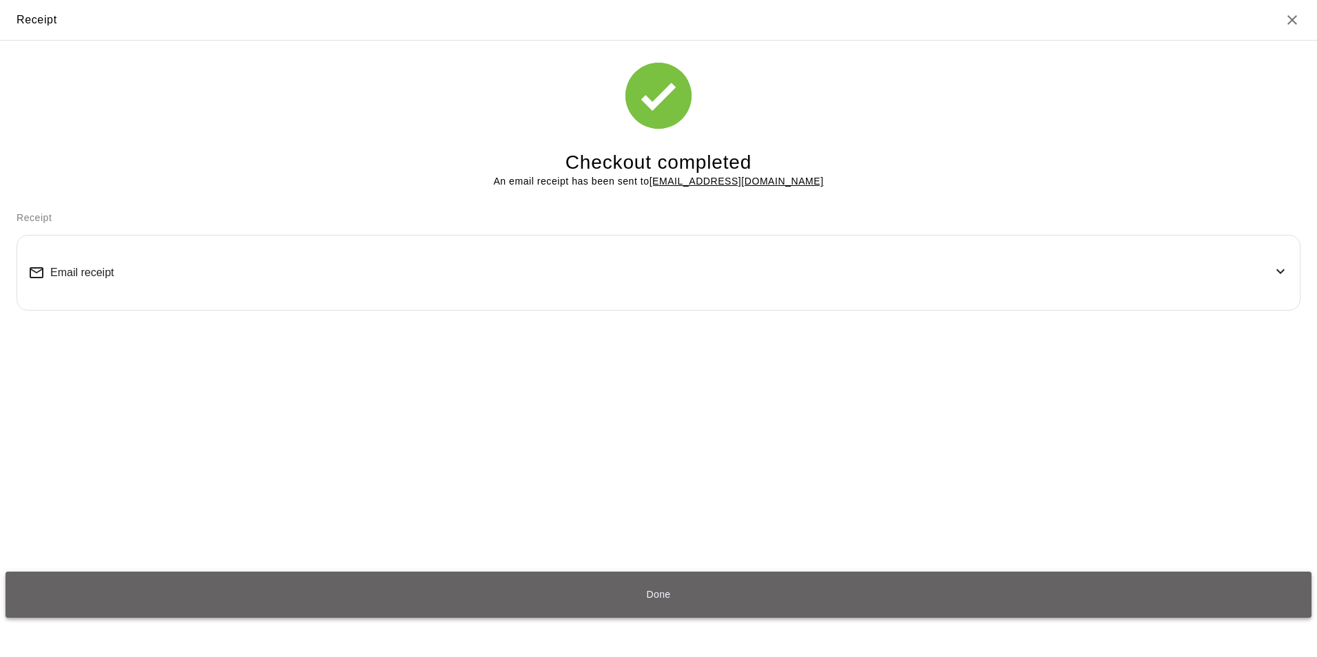
drag, startPoint x: 718, startPoint y: 590, endPoint x: 727, endPoint y: 589, distance: 9.0
click at [721, 590] on button "Done" at bounding box center [659, 595] width 1306 height 46
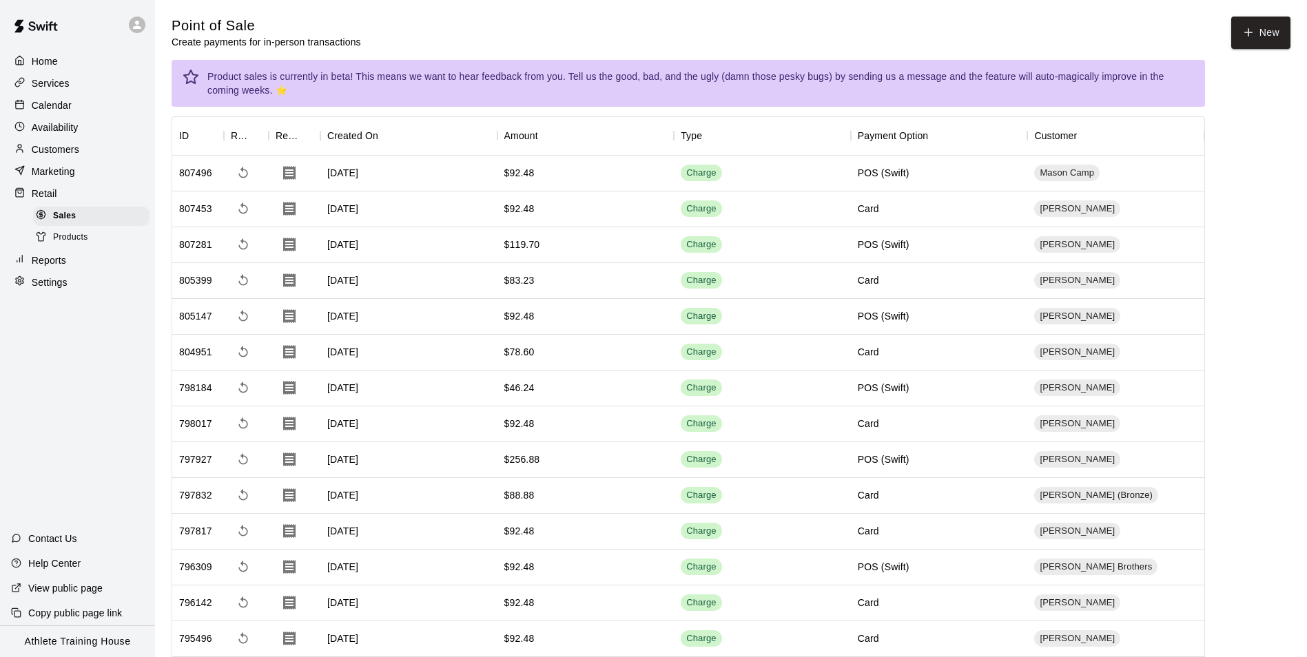
drag, startPoint x: 81, startPoint y: 96, endPoint x: 112, endPoint y: 97, distance: 31.0
click at [81, 96] on div "Calendar" at bounding box center [77, 105] width 133 height 21
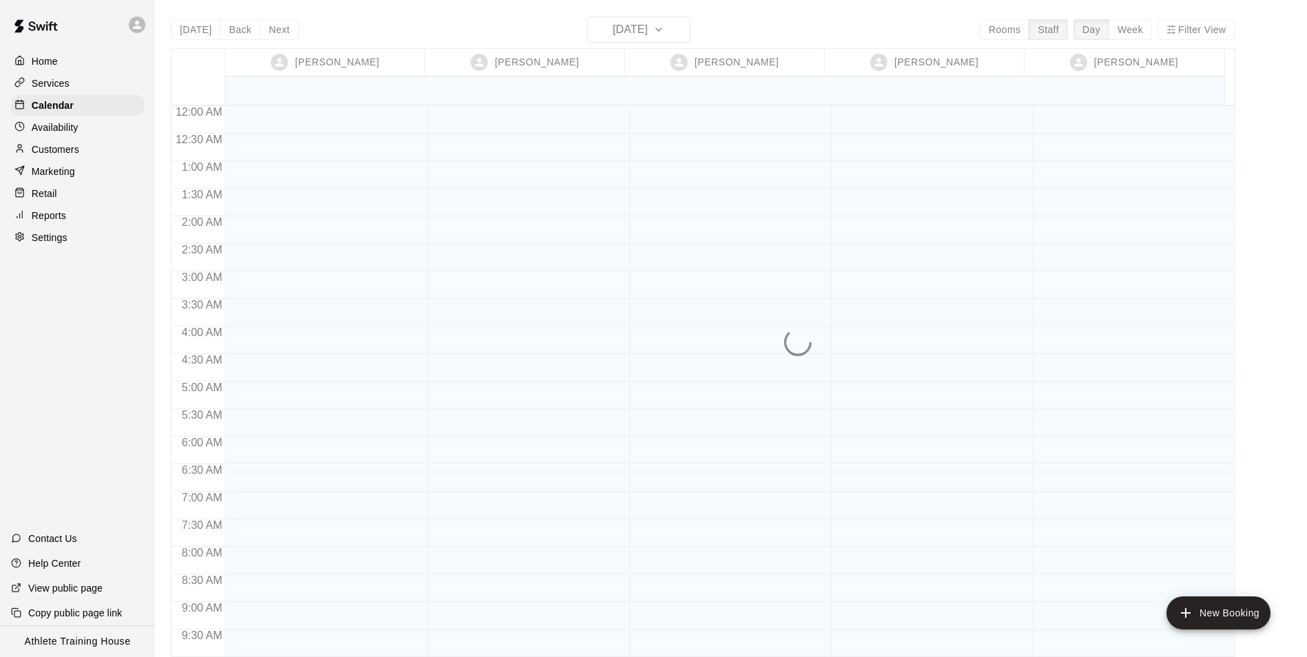
scroll to position [756, 0]
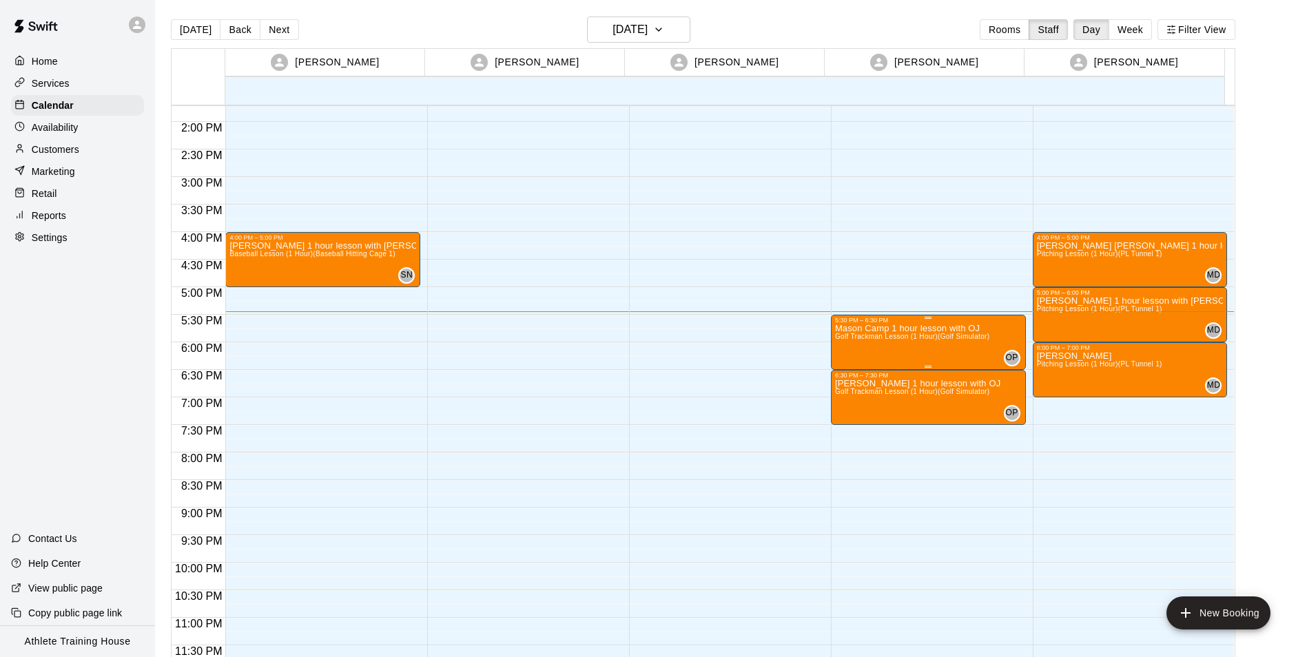
click at [935, 361] on div "Mason Camp 1 hour lesson with OJ Golf Trackman Lesson (1 Hour) (Golf Simulator)" at bounding box center [912, 652] width 155 height 657
click at [845, 332] on icon "edit" at bounding box center [847, 339] width 17 height 17
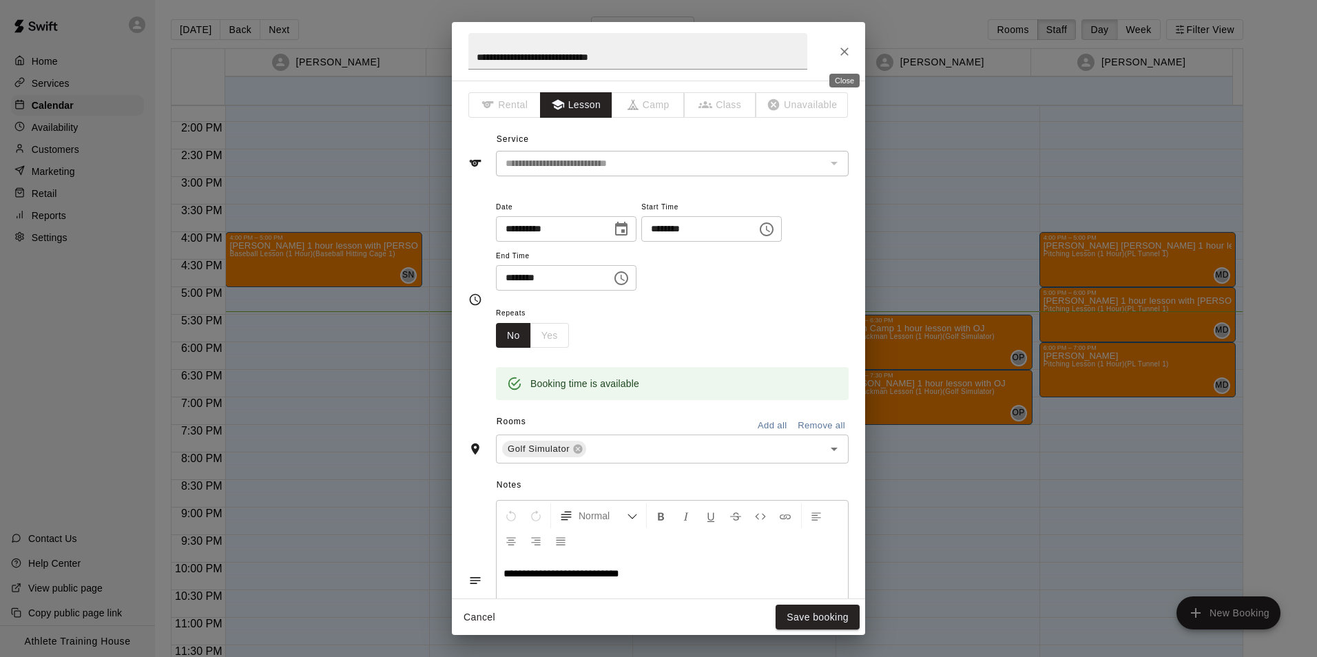
click at [847, 47] on icon "Close" at bounding box center [845, 52] width 14 height 14
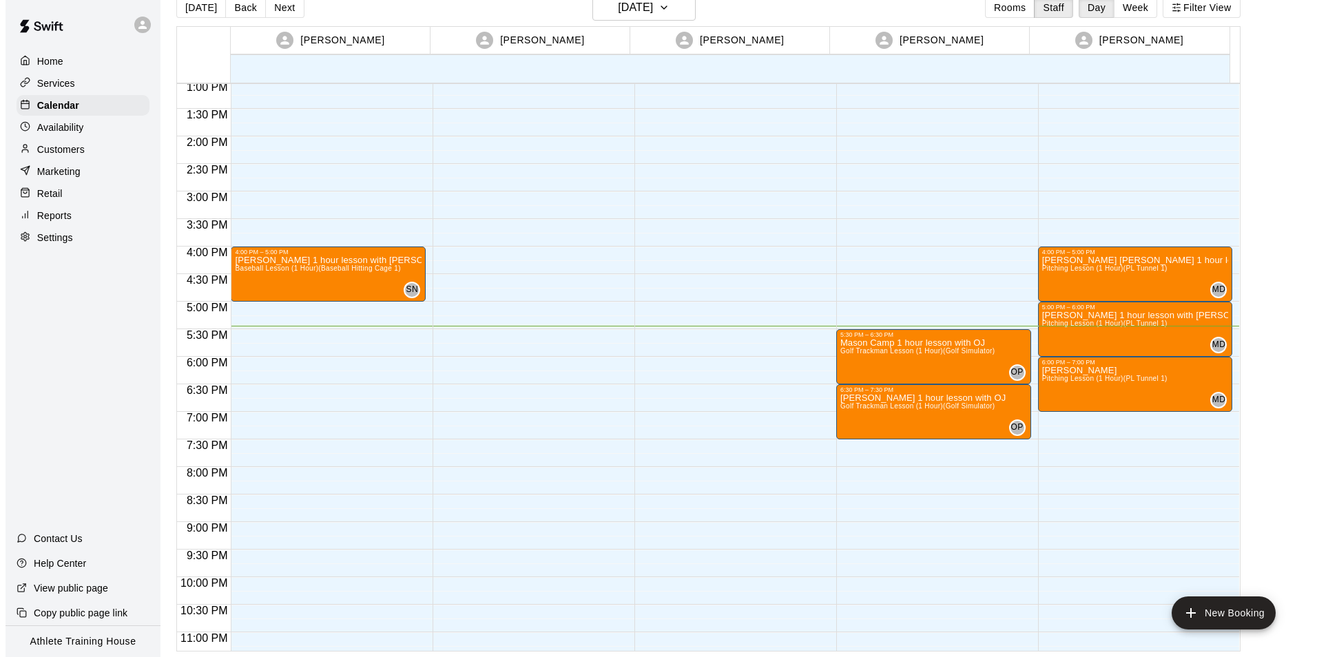
scroll to position [687, 0]
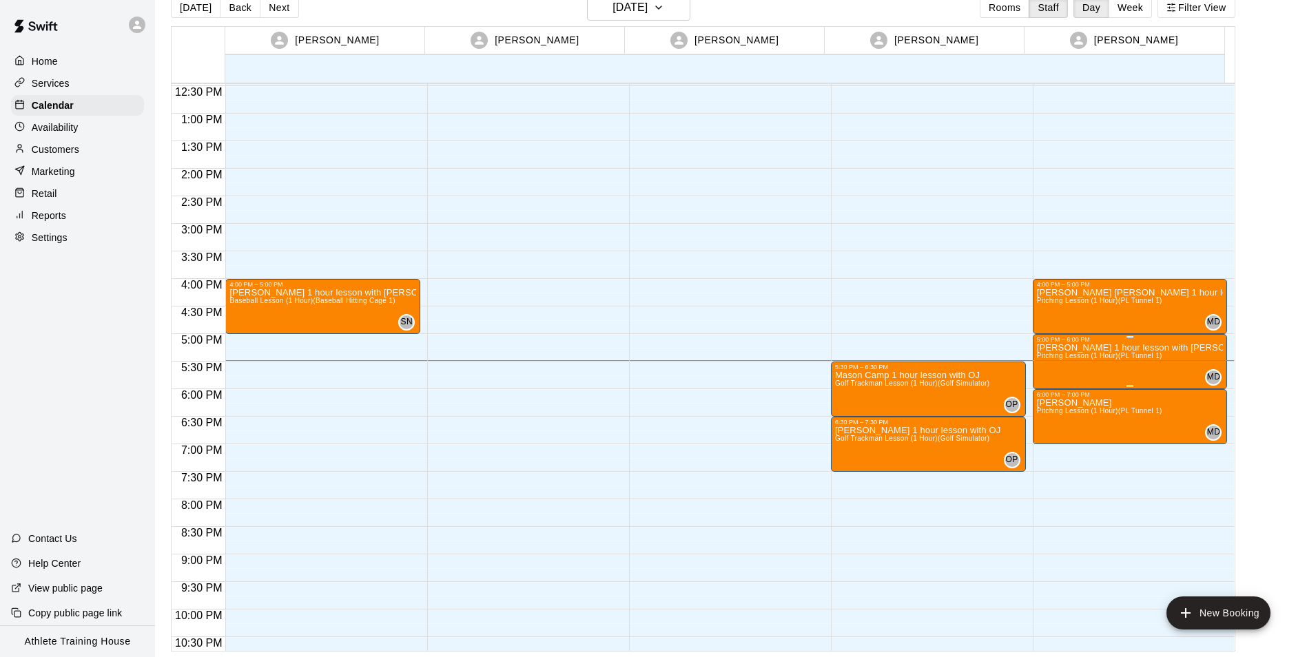
click at [1091, 360] on span "Pitching Lesson (1 Hour) (PL Tunnel 1)" at bounding box center [1099, 356] width 125 height 8
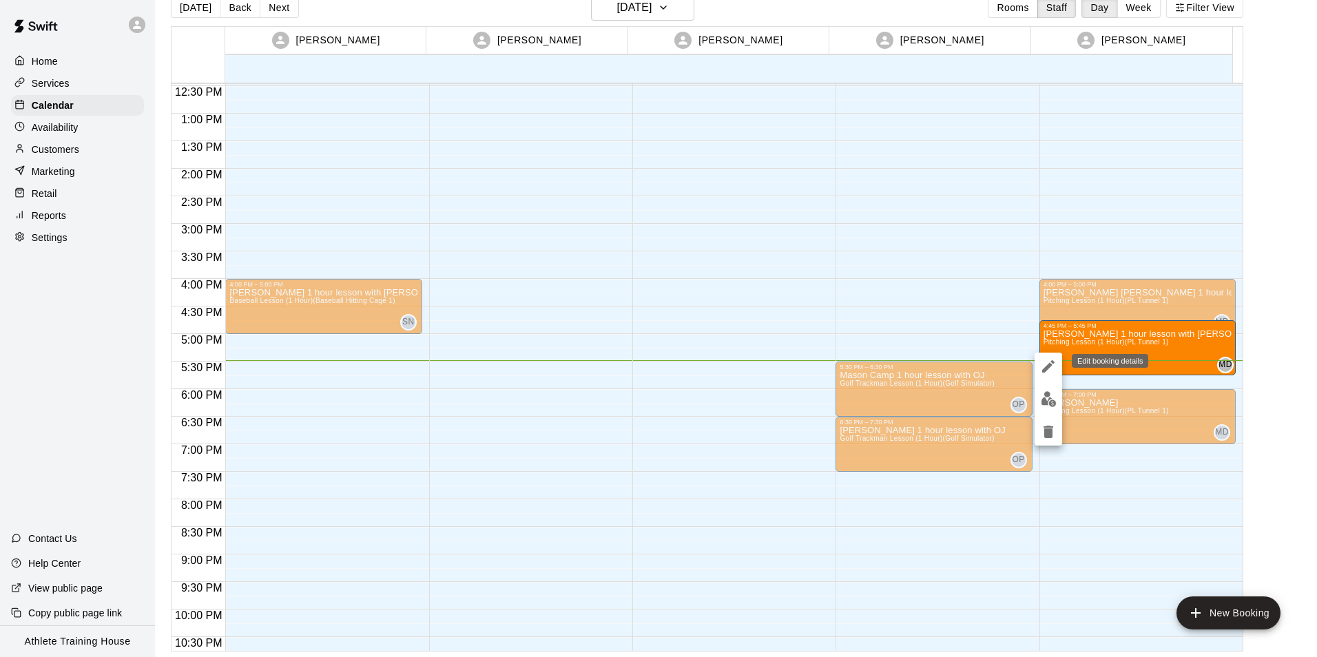
click at [1046, 366] on icon "edit" at bounding box center [1048, 366] width 17 height 17
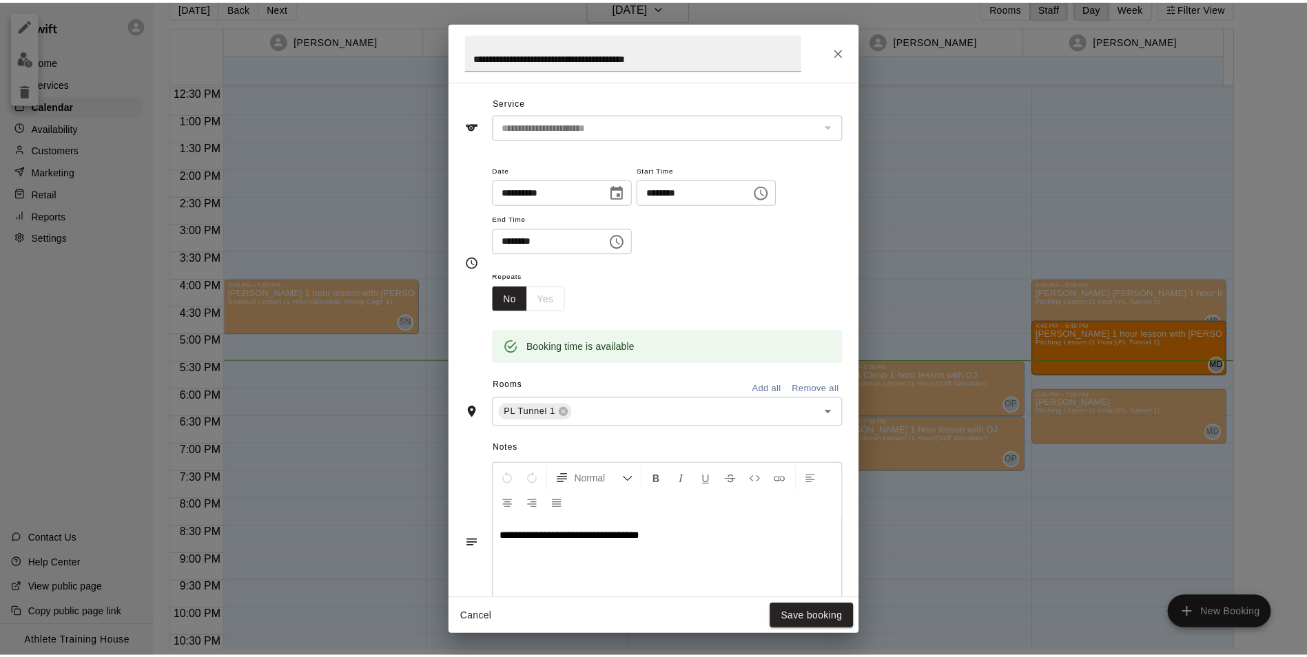
scroll to position [69, 0]
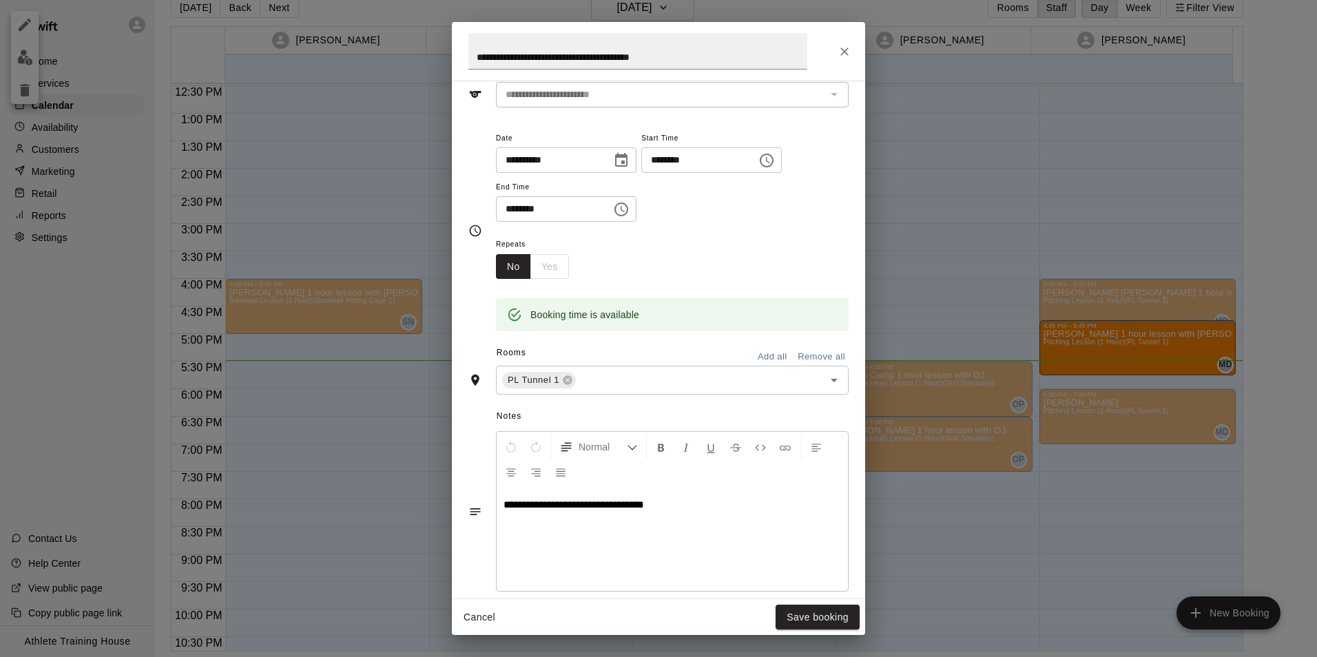
click at [846, 58] on icon "Close" at bounding box center [845, 52] width 14 height 14
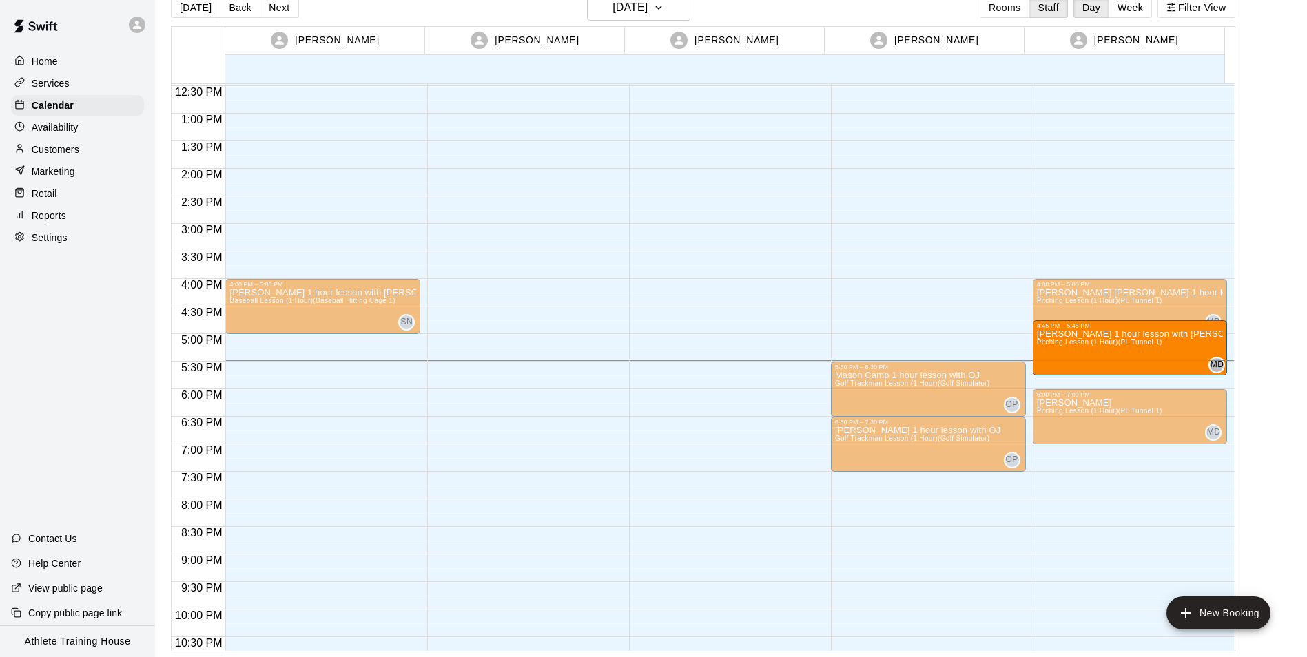
click at [92, 192] on div "Retail" at bounding box center [77, 193] width 133 height 21
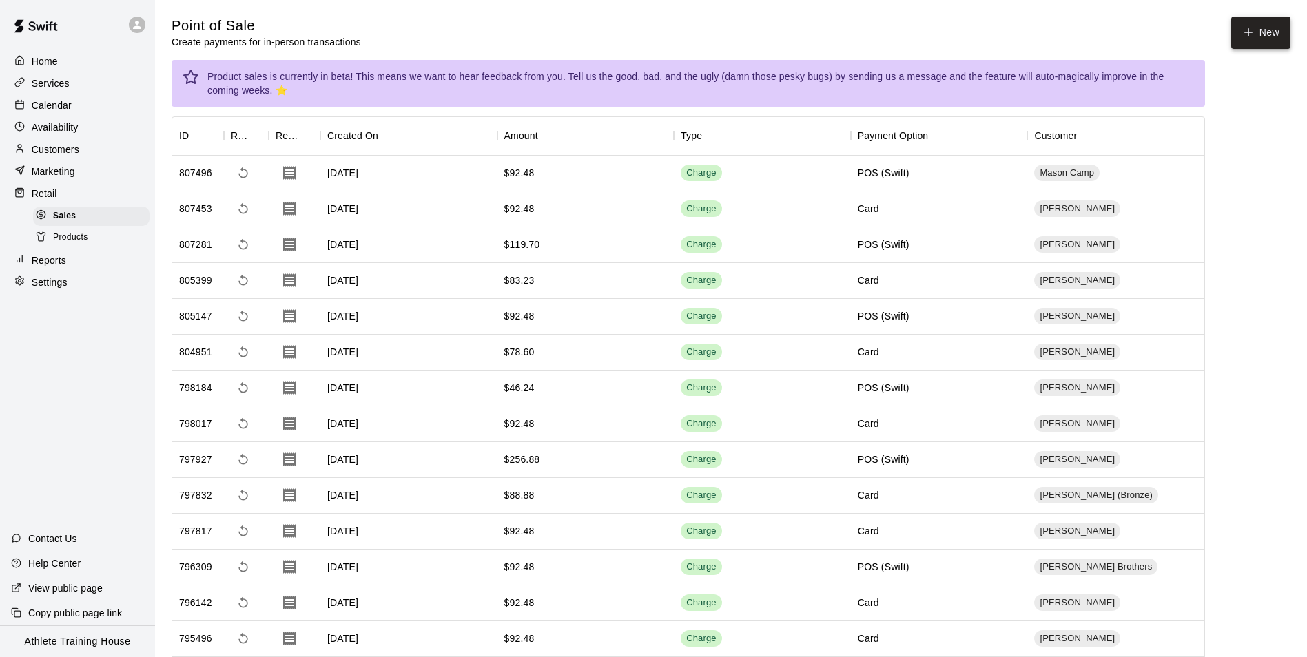
click at [1255, 29] on button "New" at bounding box center [1260, 33] width 59 height 32
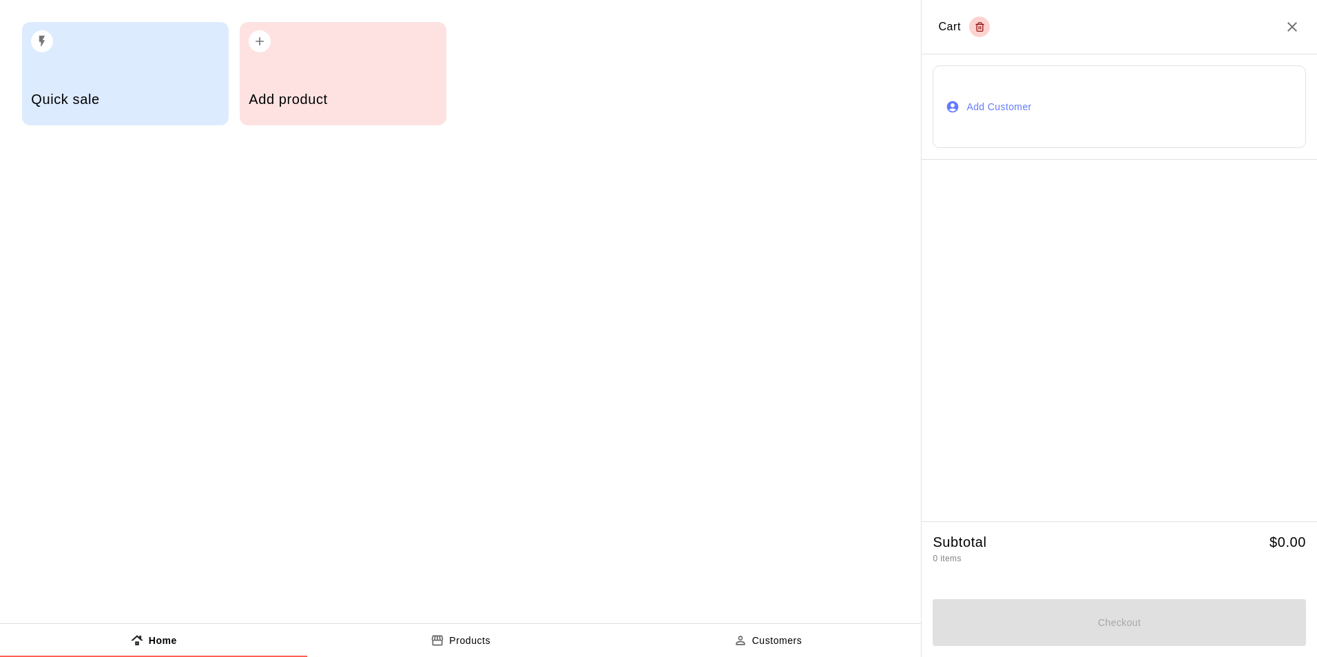
click at [1155, 112] on button "Add Customer" at bounding box center [1119, 106] width 373 height 83
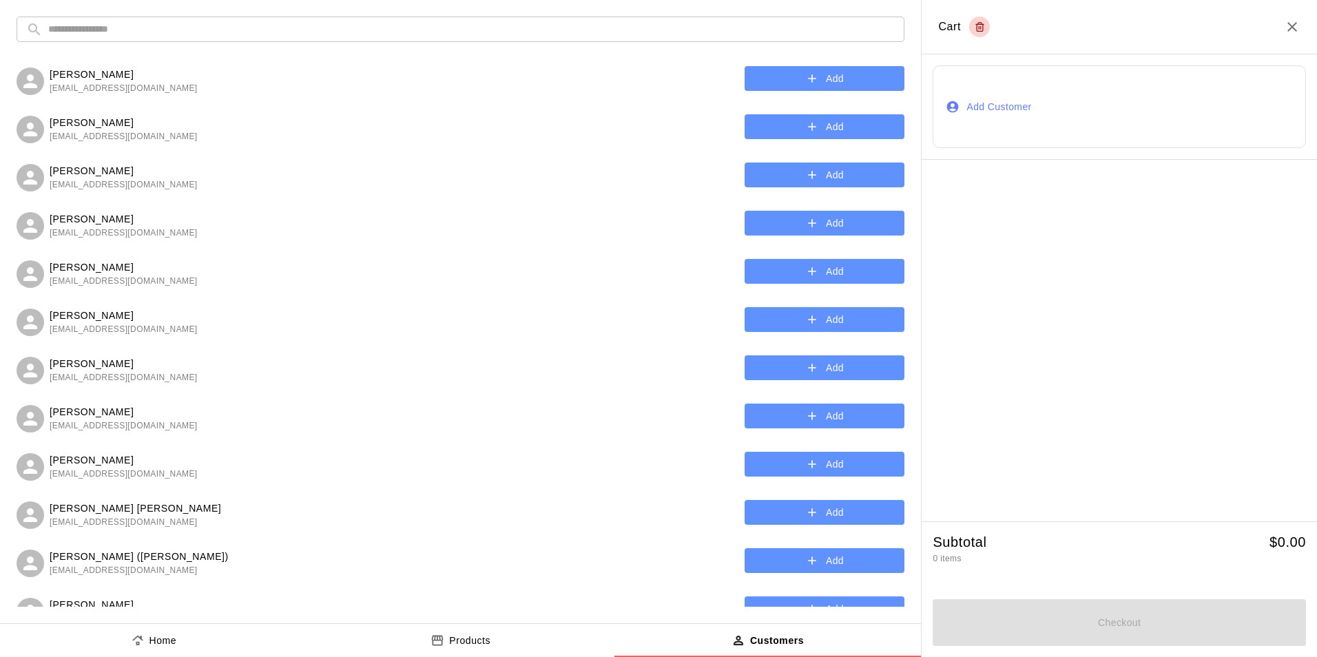
click at [551, 32] on input "text" at bounding box center [471, 29] width 847 height 25
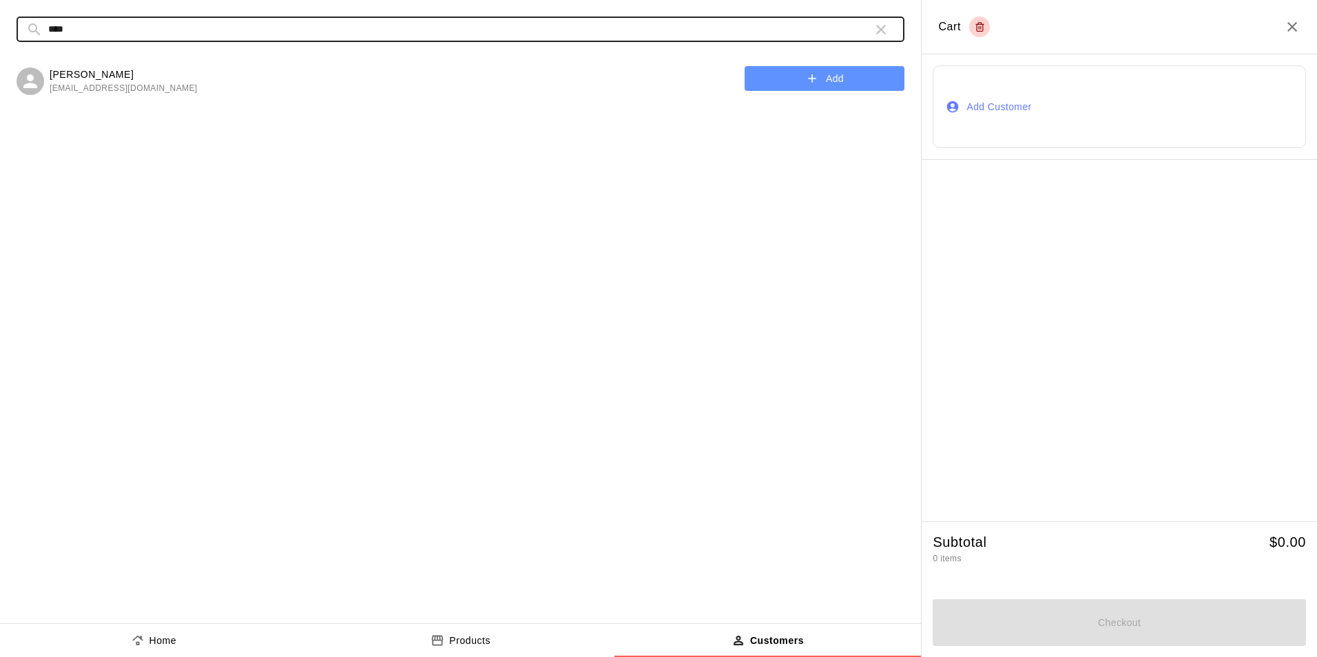
type input "****"
click at [796, 70] on button "Add" at bounding box center [825, 78] width 160 height 25
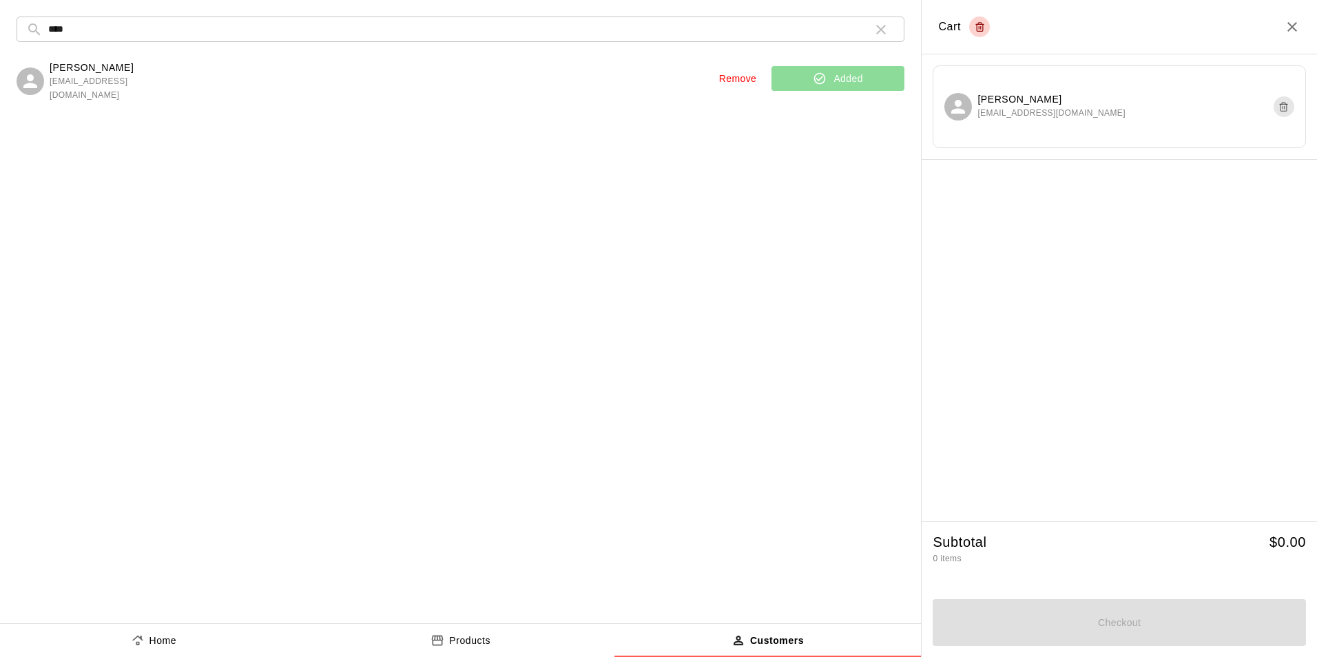
click at [262, 637] on button "Home" at bounding box center [153, 640] width 307 height 33
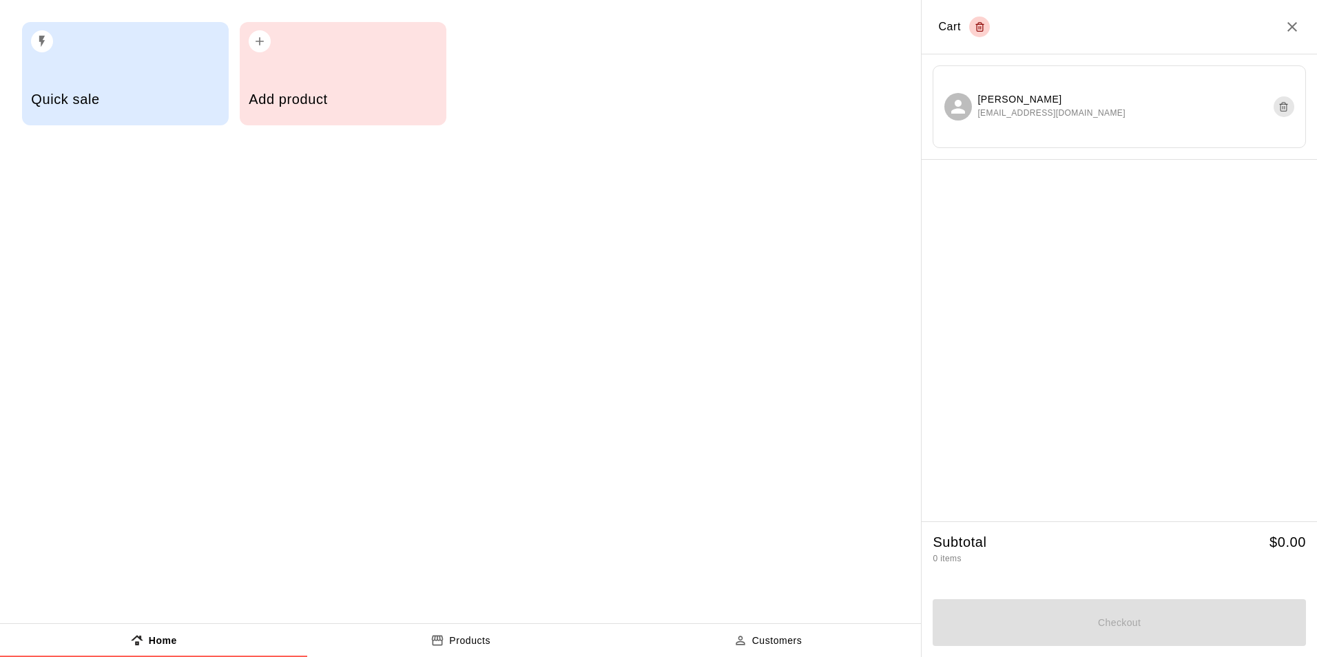
click at [152, 40] on div "button" at bounding box center [125, 37] width 188 height 30
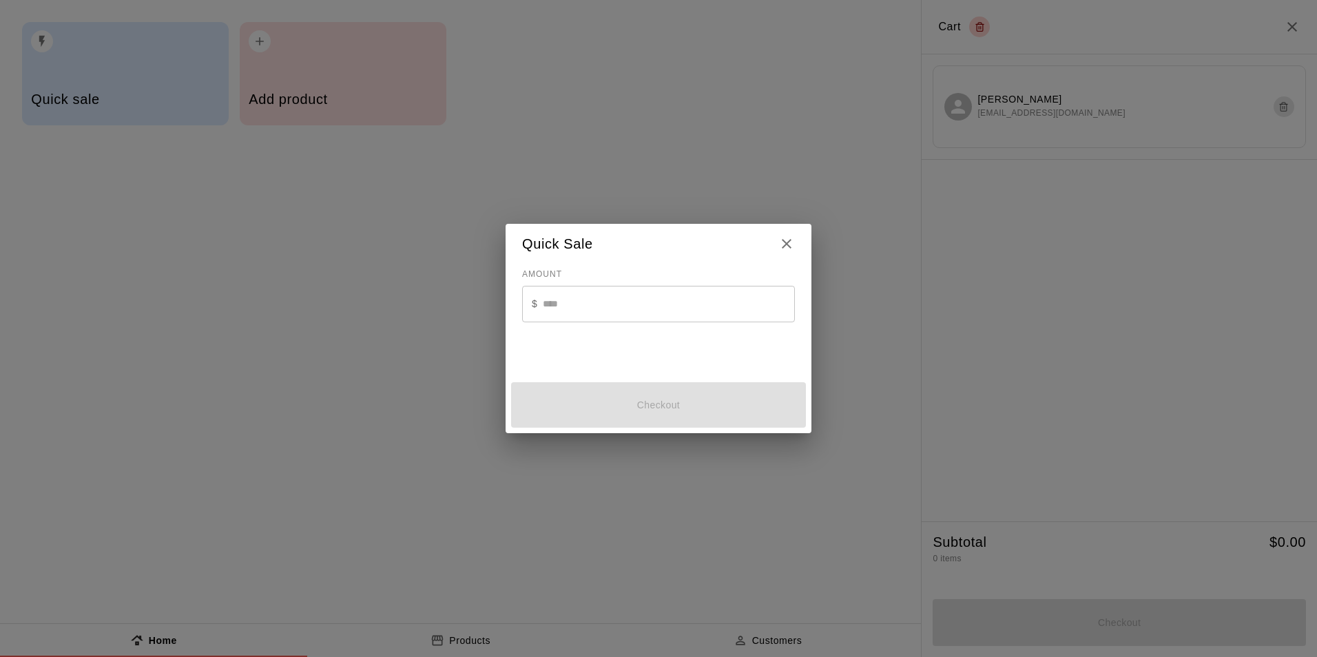
click at [574, 303] on input "text" at bounding box center [669, 304] width 252 height 37
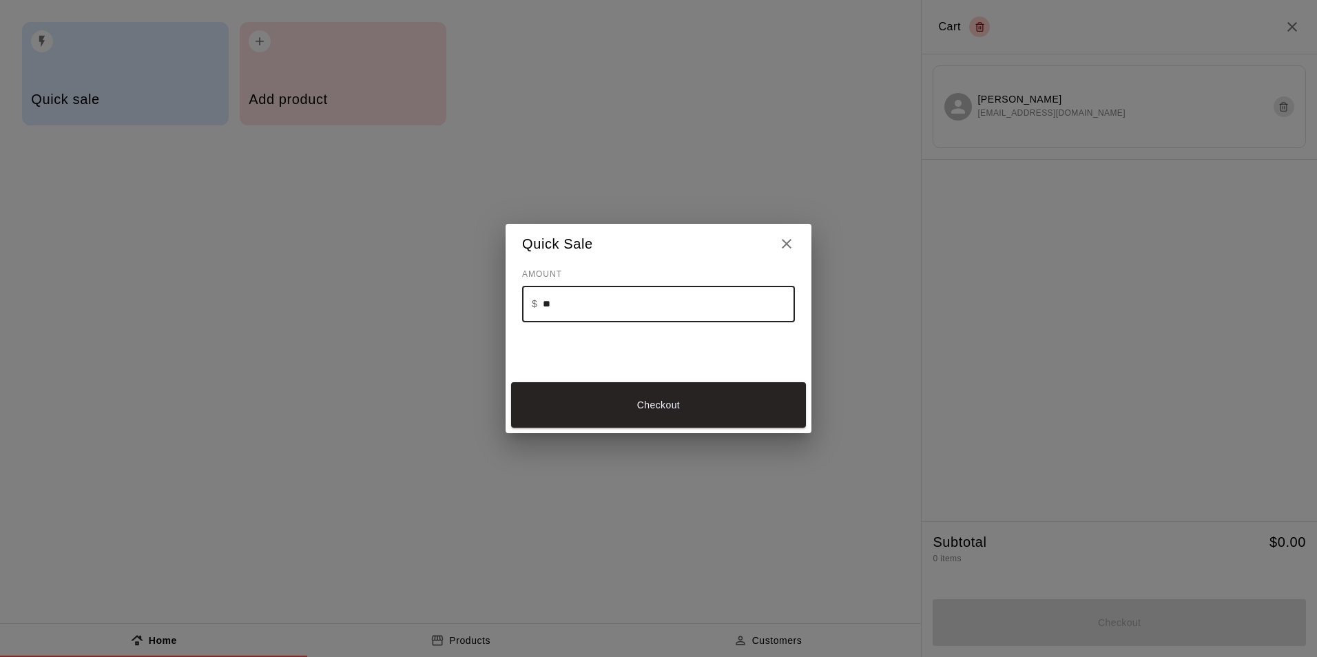
type input "**"
click at [586, 381] on div "Checkout" at bounding box center [659, 405] width 306 height 57
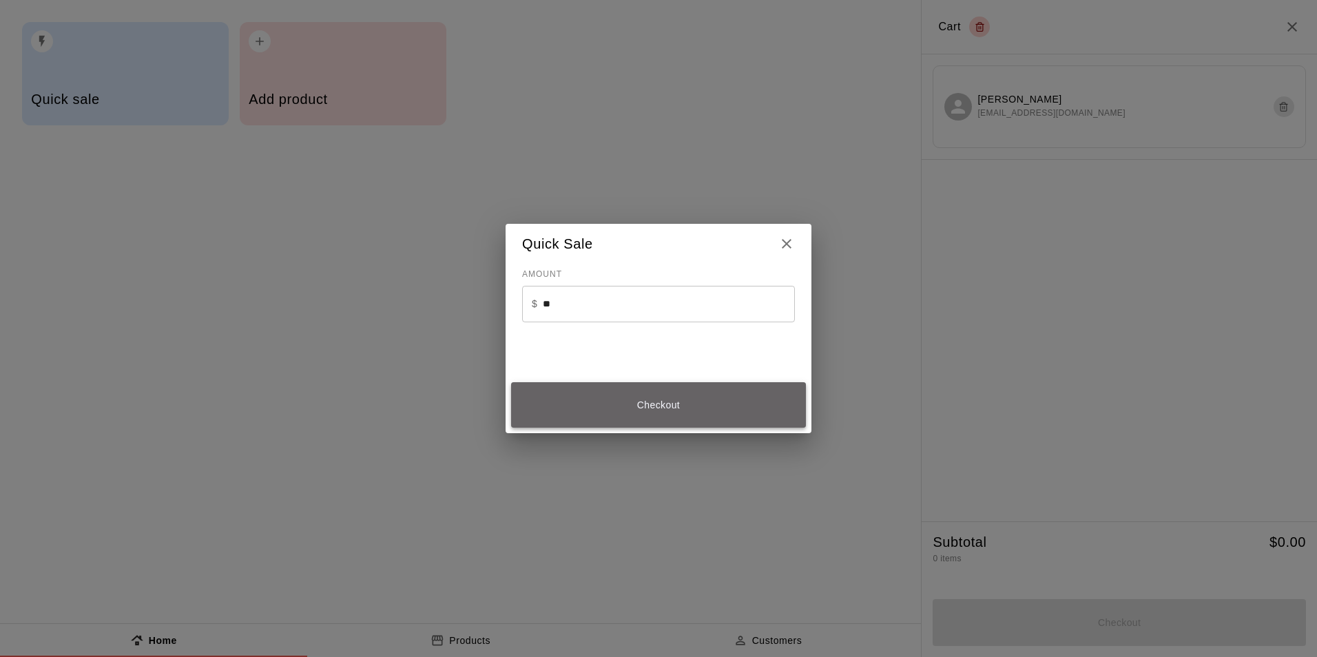
click at [583, 404] on button "Checkout" at bounding box center [658, 405] width 295 height 46
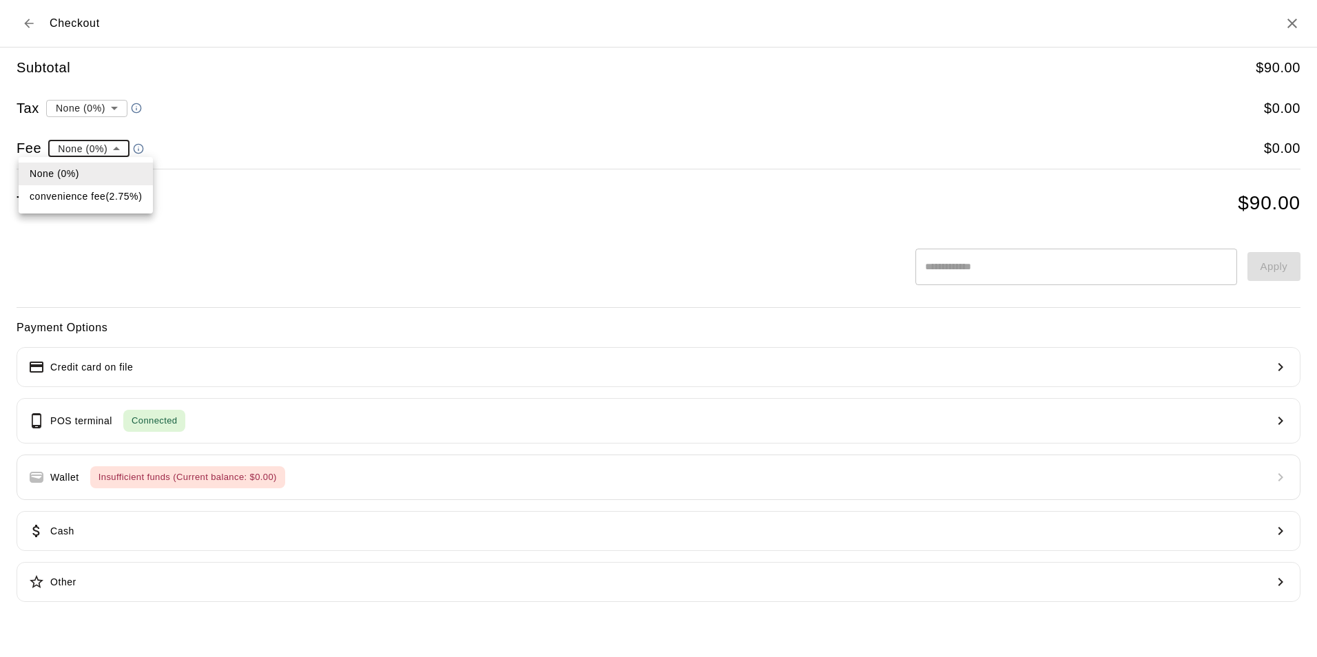
click at [118, 200] on li "convenience fee ( 2.75 % )" at bounding box center [86, 196] width 134 height 23
type input "**********"
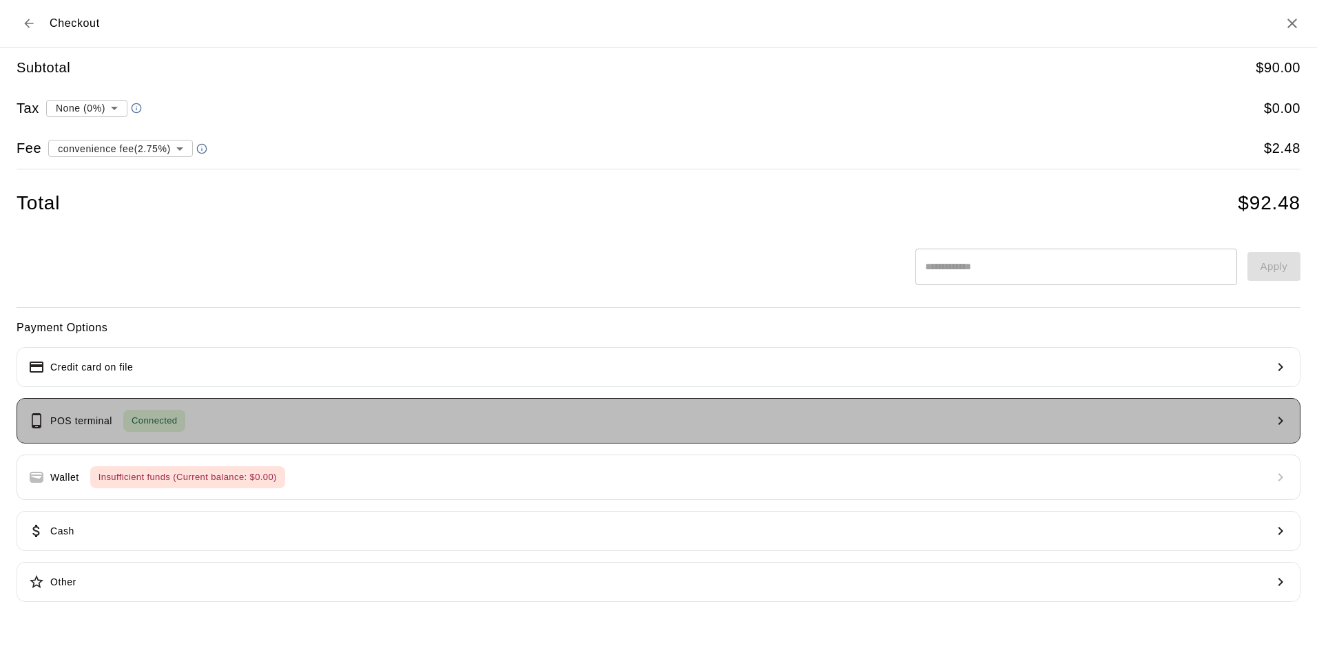
click at [189, 423] on button "POS terminal Connected" at bounding box center [659, 420] width 1284 height 45
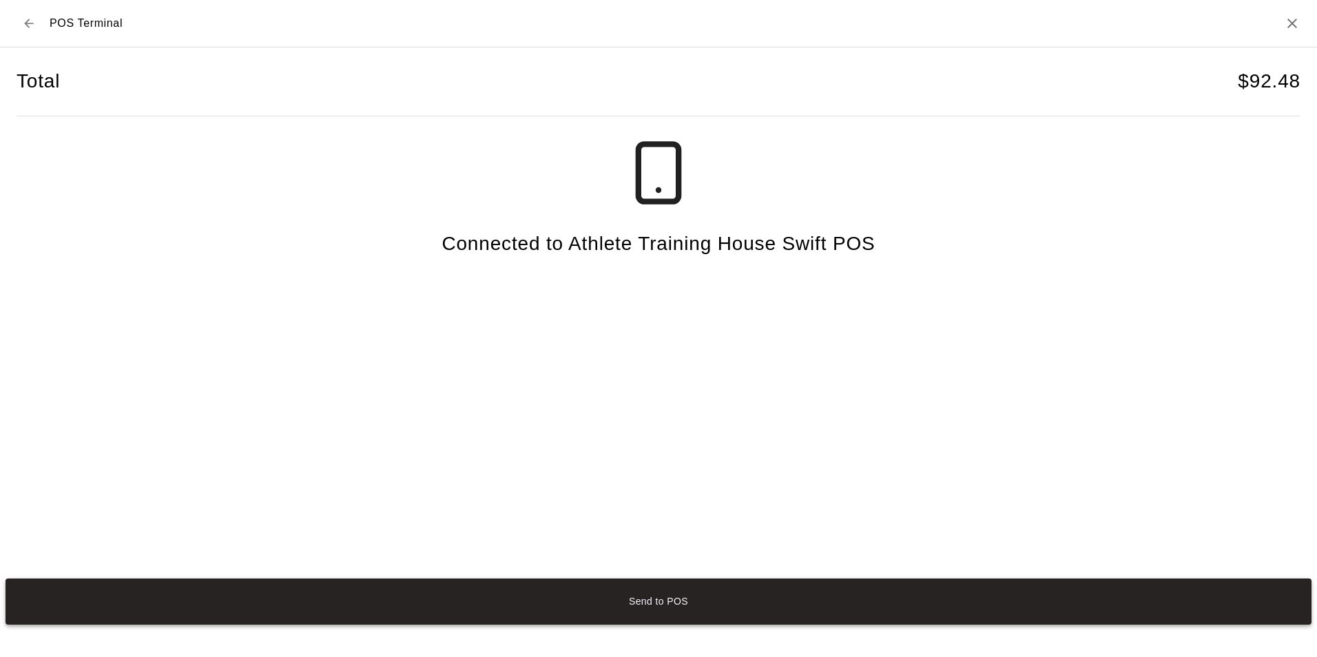
click at [842, 615] on button "Send to POS" at bounding box center [659, 602] width 1306 height 46
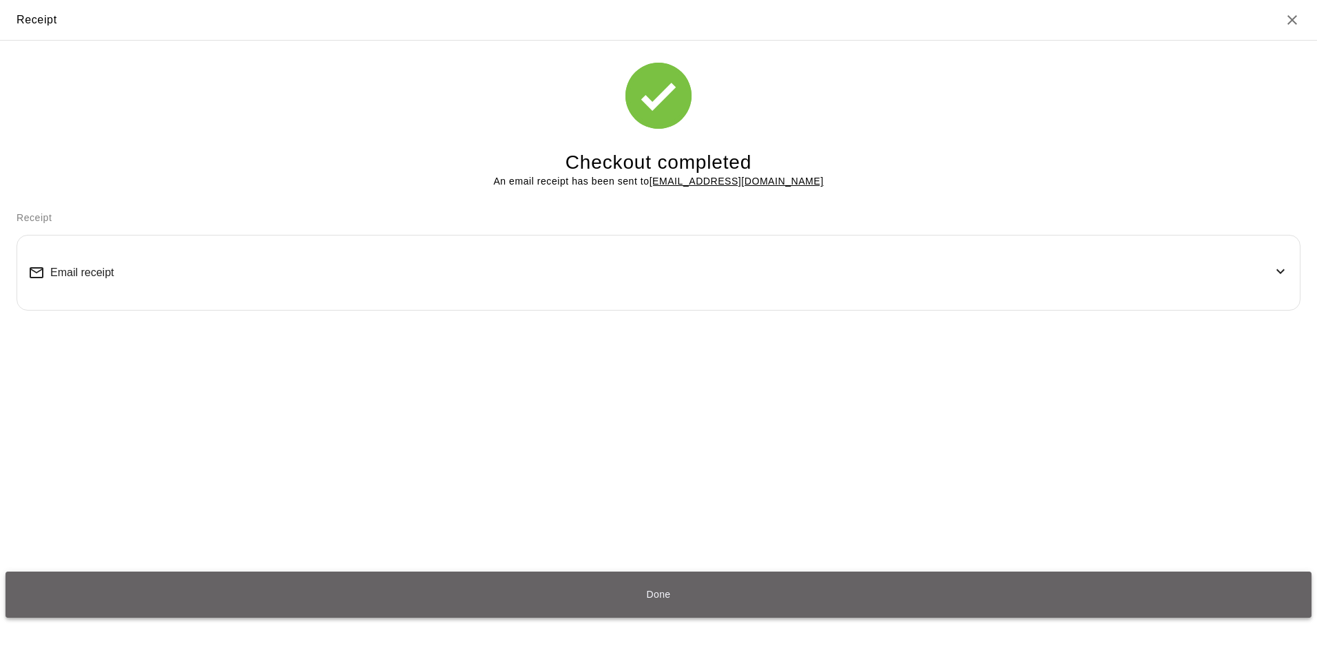
click at [791, 599] on button "Done" at bounding box center [659, 595] width 1306 height 46
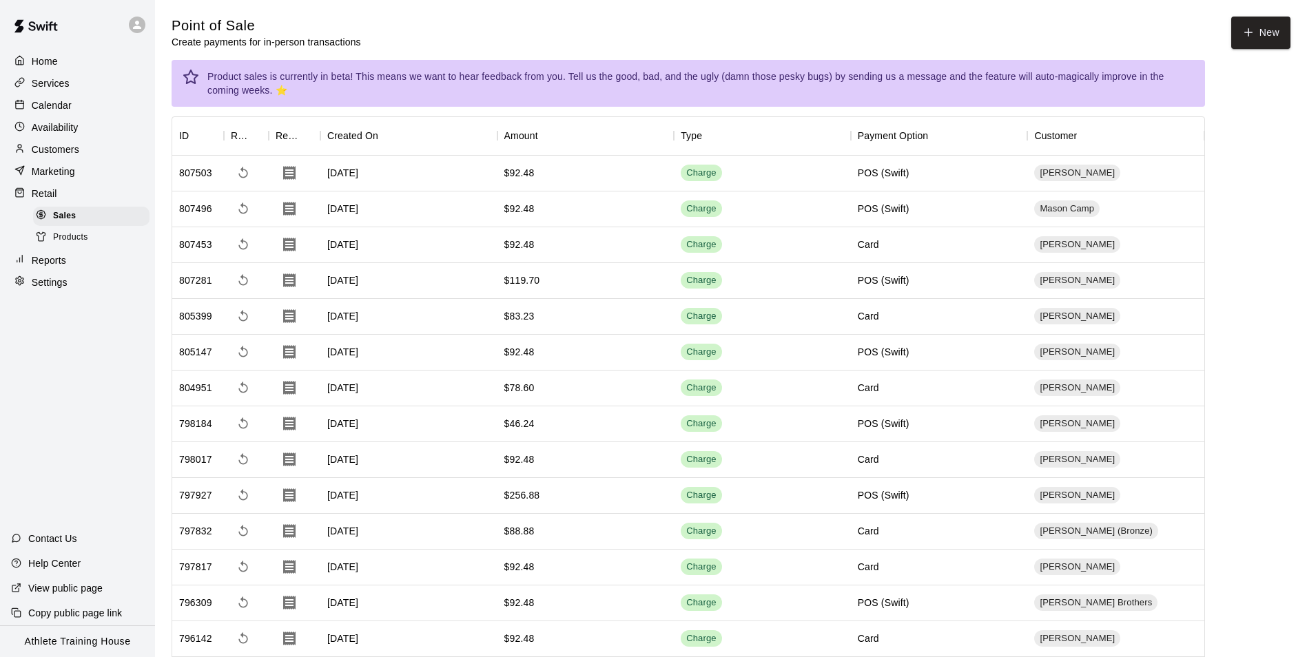
click at [51, 111] on p "Calendar" at bounding box center [52, 105] width 40 height 14
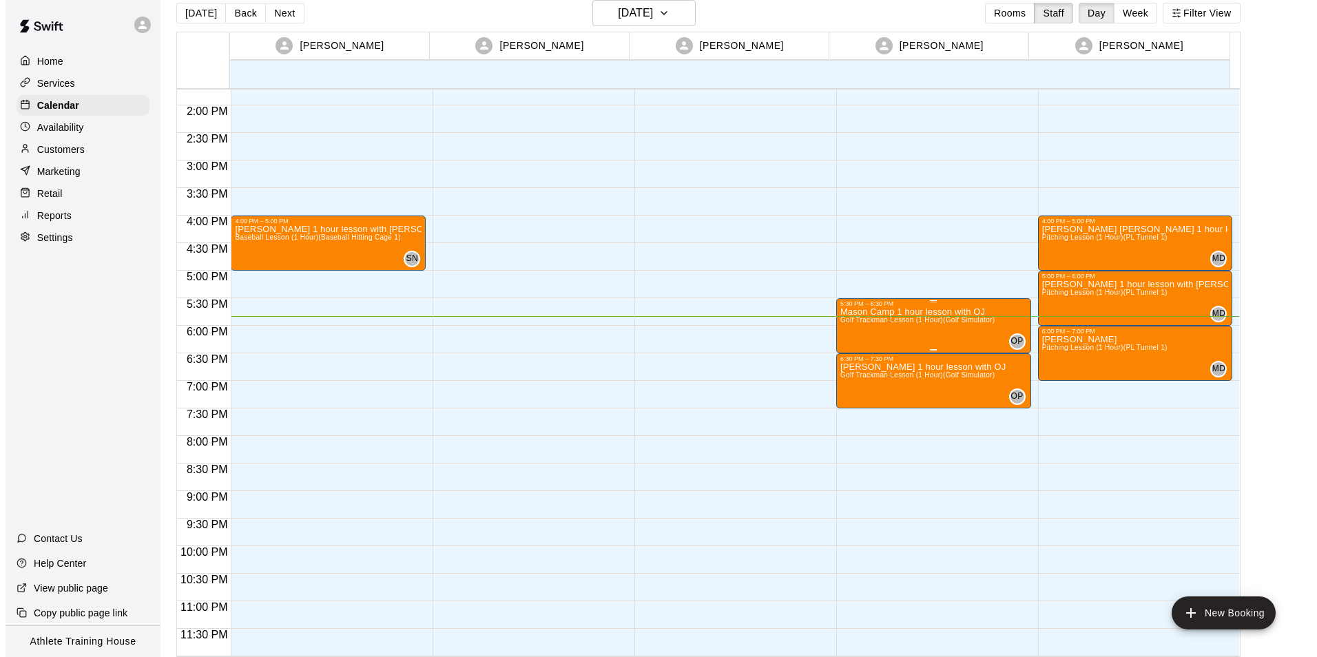
scroll to position [22, 0]
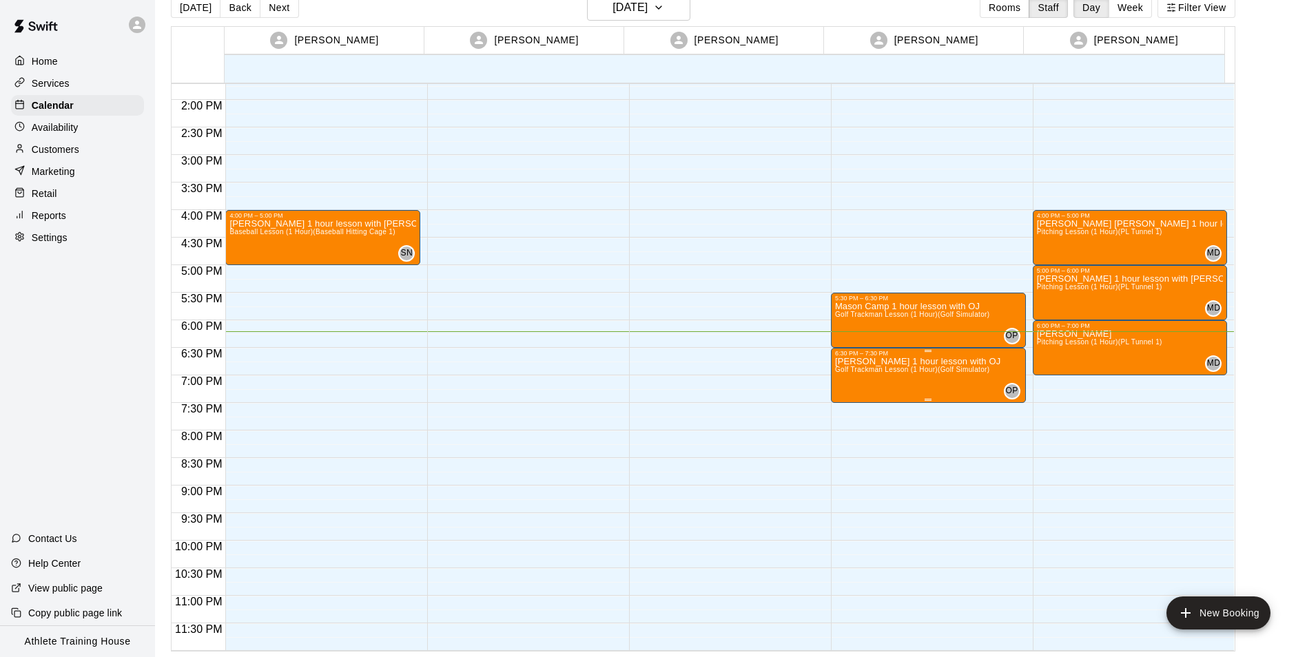
click at [932, 373] on span "Golf Trackman Lesson (1 Hour) (Golf Simulator)" at bounding box center [912, 370] width 155 height 8
click at [839, 384] on icon "edit" at bounding box center [847, 380] width 17 height 17
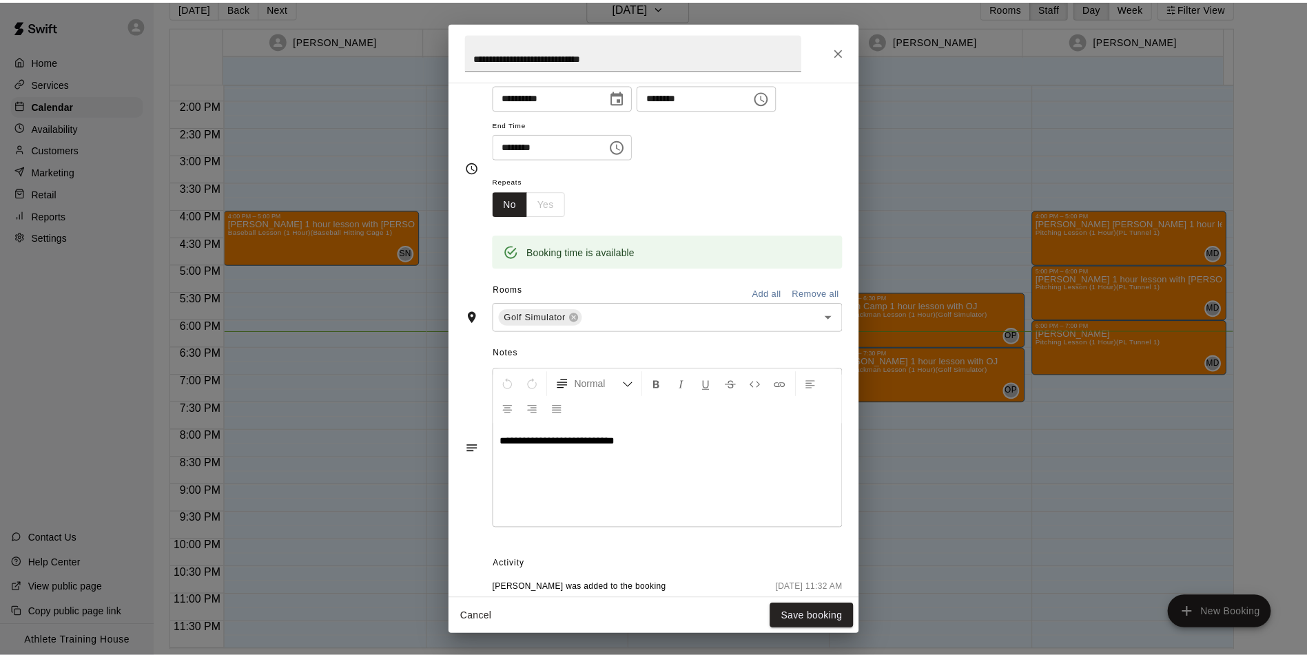
scroll to position [138, 0]
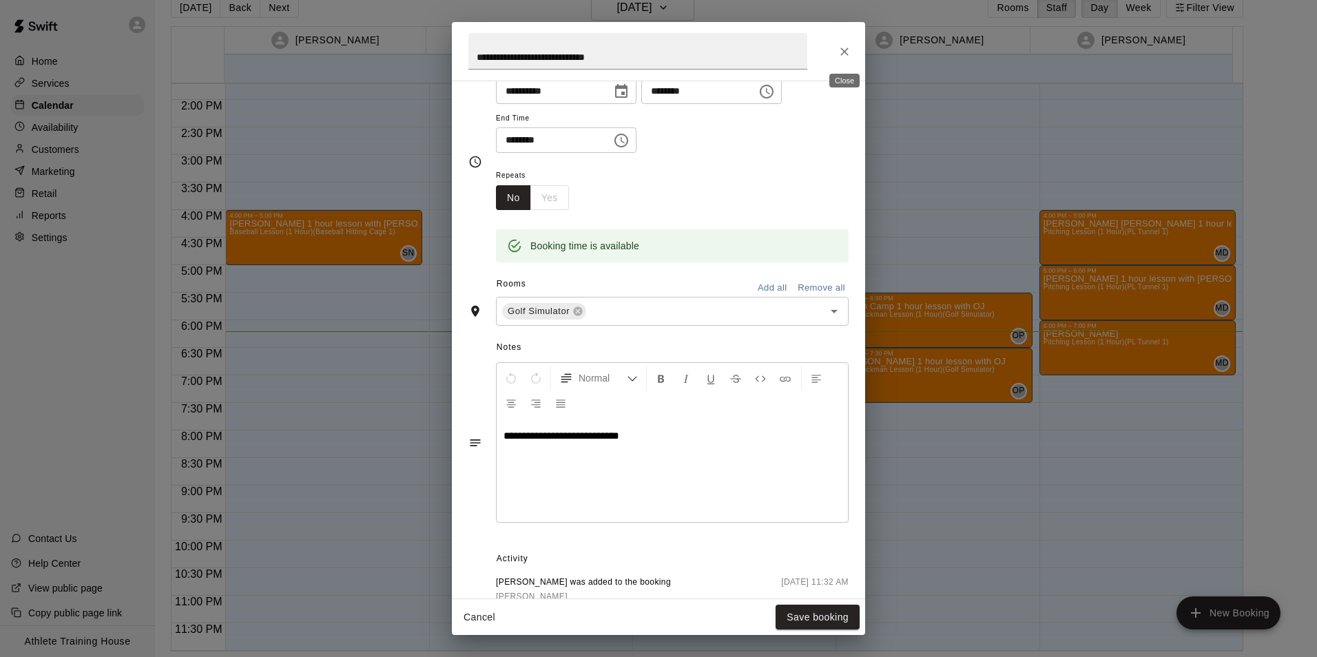
click at [853, 47] on button "Close" at bounding box center [844, 51] width 25 height 25
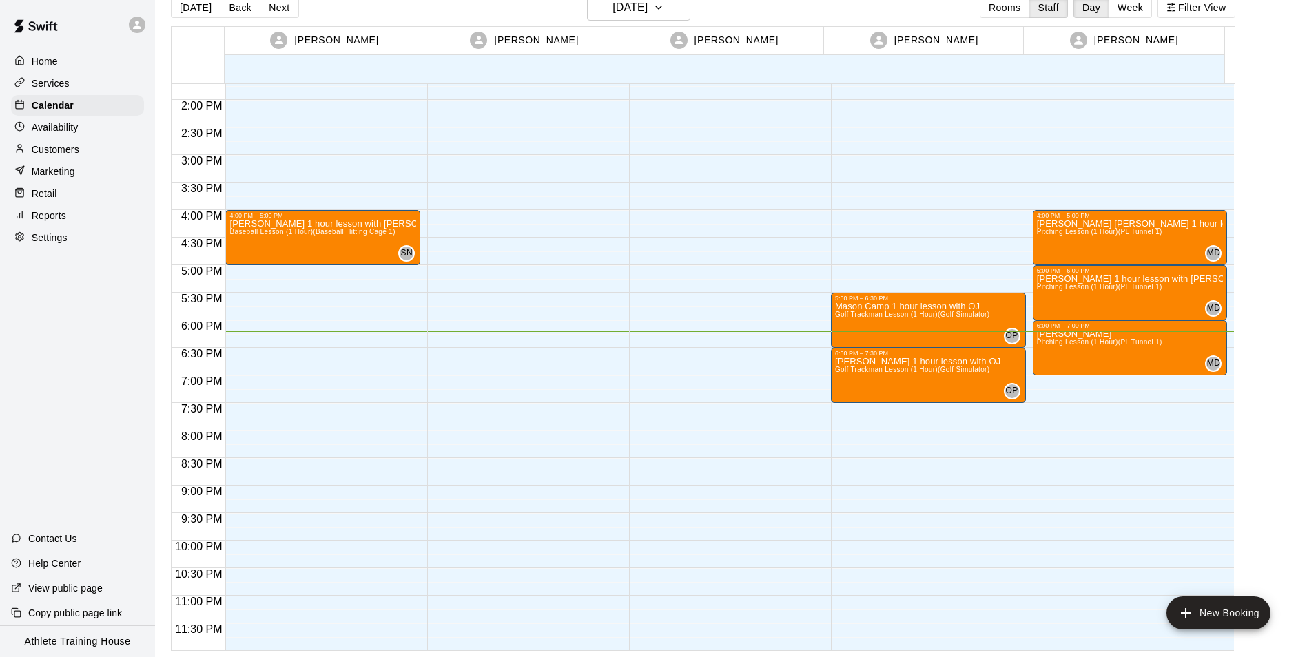
click at [83, 204] on div "Retail" at bounding box center [77, 193] width 133 height 21
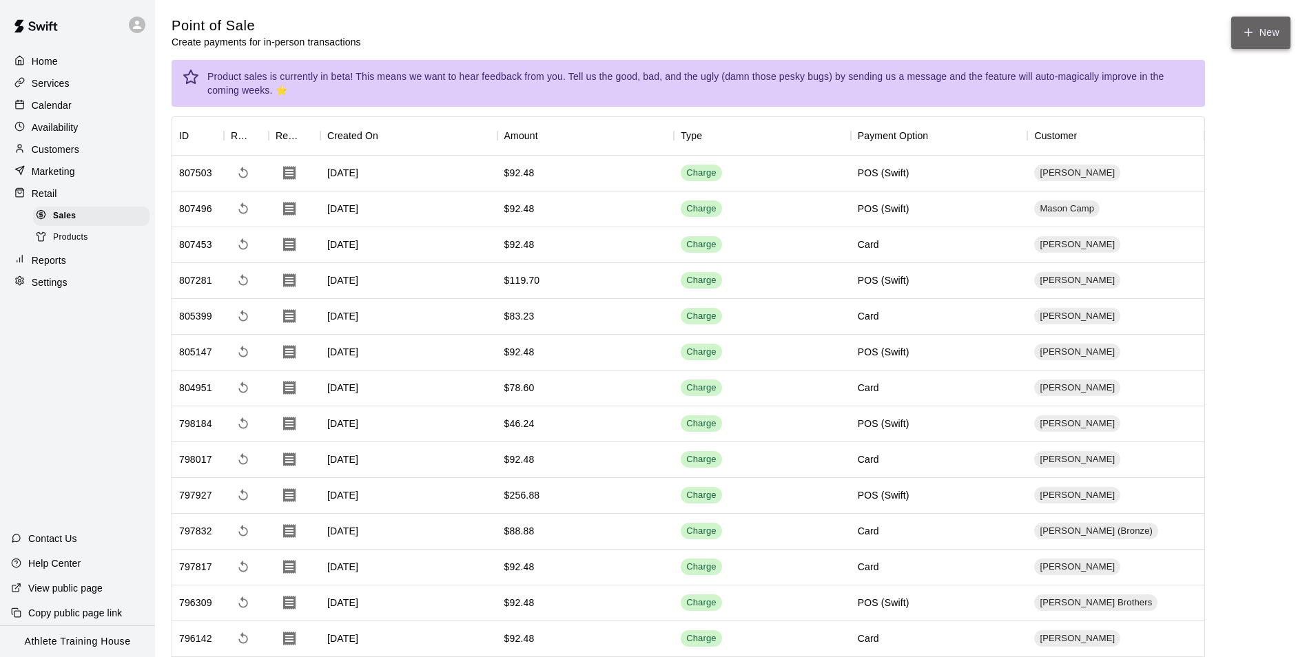
click at [1256, 25] on button "New" at bounding box center [1260, 33] width 59 height 32
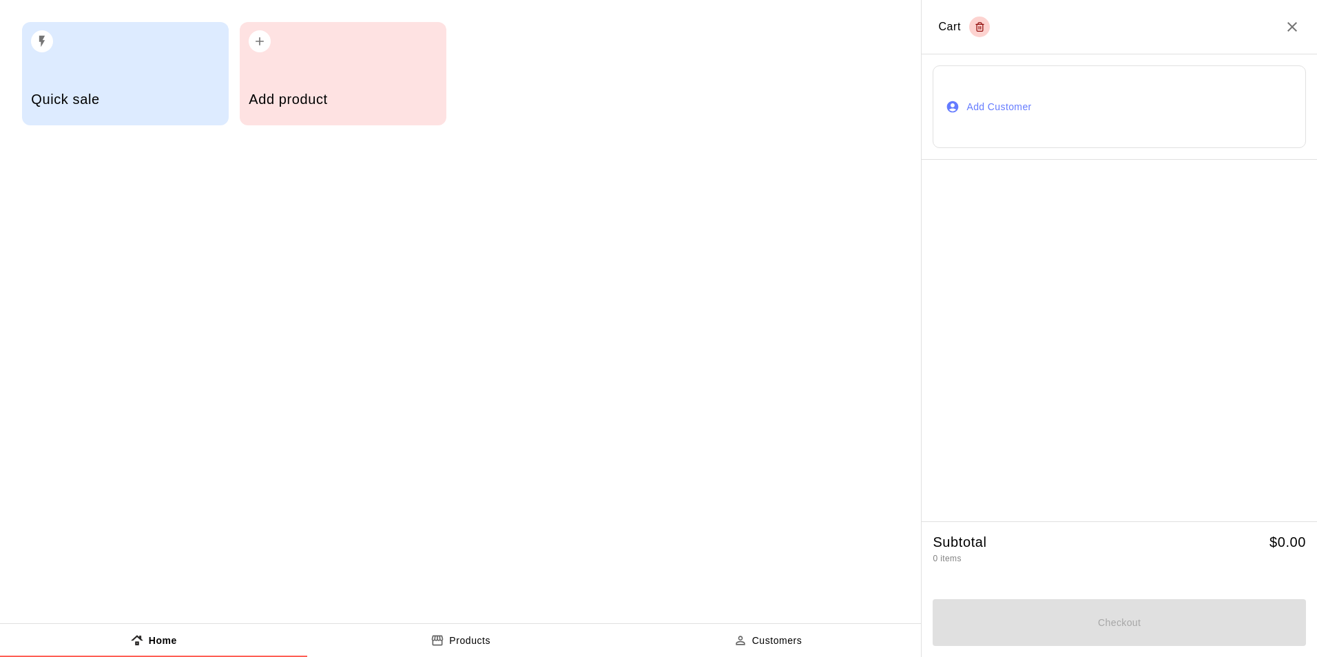
click at [1087, 87] on button "Add Customer" at bounding box center [1119, 106] width 373 height 83
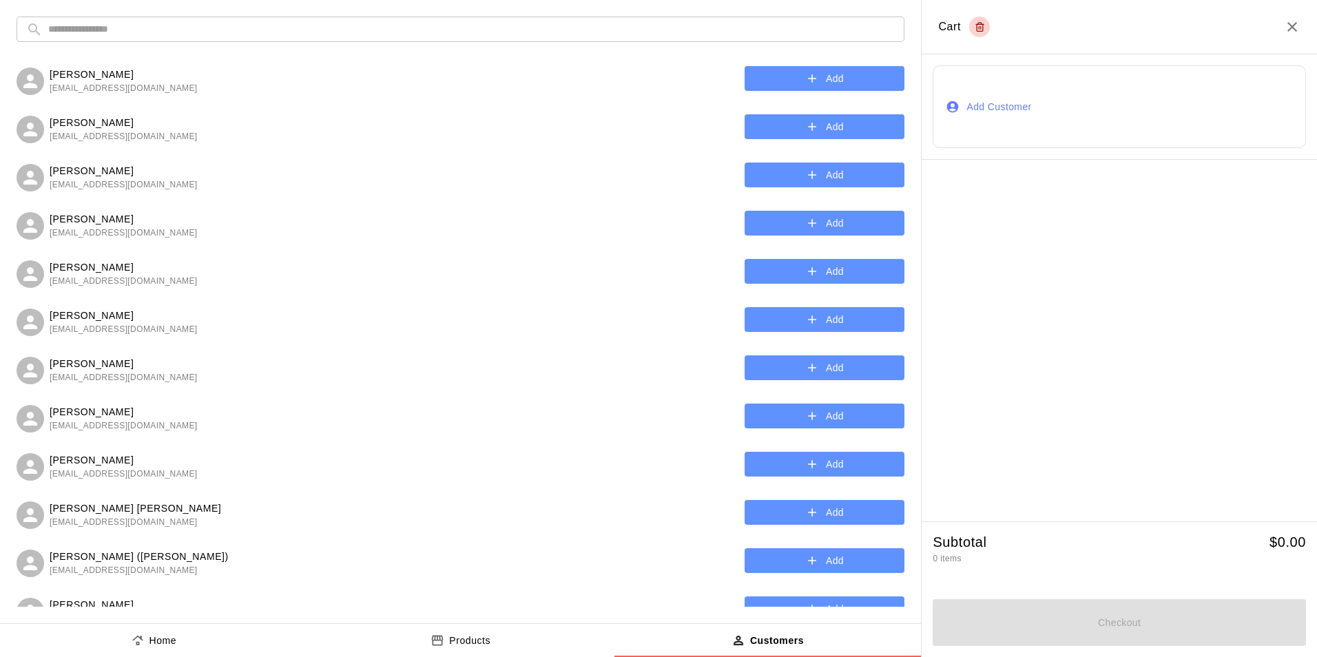
click at [554, 39] on input "text" at bounding box center [471, 29] width 847 height 25
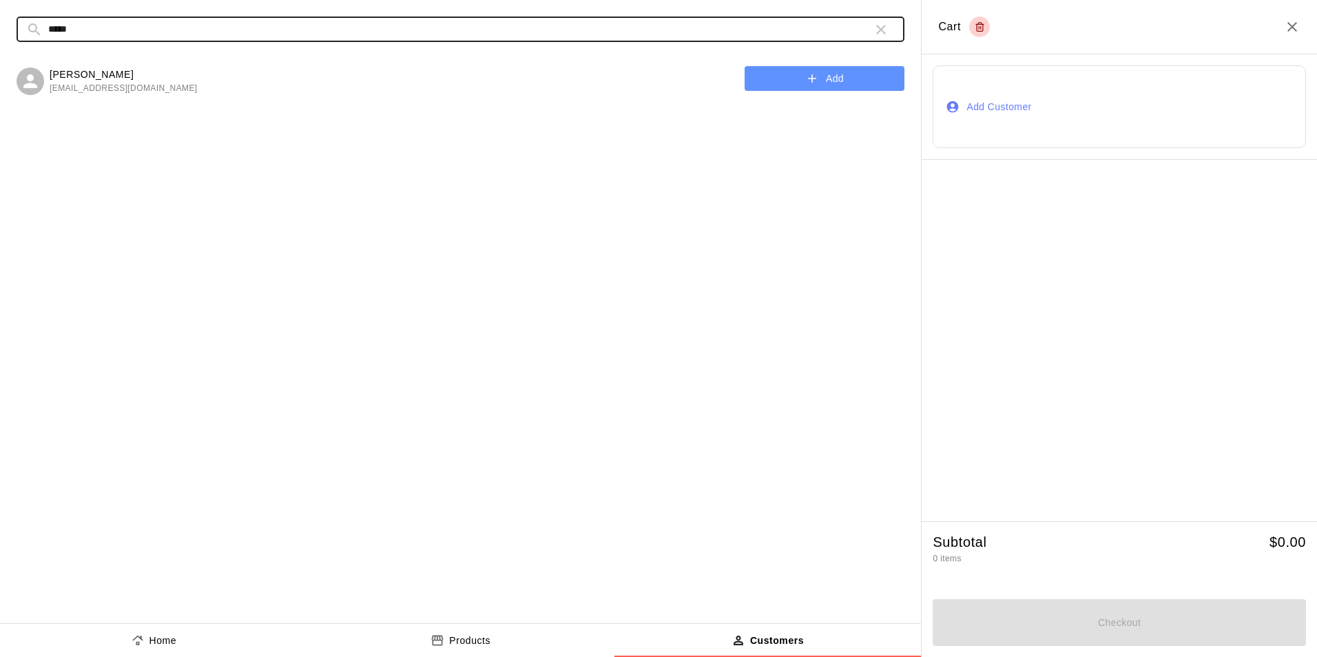
type input "*****"
click at [888, 32] on icon "button" at bounding box center [881, 29] width 17 height 17
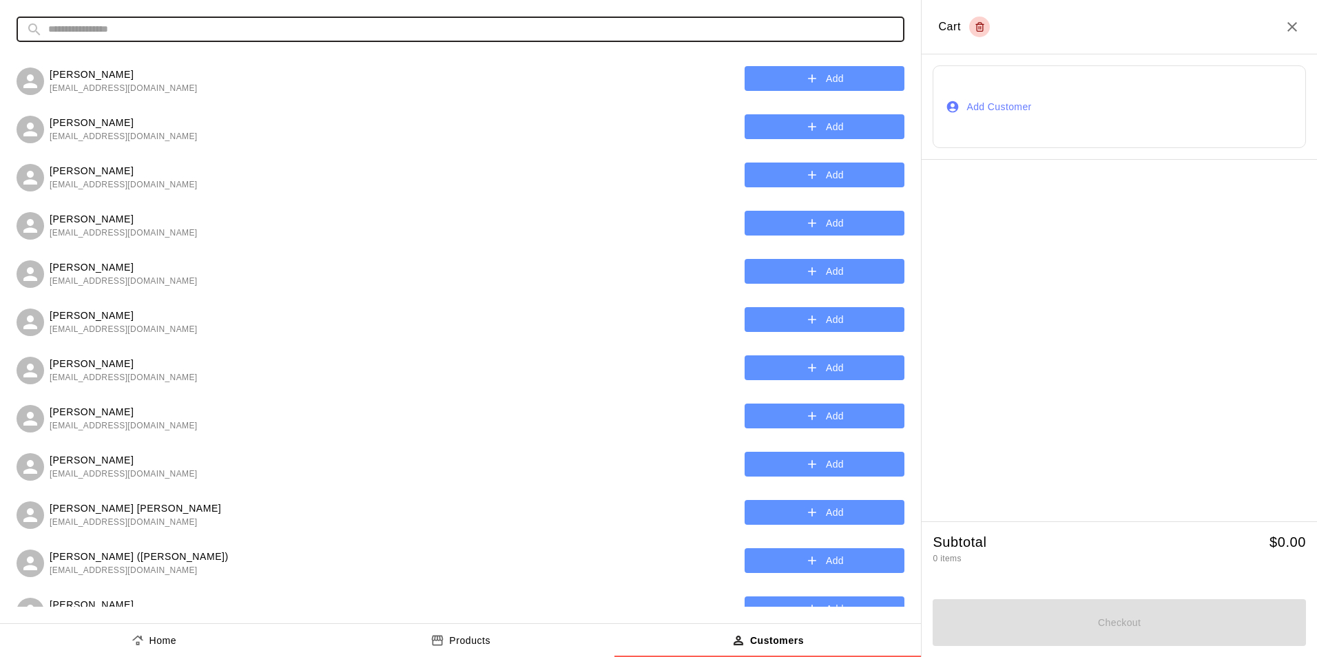
click at [889, 35] on input "text" at bounding box center [471, 29] width 847 height 25
type input "*"
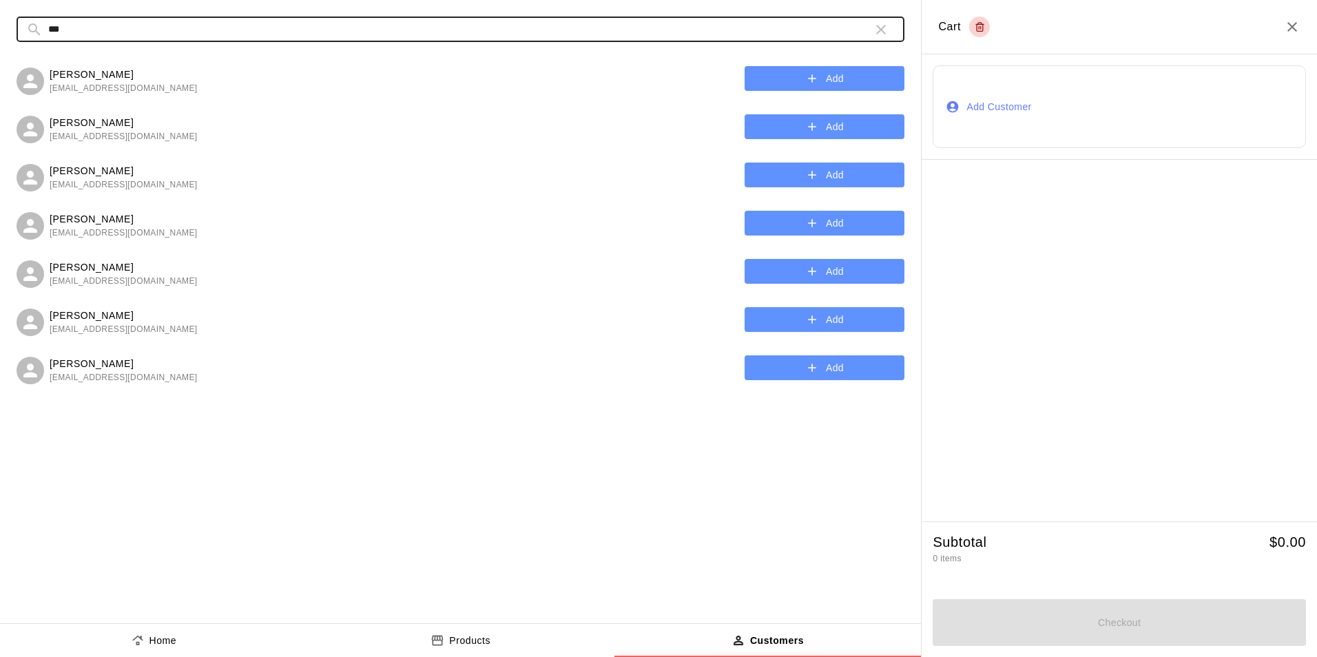
type input "***"
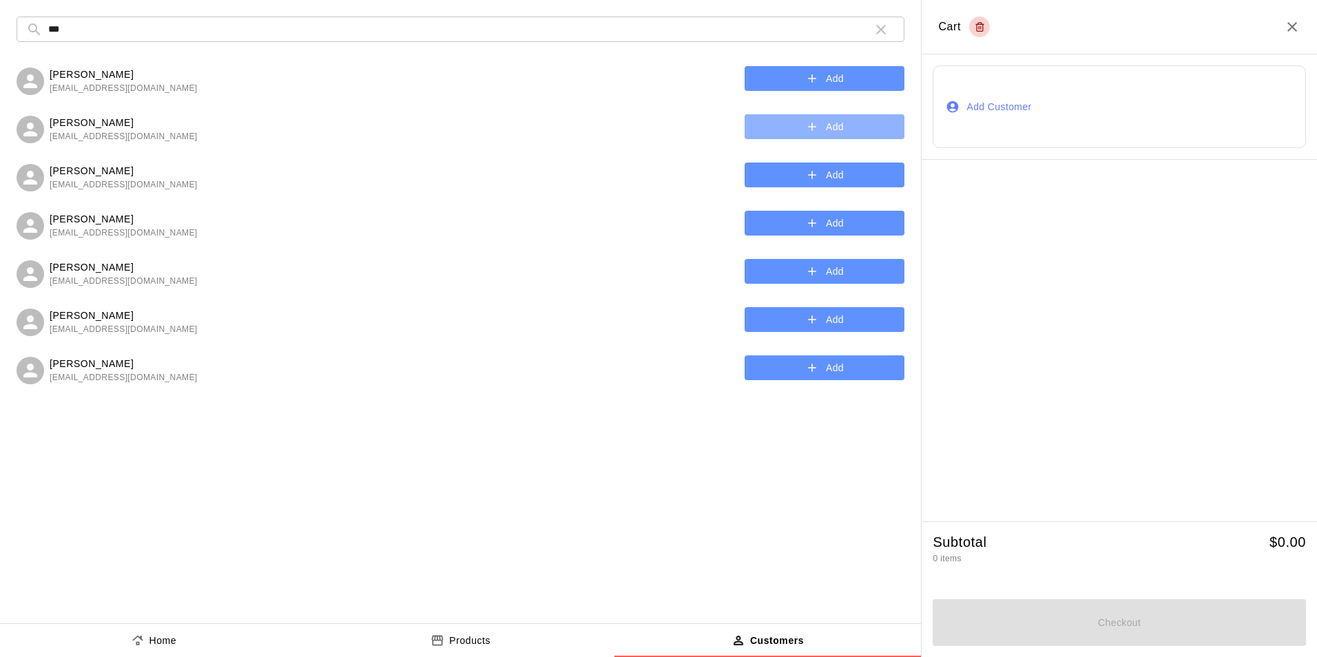
click at [793, 120] on button "Add" at bounding box center [825, 126] width 160 height 25
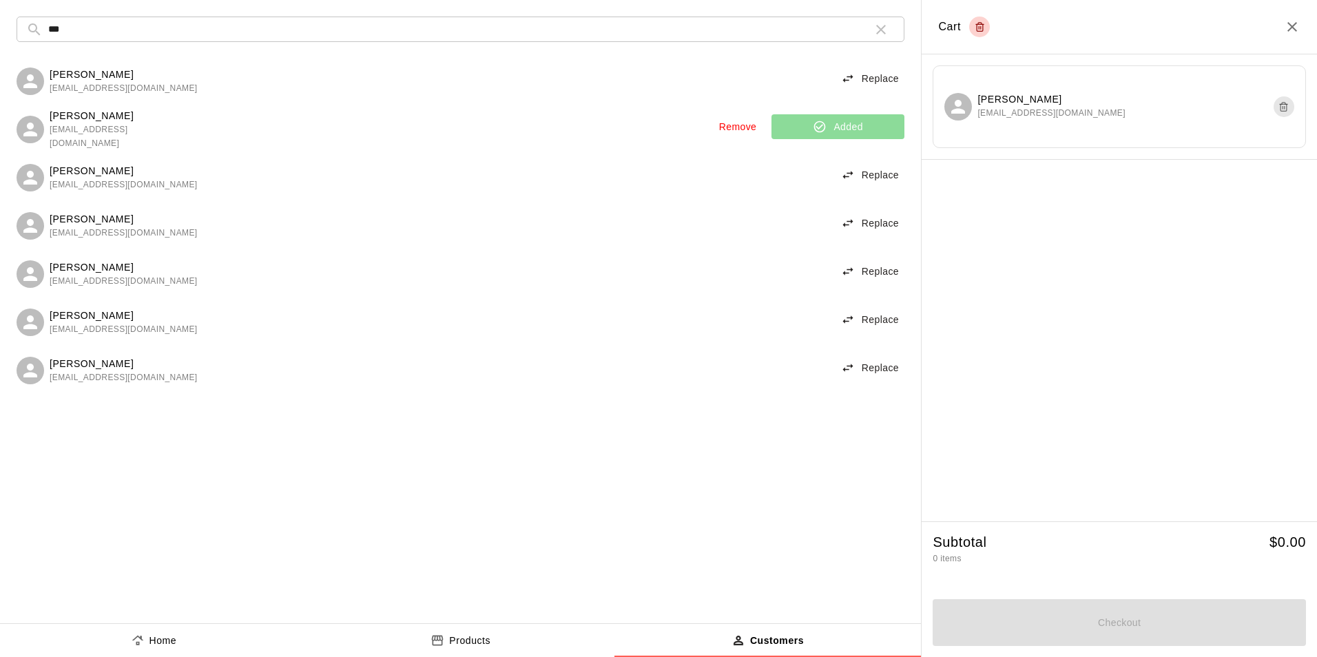
click at [220, 634] on button "Home" at bounding box center [153, 640] width 307 height 33
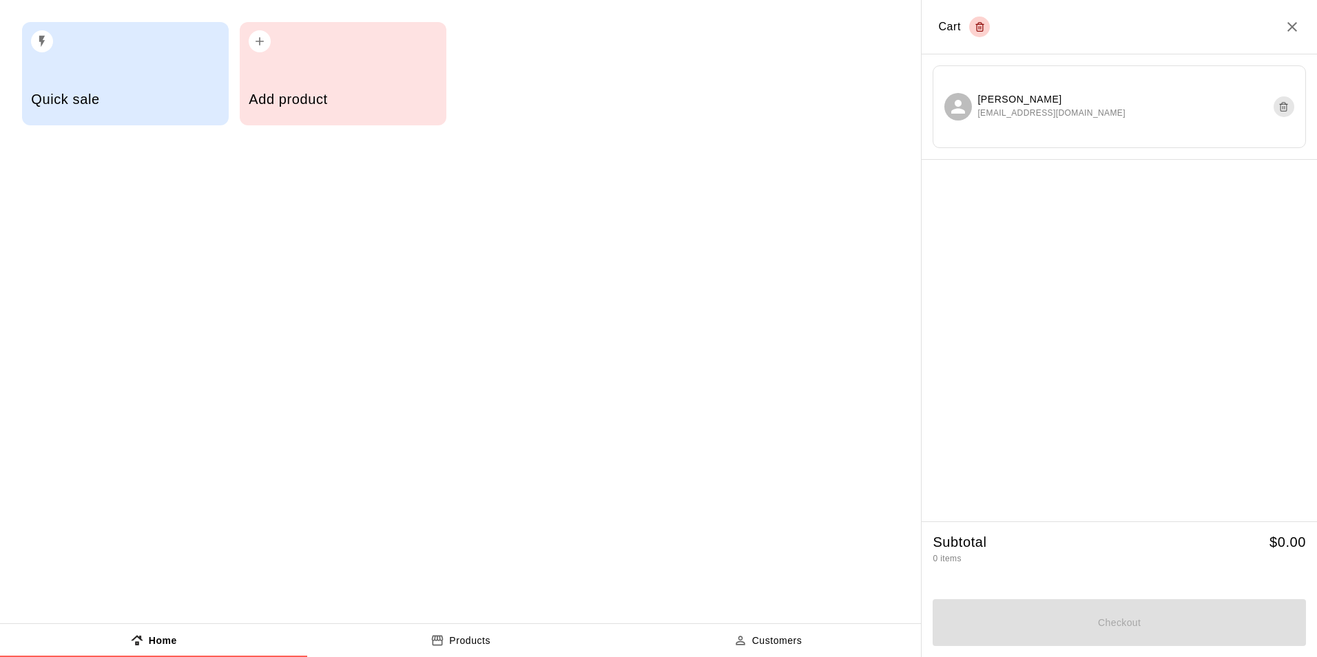
click at [143, 103] on h5 "Quick sale" at bounding box center [125, 99] width 188 height 19
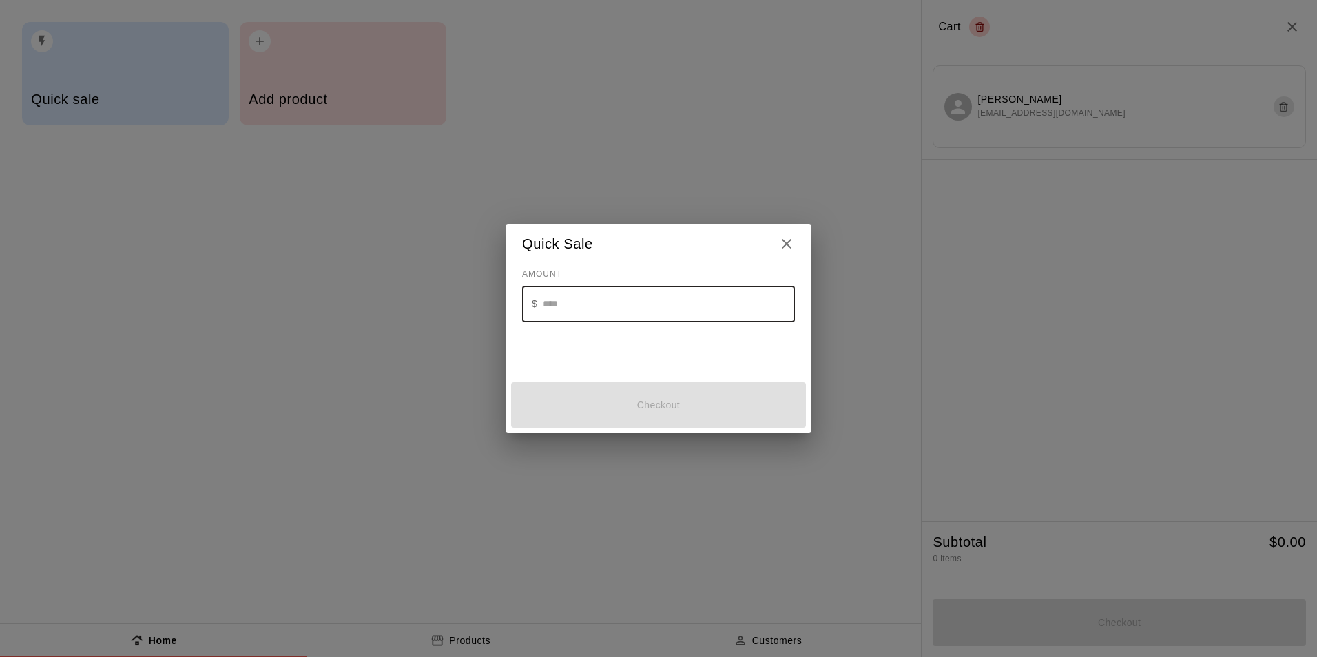
click at [632, 302] on input "text" at bounding box center [669, 304] width 252 height 37
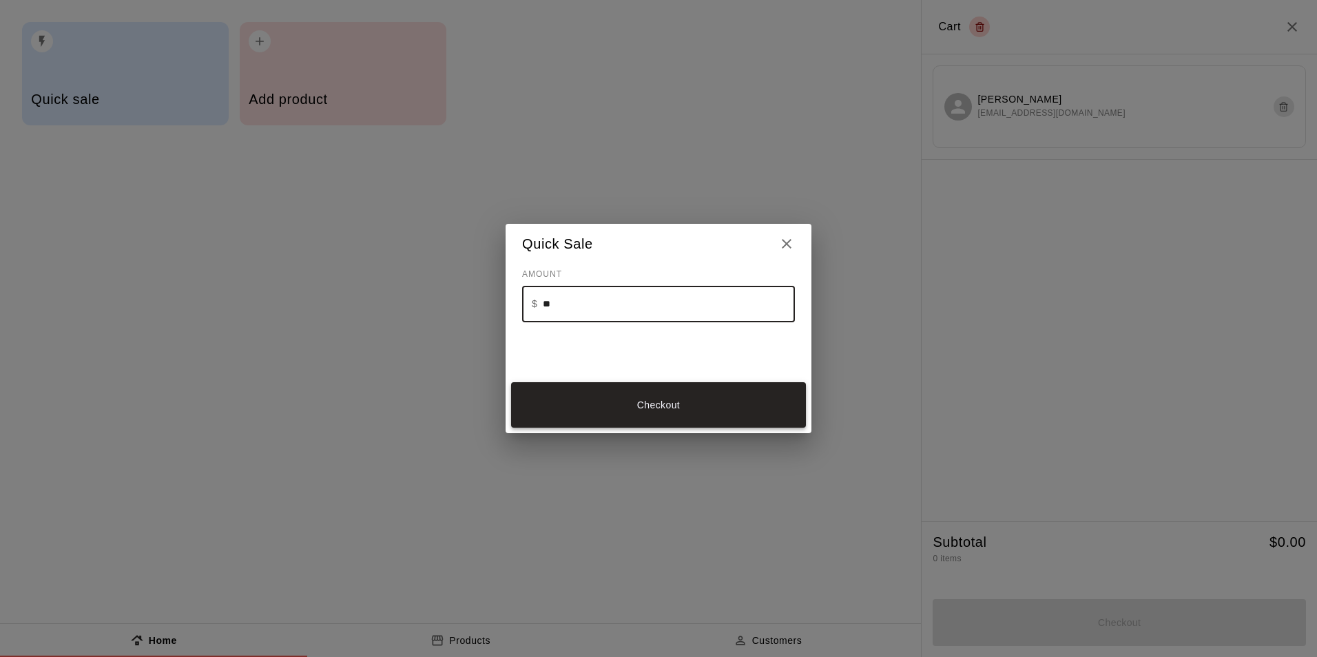
type input "**"
click at [619, 405] on button "Checkout" at bounding box center [658, 405] width 295 height 46
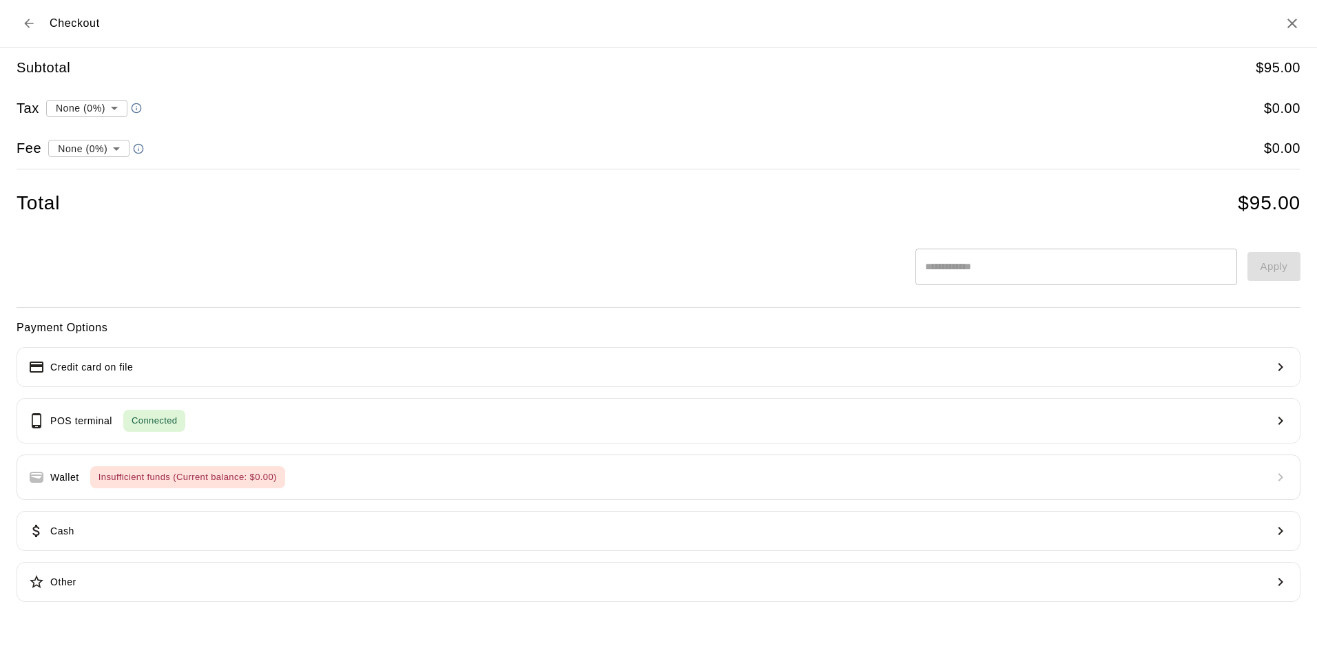
click at [108, 194] on li "convenience fee ( 2.75 % )" at bounding box center [86, 196] width 134 height 23
type input "**********"
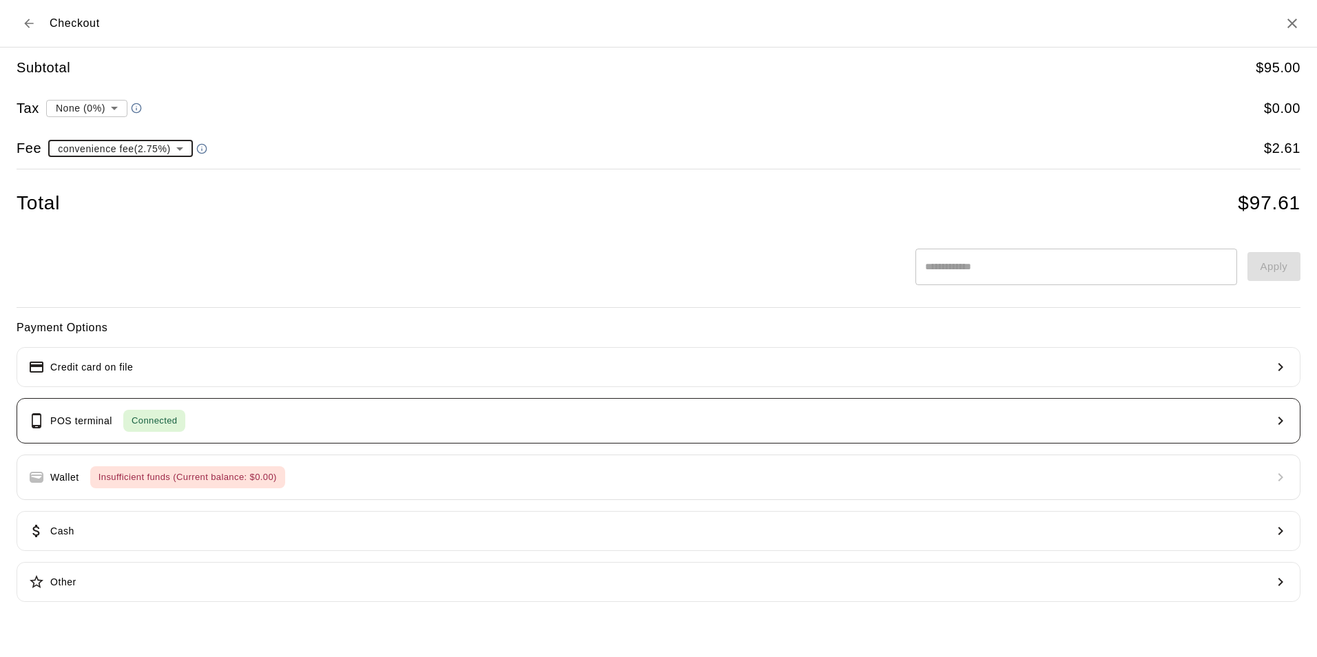
click at [157, 411] on div "Connected" at bounding box center [154, 421] width 62 height 22
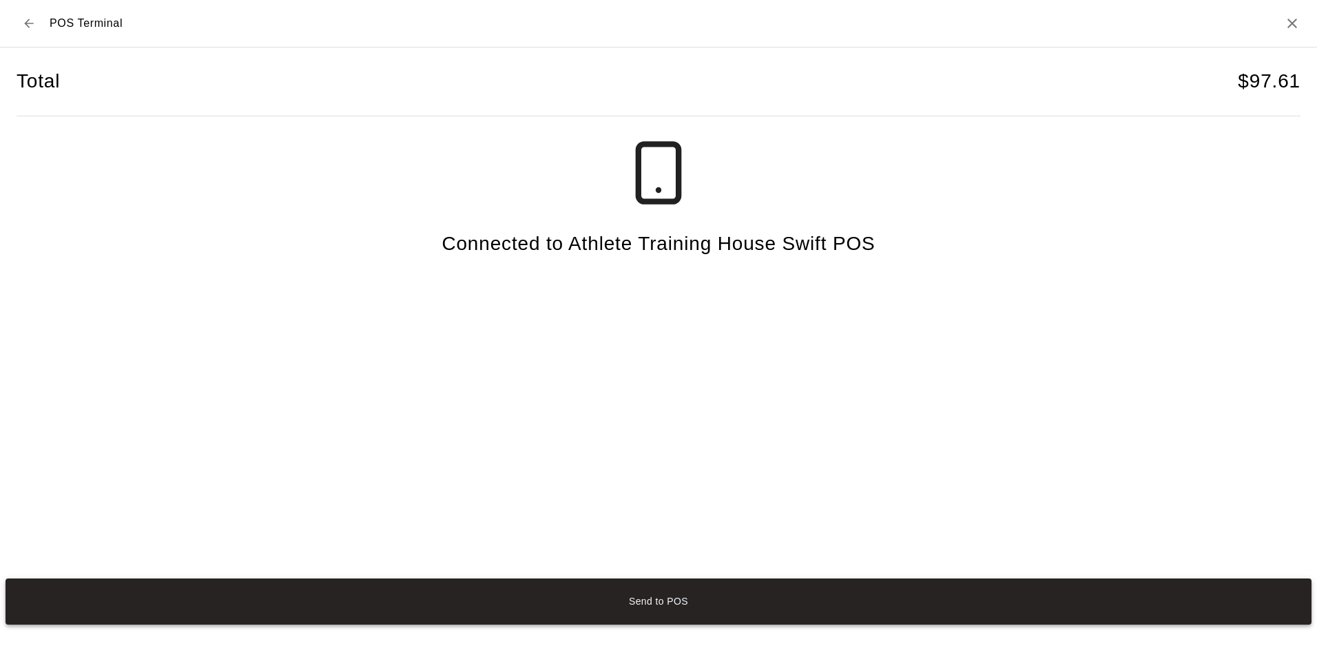
drag, startPoint x: 773, startPoint y: 609, endPoint x: 785, endPoint y: 621, distance: 17.5
click at [773, 613] on button "Send to POS" at bounding box center [659, 602] width 1306 height 46
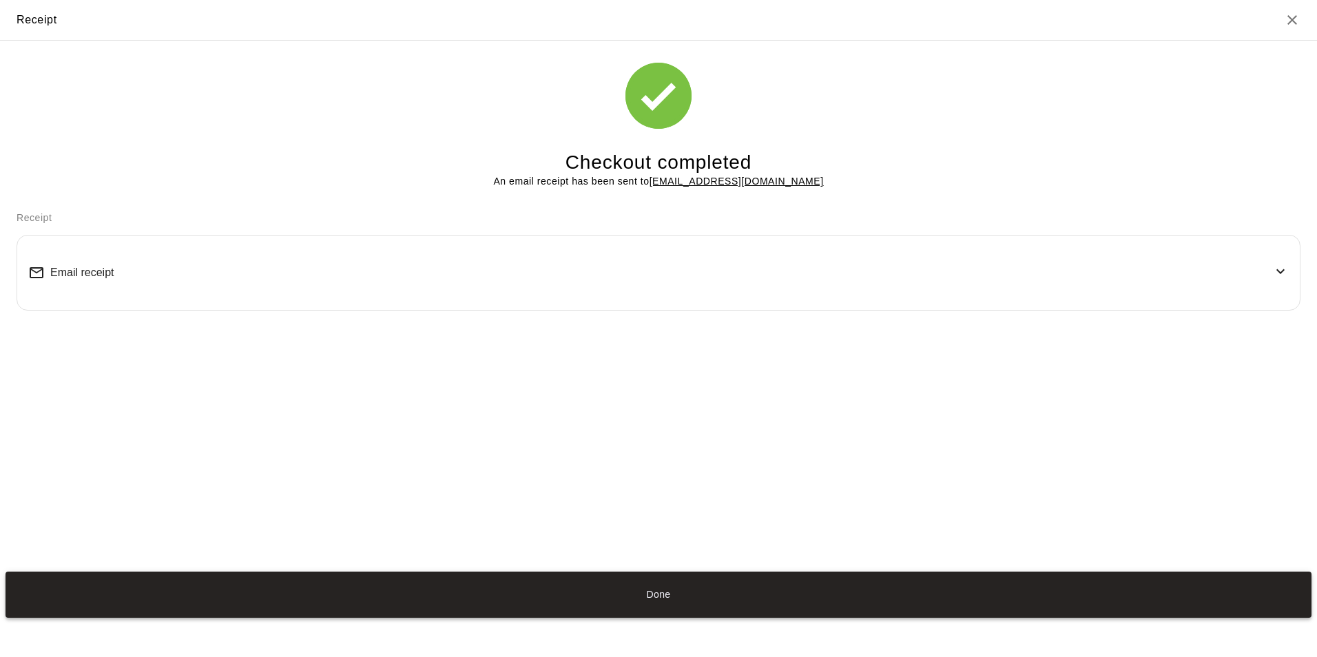
click at [827, 588] on button "Done" at bounding box center [659, 595] width 1306 height 46
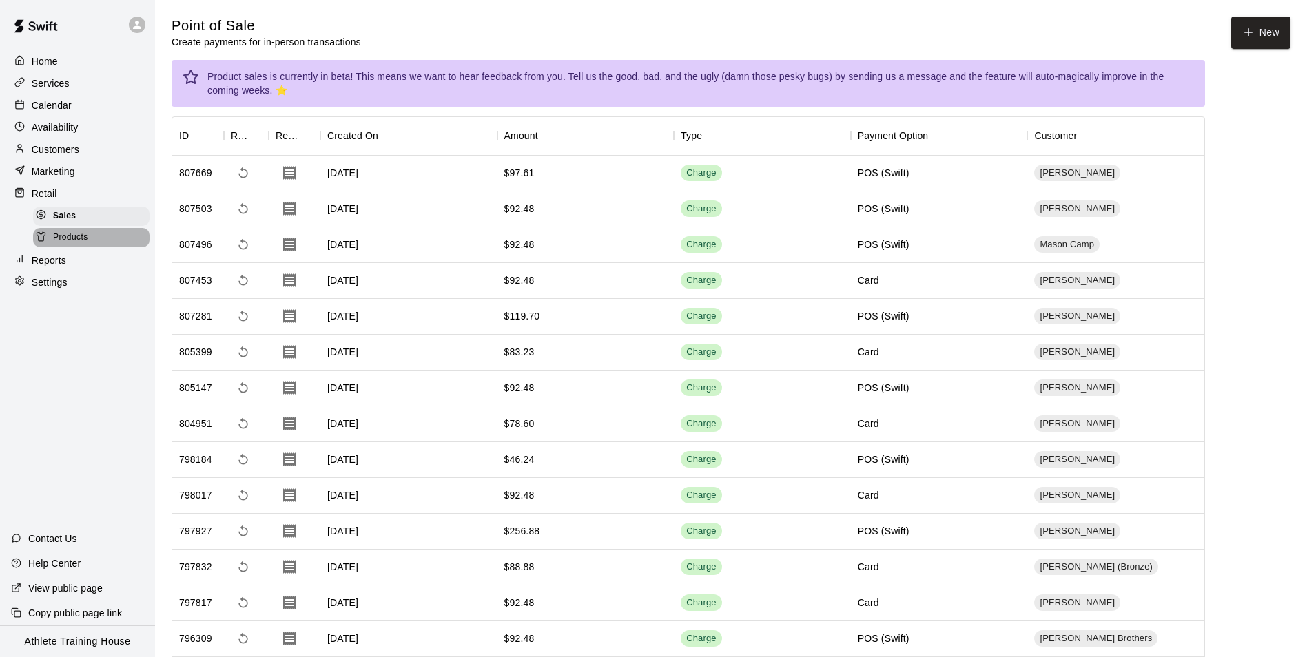
click at [129, 247] on div "Products" at bounding box center [91, 237] width 116 height 19
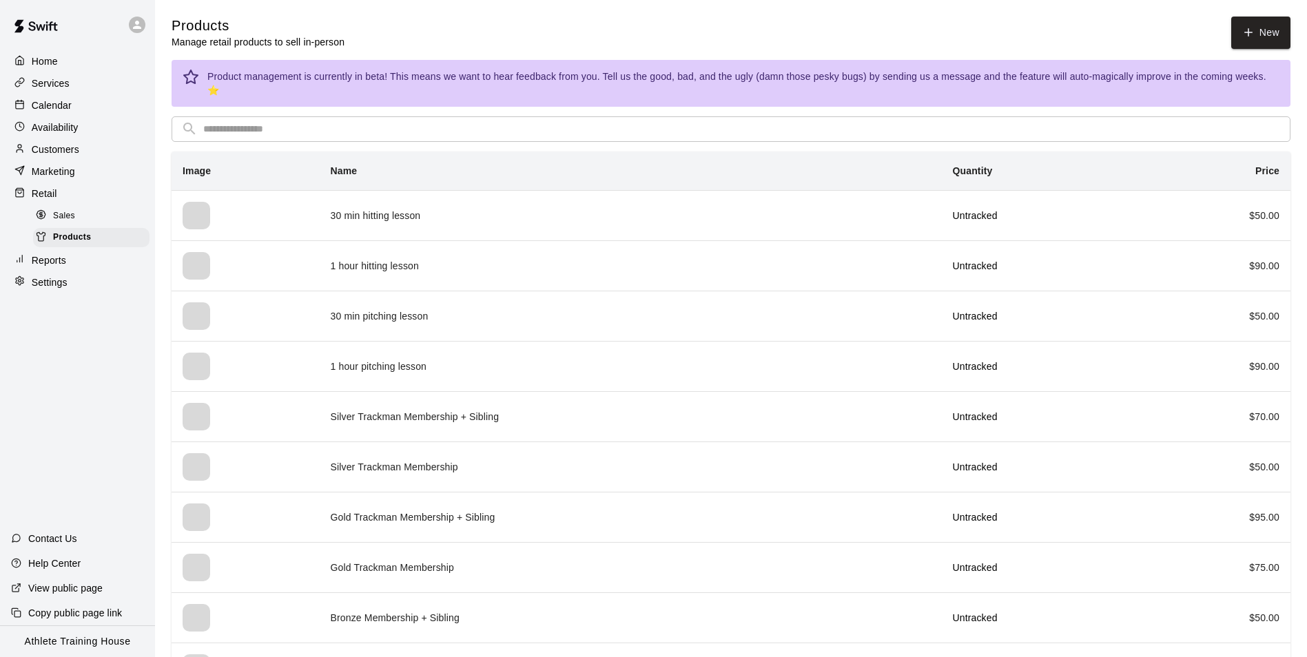
click at [103, 226] on div "Sales" at bounding box center [91, 216] width 116 height 19
